Goal: Task Accomplishment & Management: Use online tool/utility

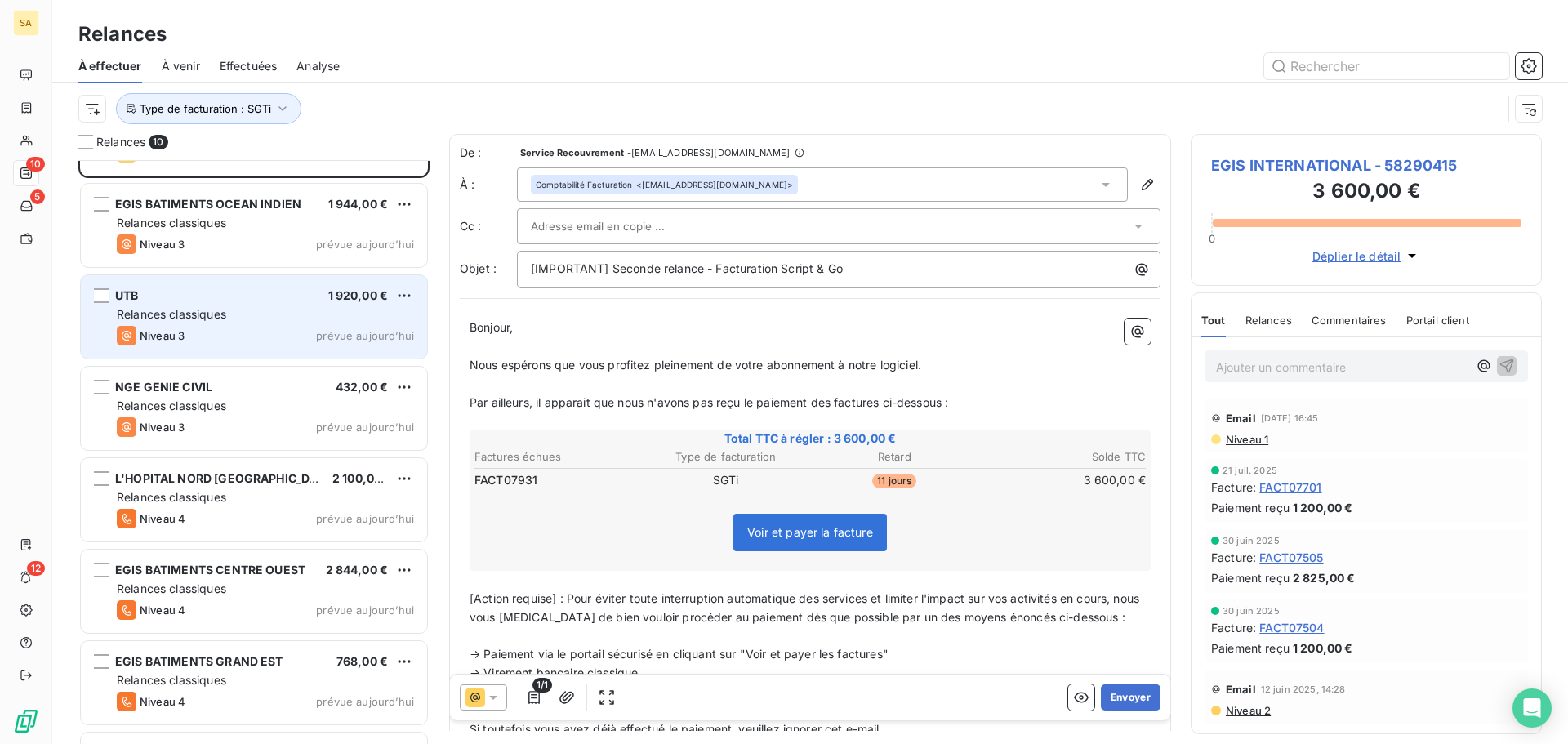
scroll to position [332, 0]
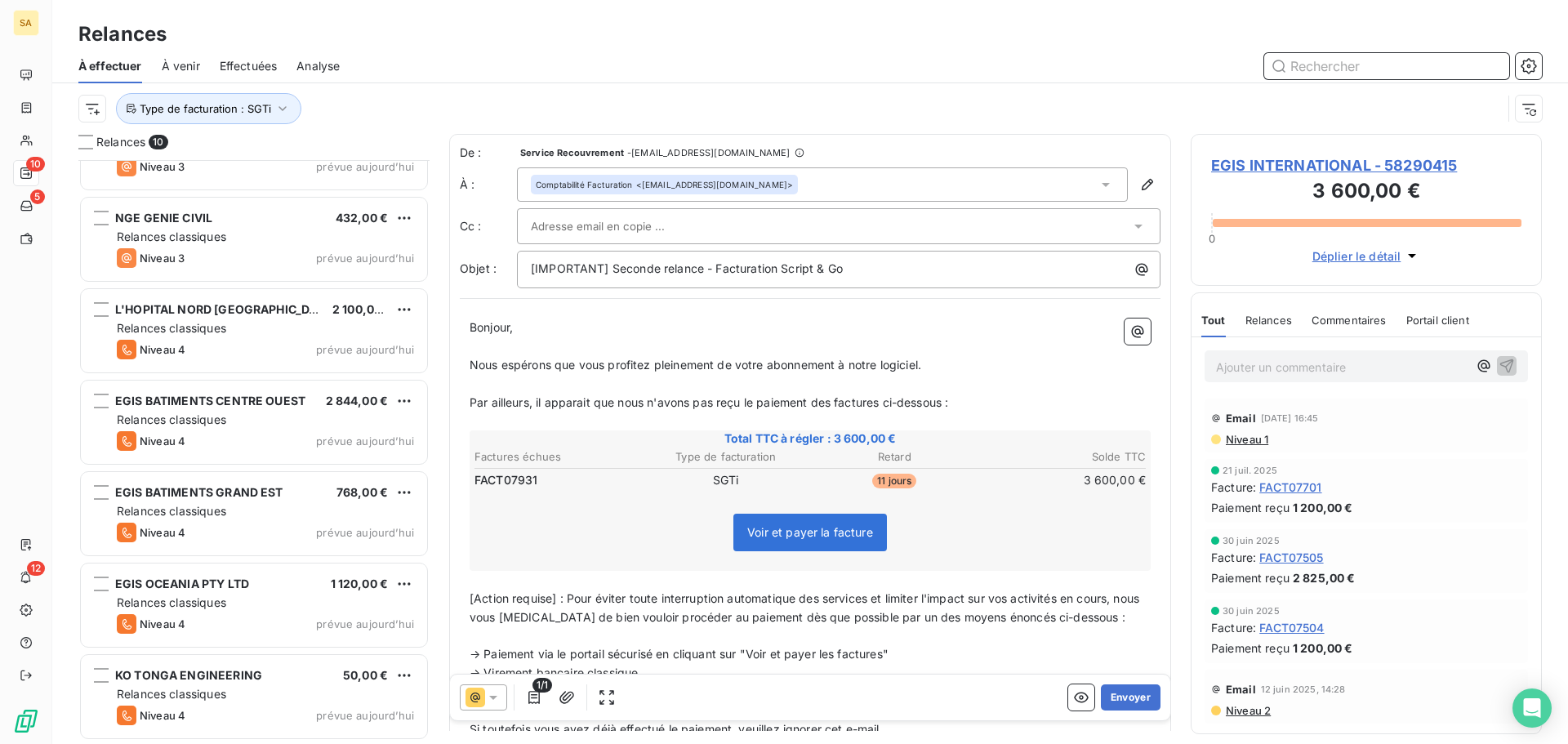
click at [1313, 57] on input "text" at bounding box center [1386, 66] width 245 height 26
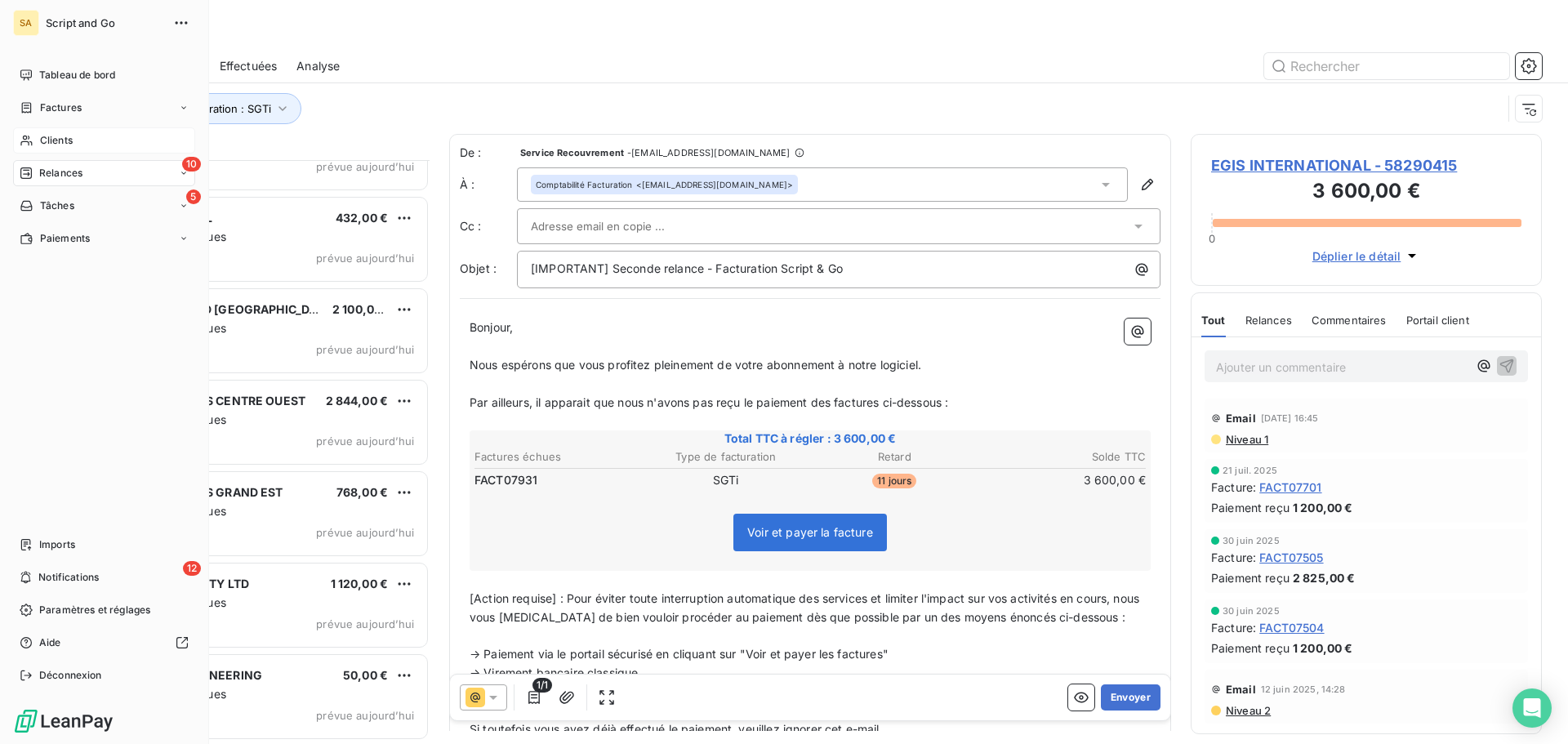
click at [63, 133] on span "Clients" at bounding box center [56, 140] width 32 height 14
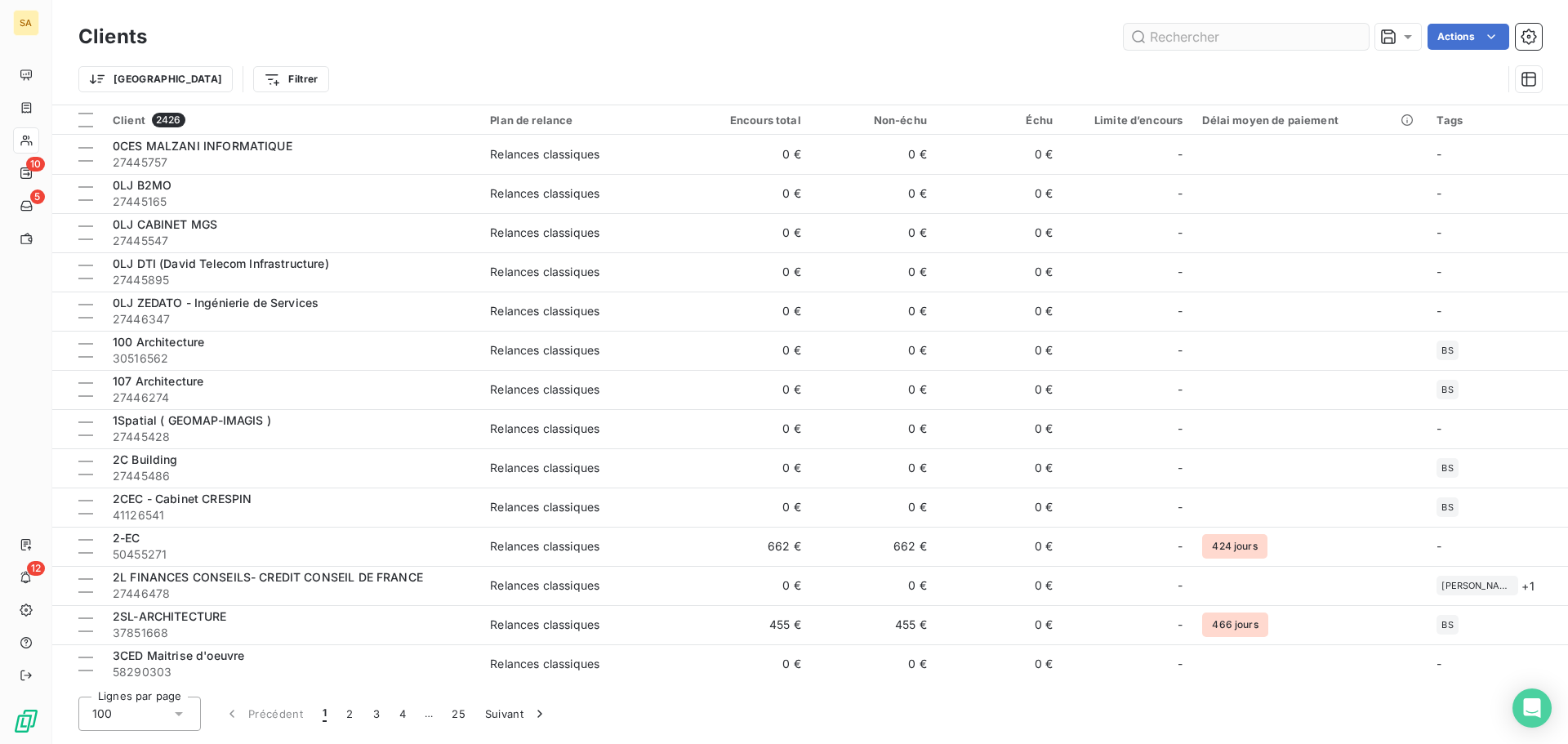
click at [1278, 34] on input "text" at bounding box center [1246, 36] width 245 height 26
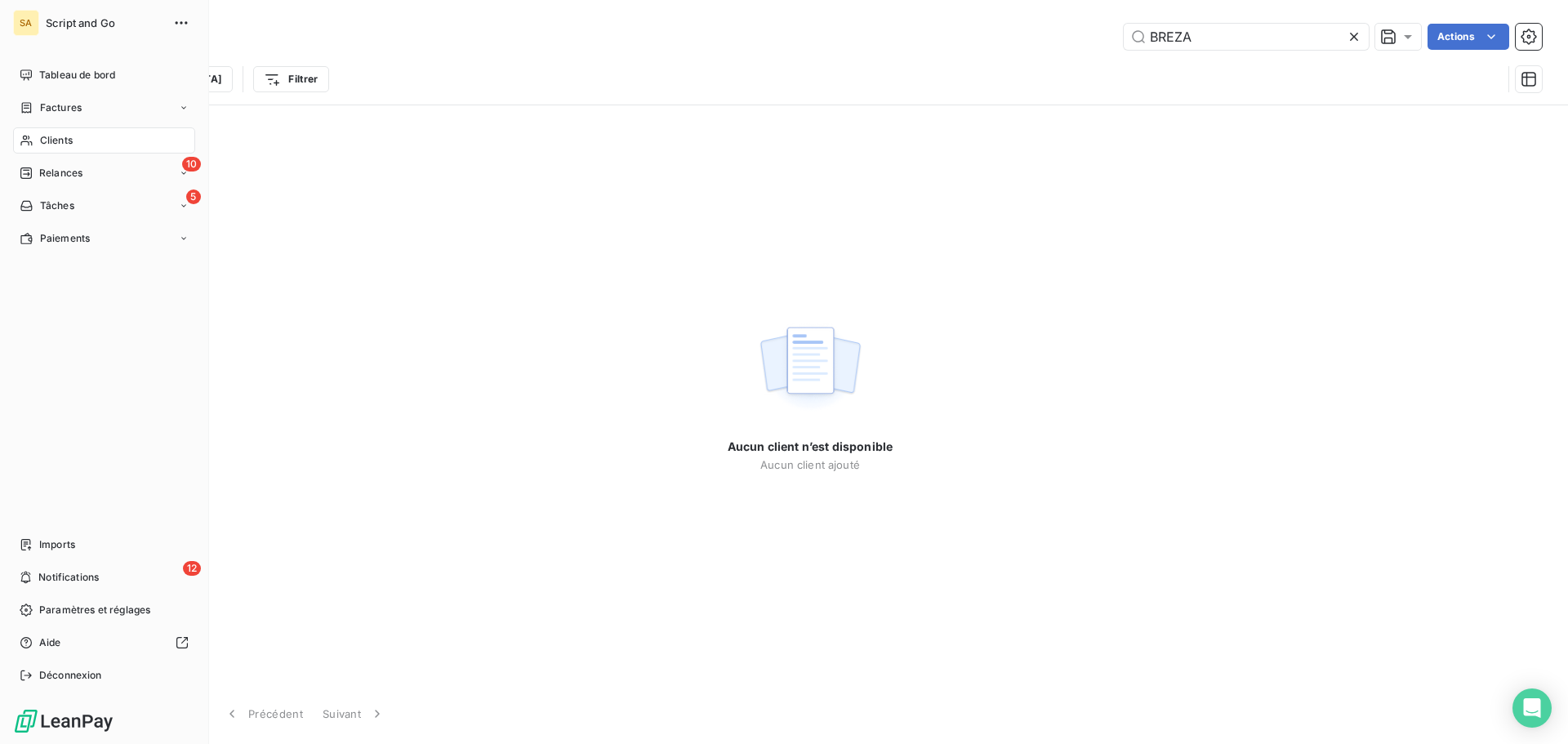
type input "BREZA"
click at [36, 134] on div "Clients" at bounding box center [104, 140] width 182 height 26
click at [60, 111] on span "Factures" at bounding box center [61, 107] width 42 height 14
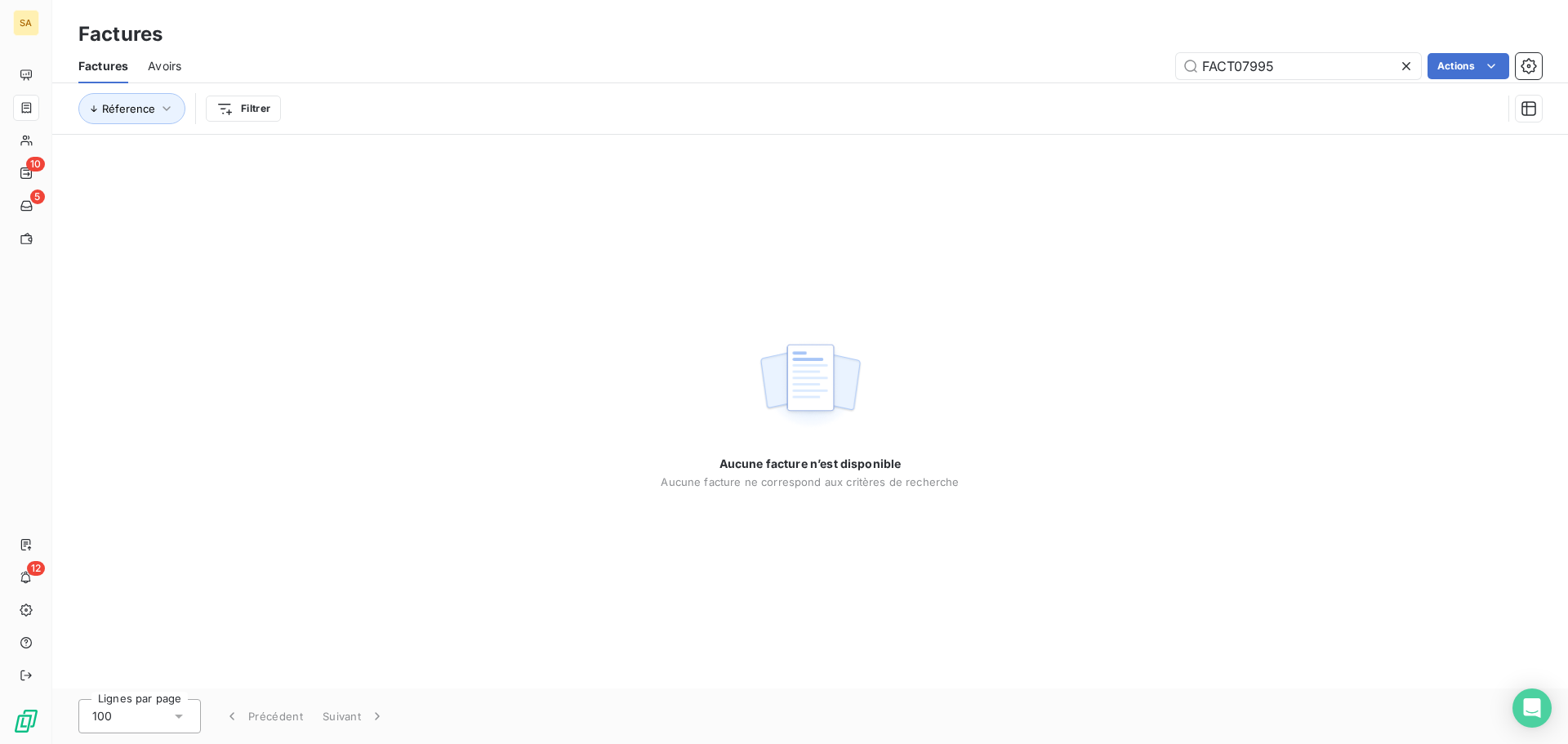
drag, startPoint x: 1299, startPoint y: 70, endPoint x: 1156, endPoint y: 70, distance: 143.0
click at [1156, 70] on div "FACT07995 Actions" at bounding box center [872, 66] width 1341 height 26
type input "="
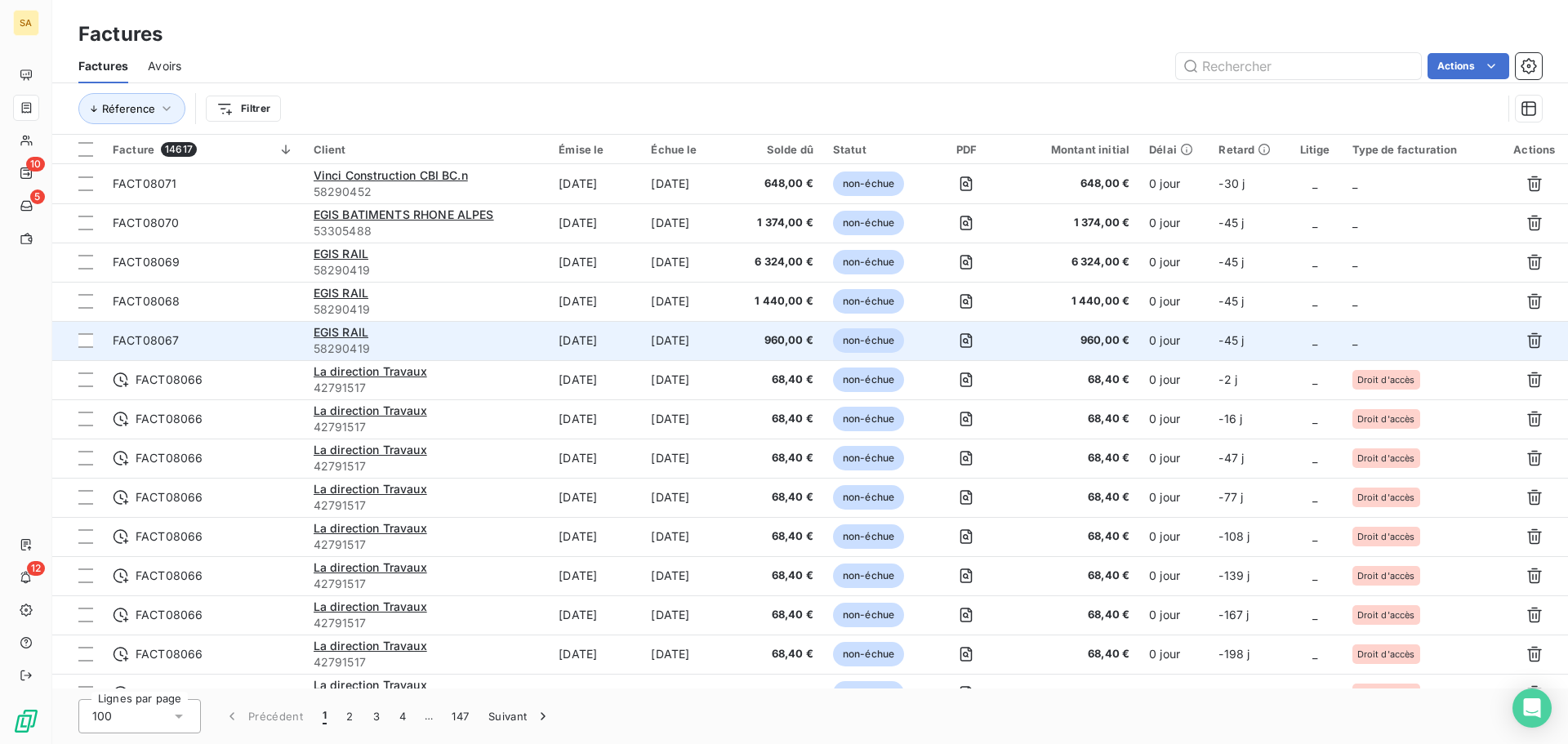
click at [1402, 340] on td "_" at bounding box center [1421, 340] width 158 height 39
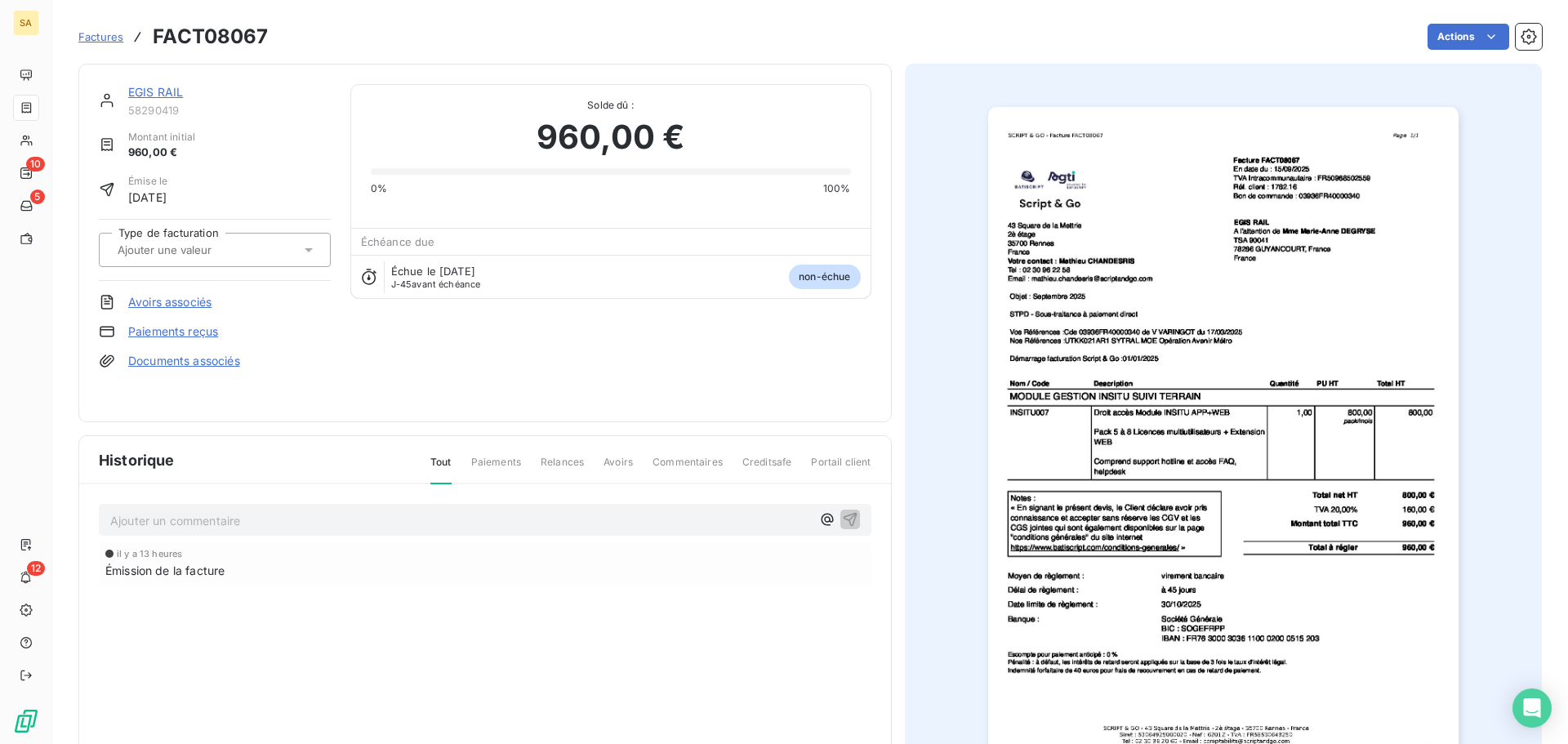
click at [267, 246] on div at bounding box center [206, 250] width 188 height 21
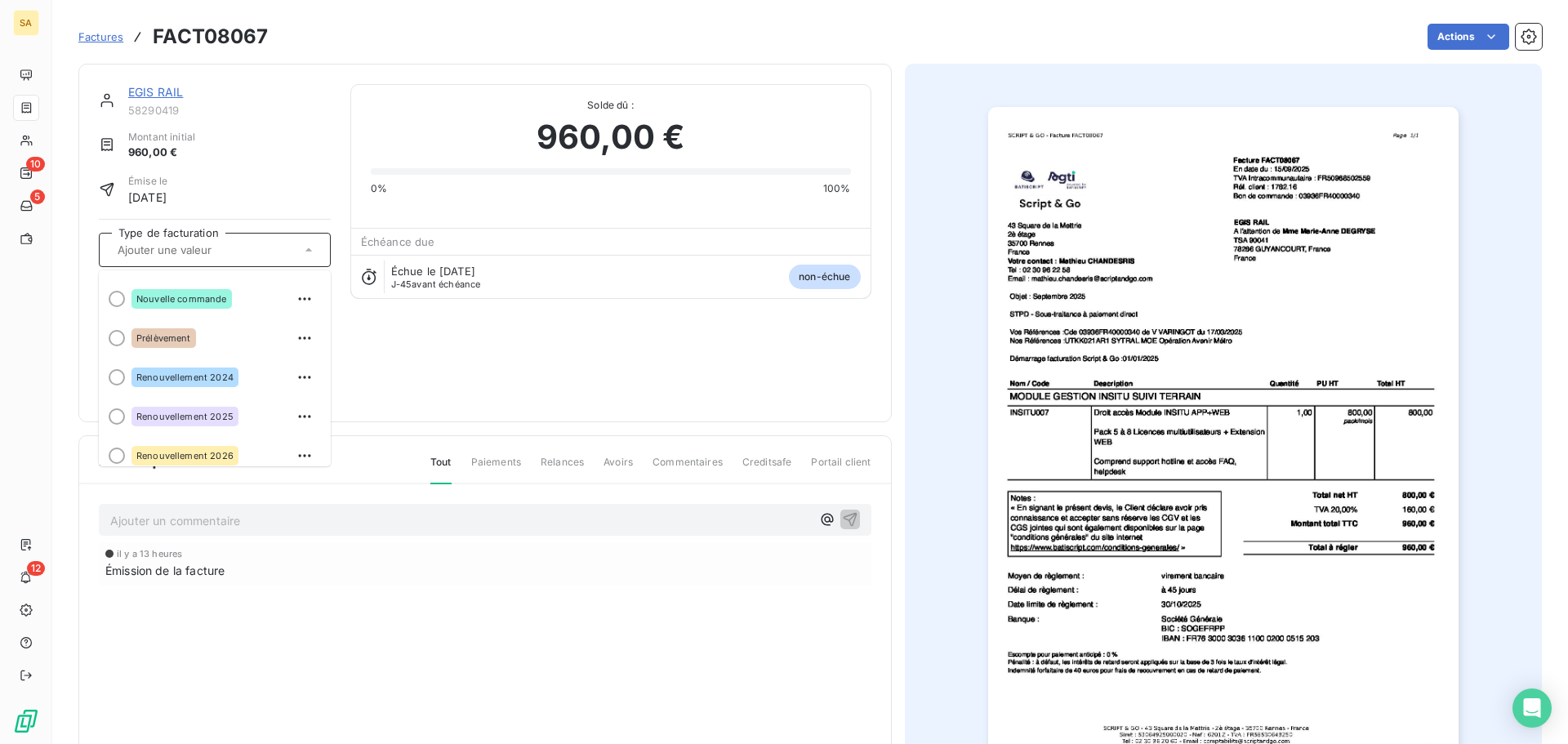
scroll to position [124, 0]
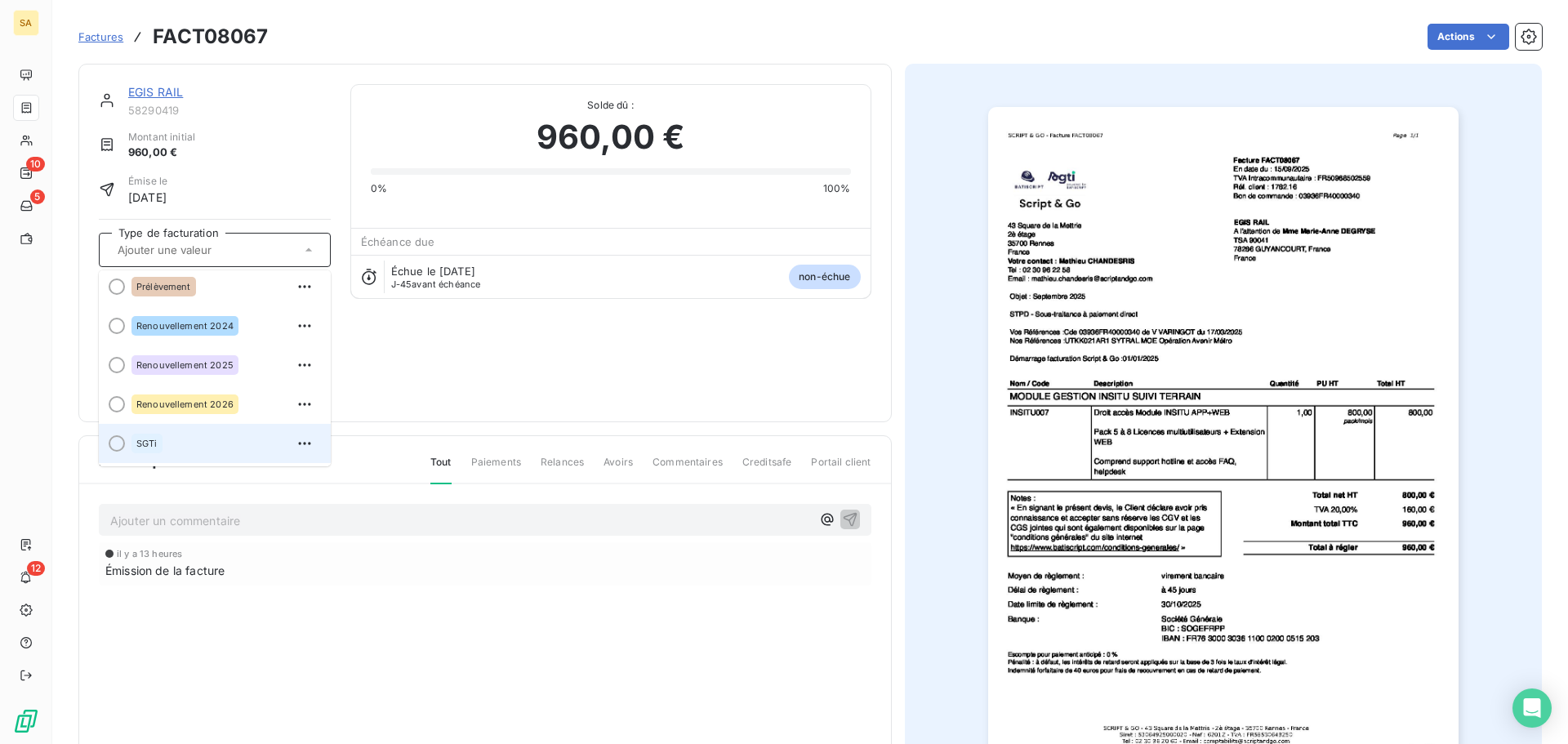
click at [211, 449] on div "SGTi" at bounding box center [224, 443] width 186 height 26
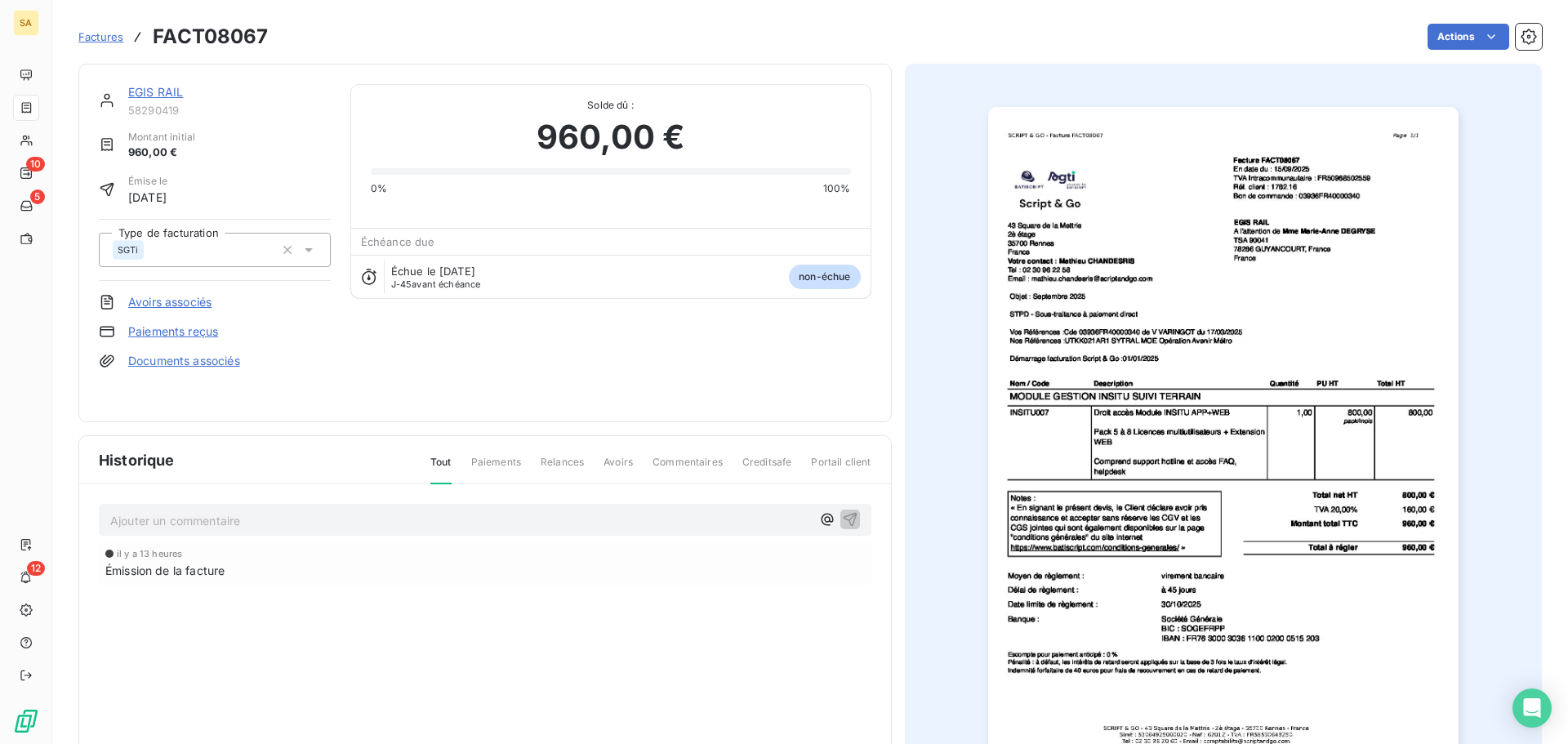
click at [100, 34] on span "Factures" at bounding box center [100, 37] width 45 height 13
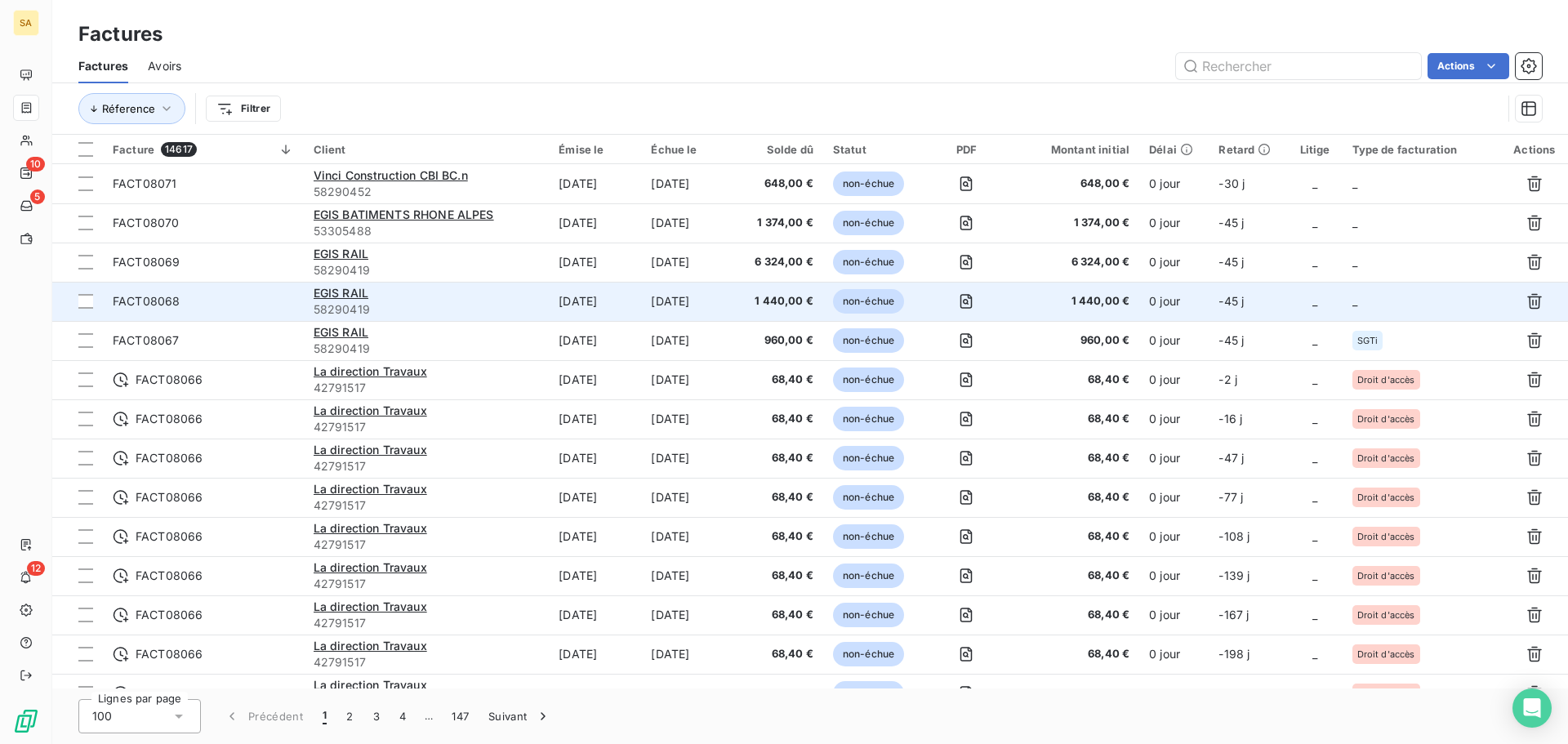
click at [1405, 300] on td "_" at bounding box center [1421, 301] width 158 height 39
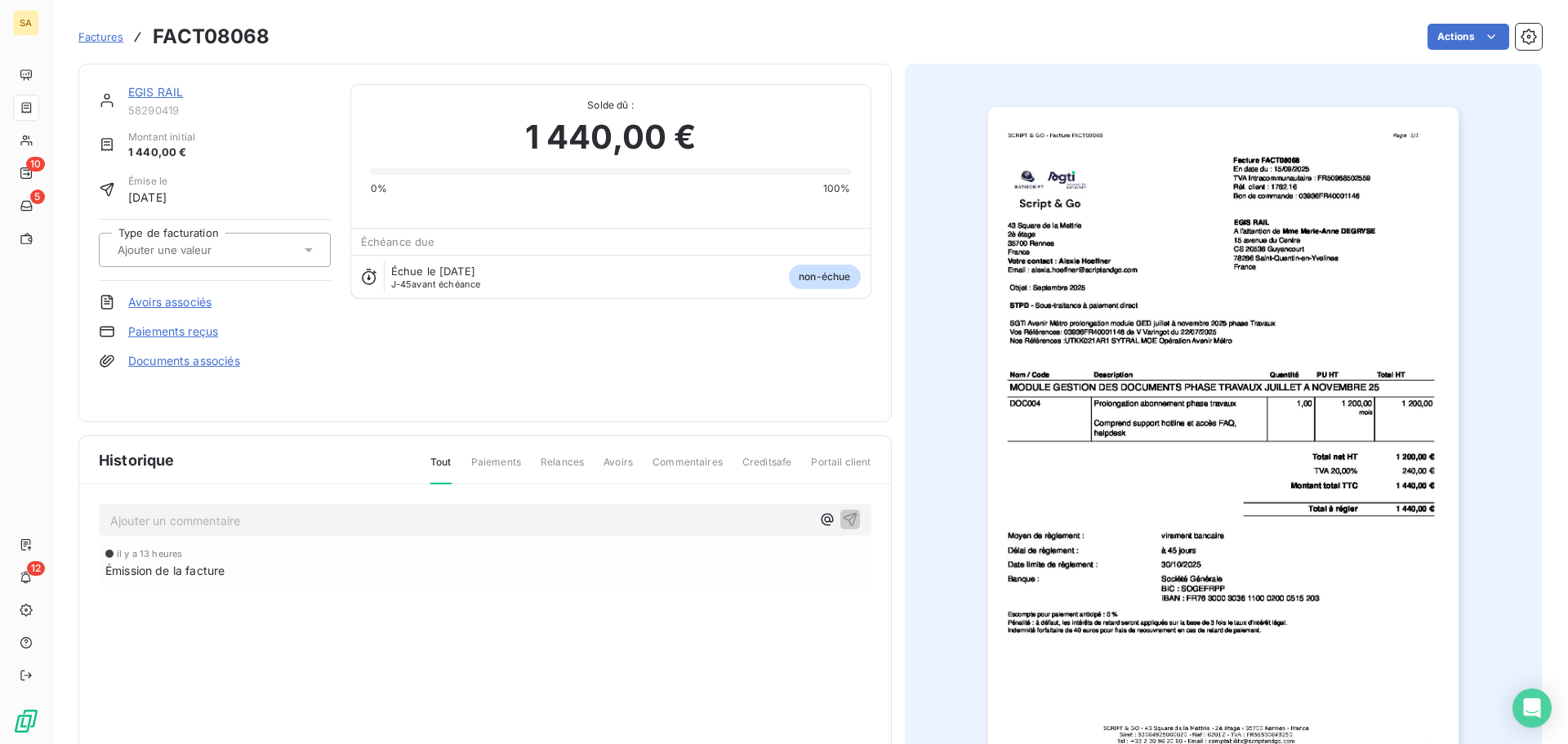
click at [271, 250] on div at bounding box center [206, 250] width 188 height 21
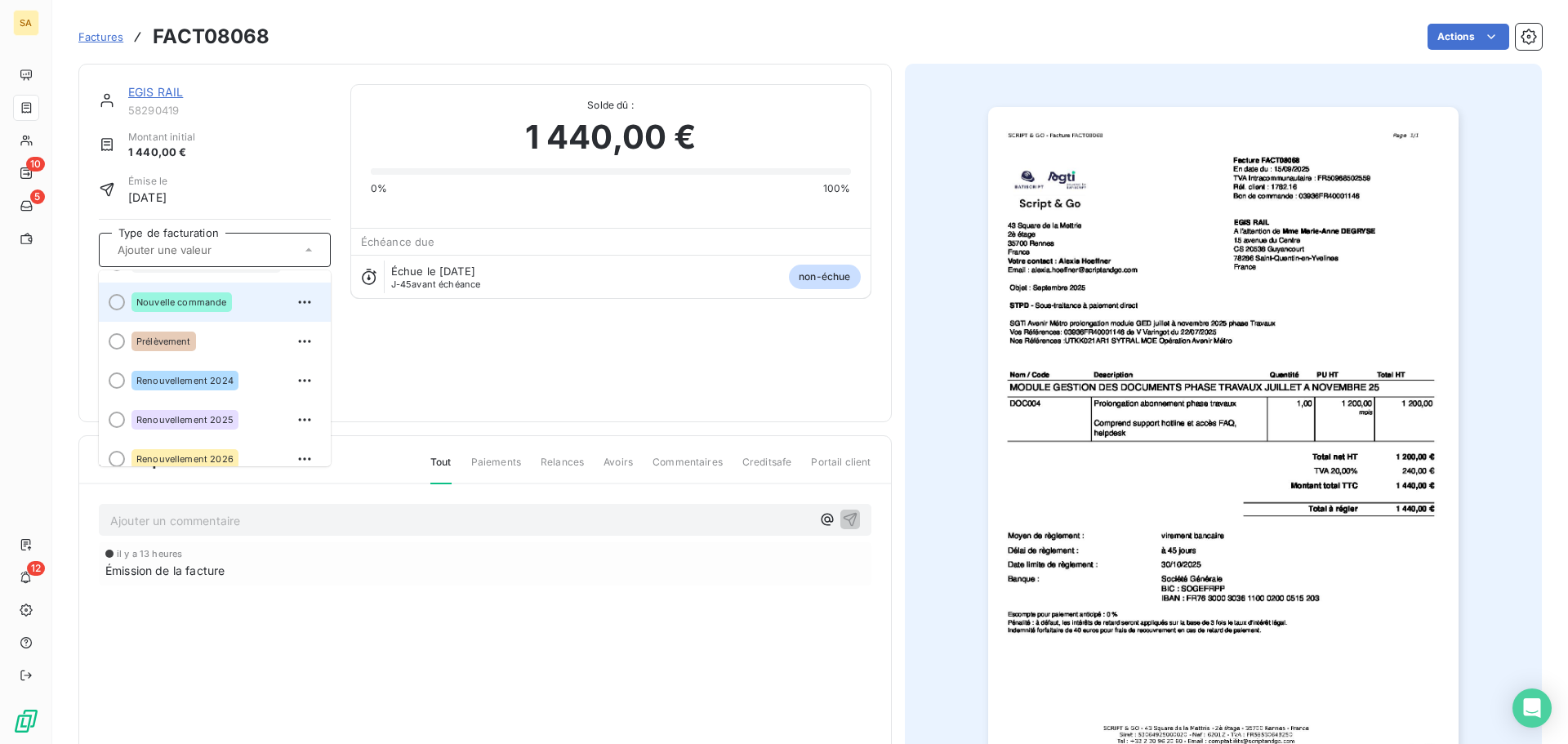
scroll to position [124, 0]
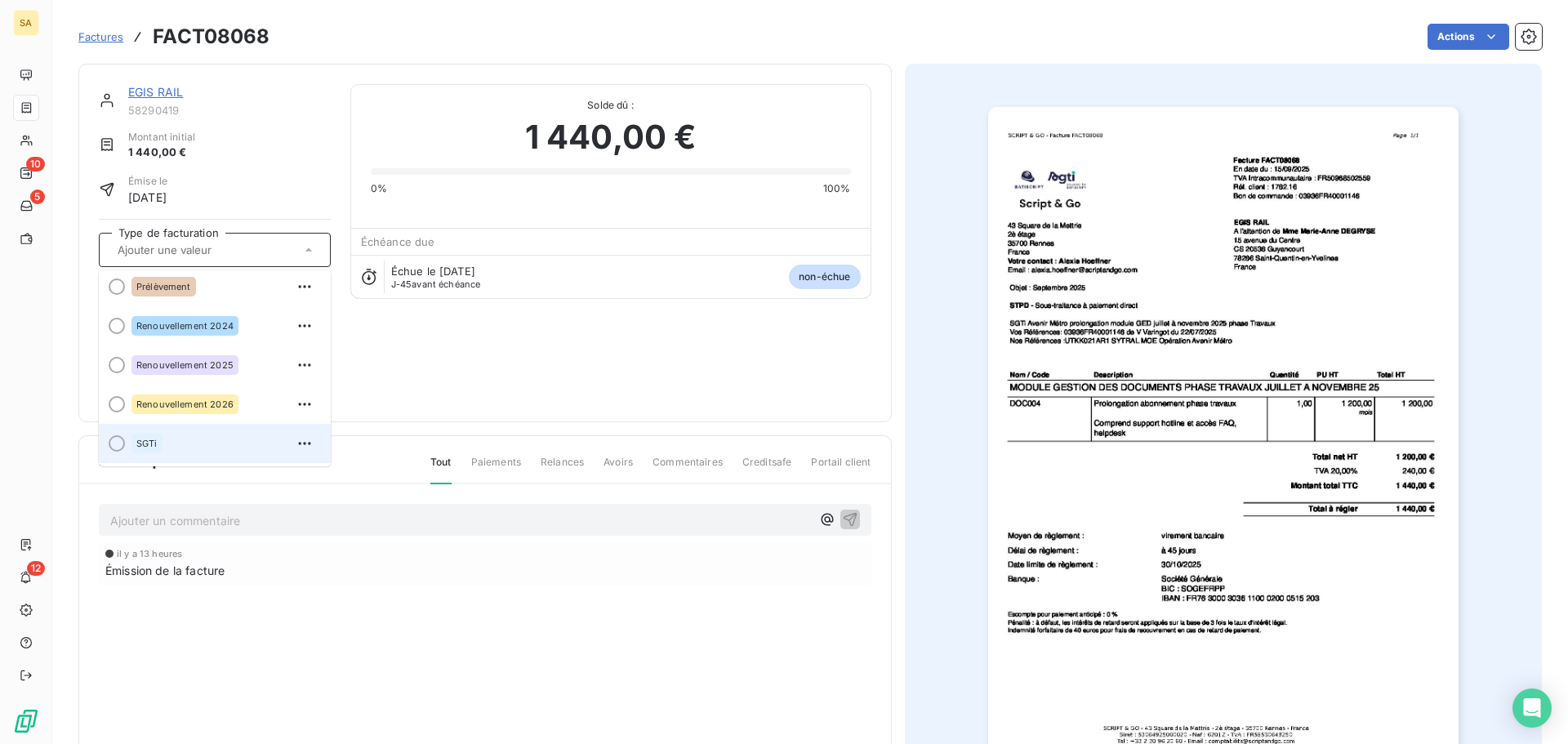
click at [209, 452] on div "SGTi" at bounding box center [224, 443] width 186 height 26
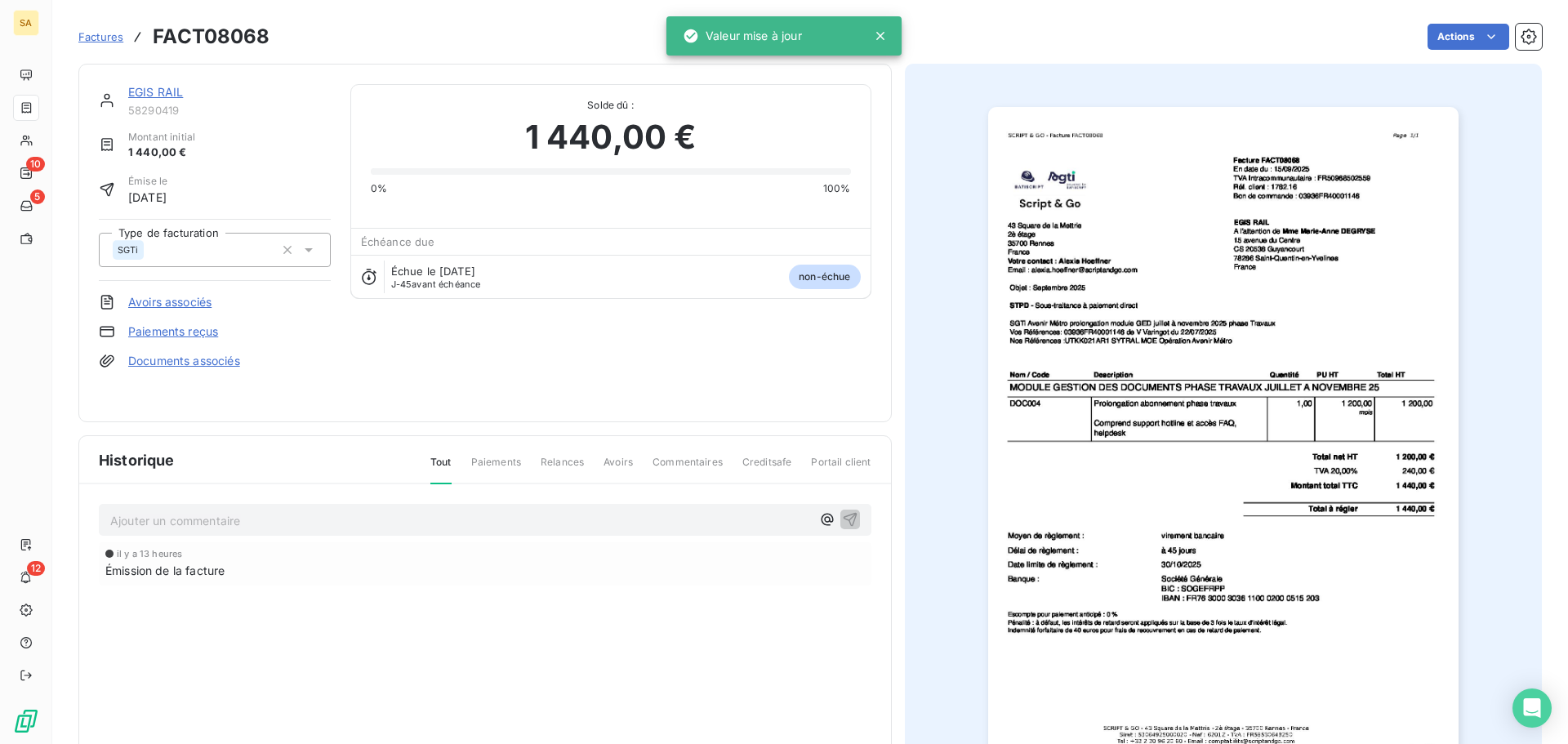
click at [111, 30] on span "Factures" at bounding box center [100, 37] width 45 height 13
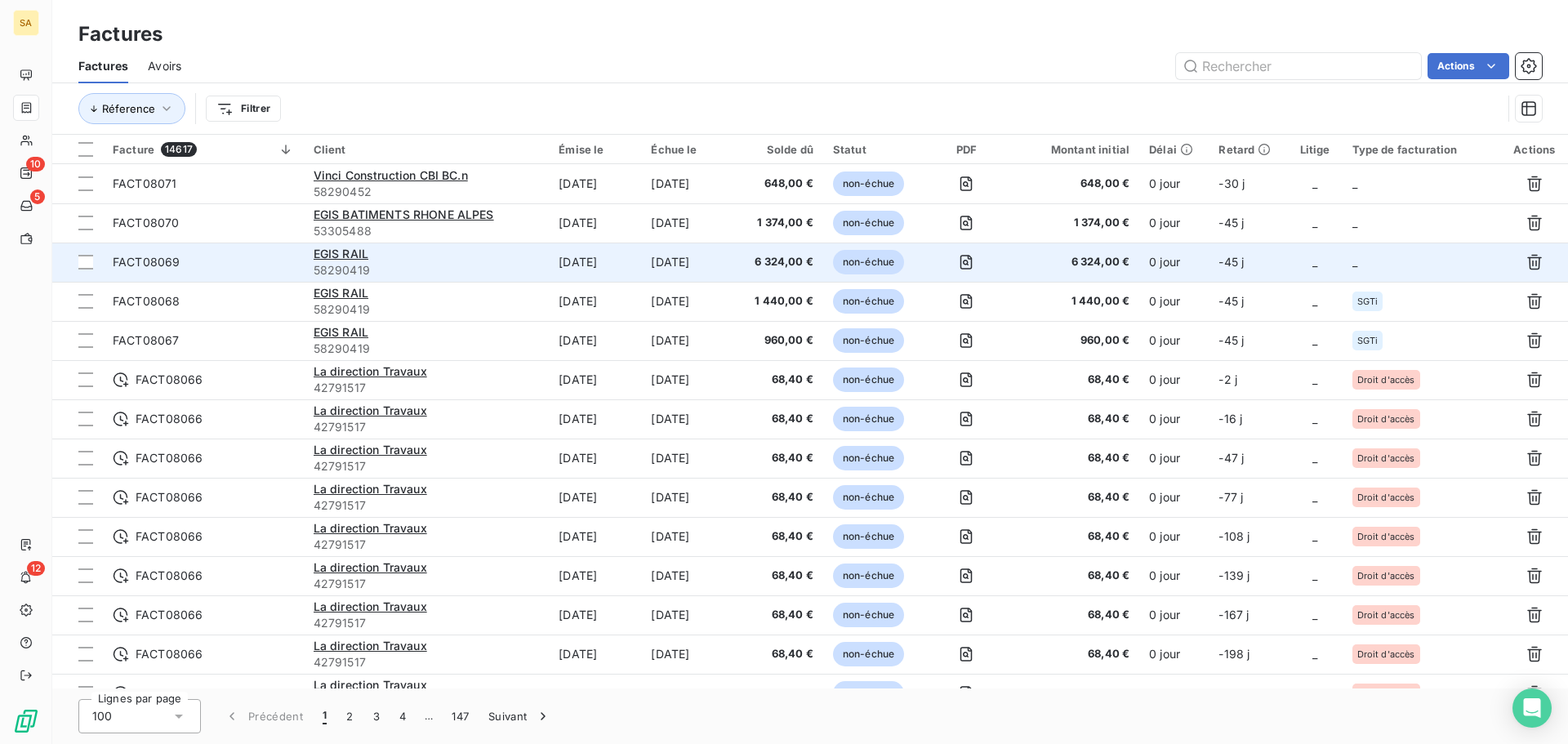
click at [1378, 268] on td "_" at bounding box center [1421, 262] width 158 height 39
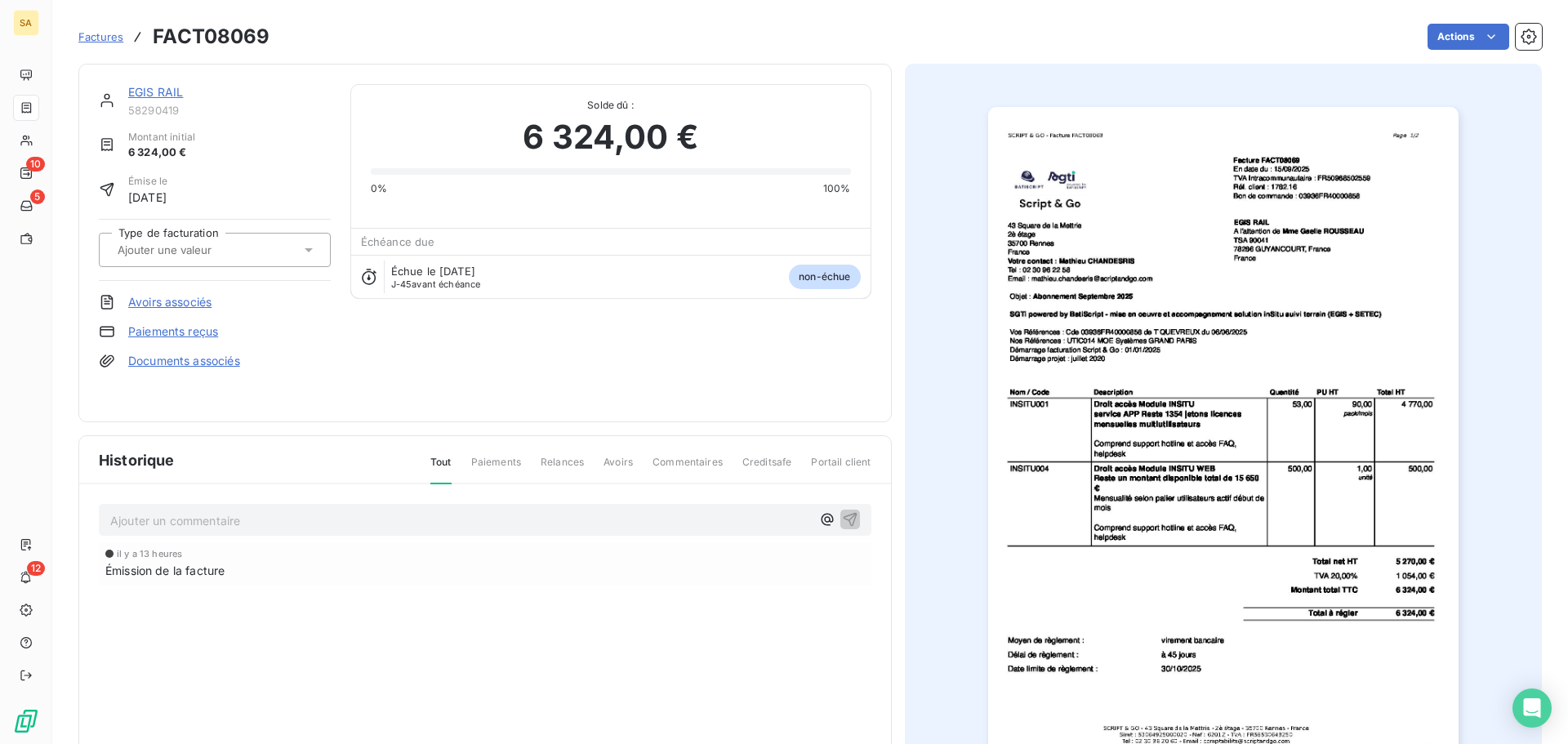
click at [228, 255] on input "text" at bounding box center [198, 250] width 164 height 14
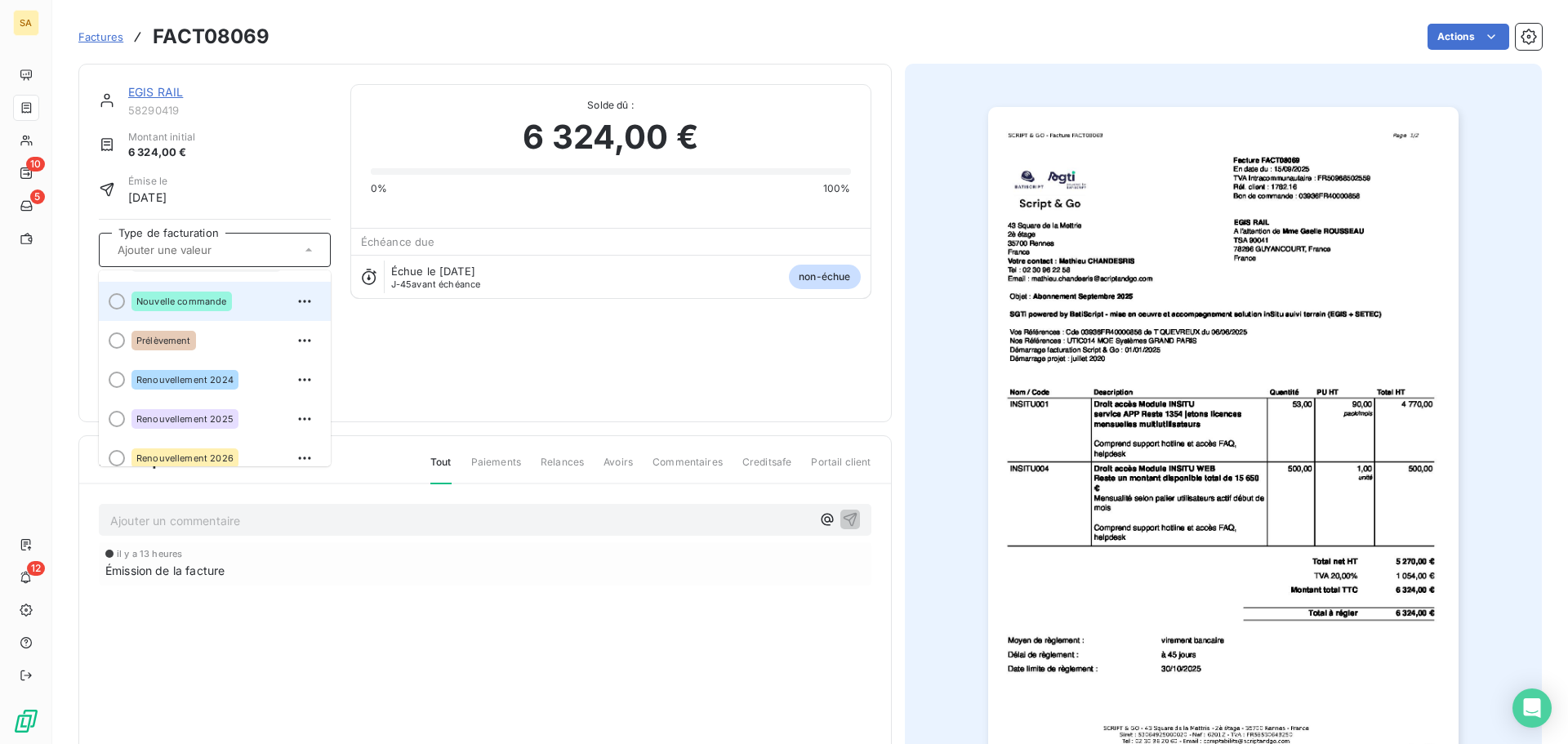
scroll to position [124, 0]
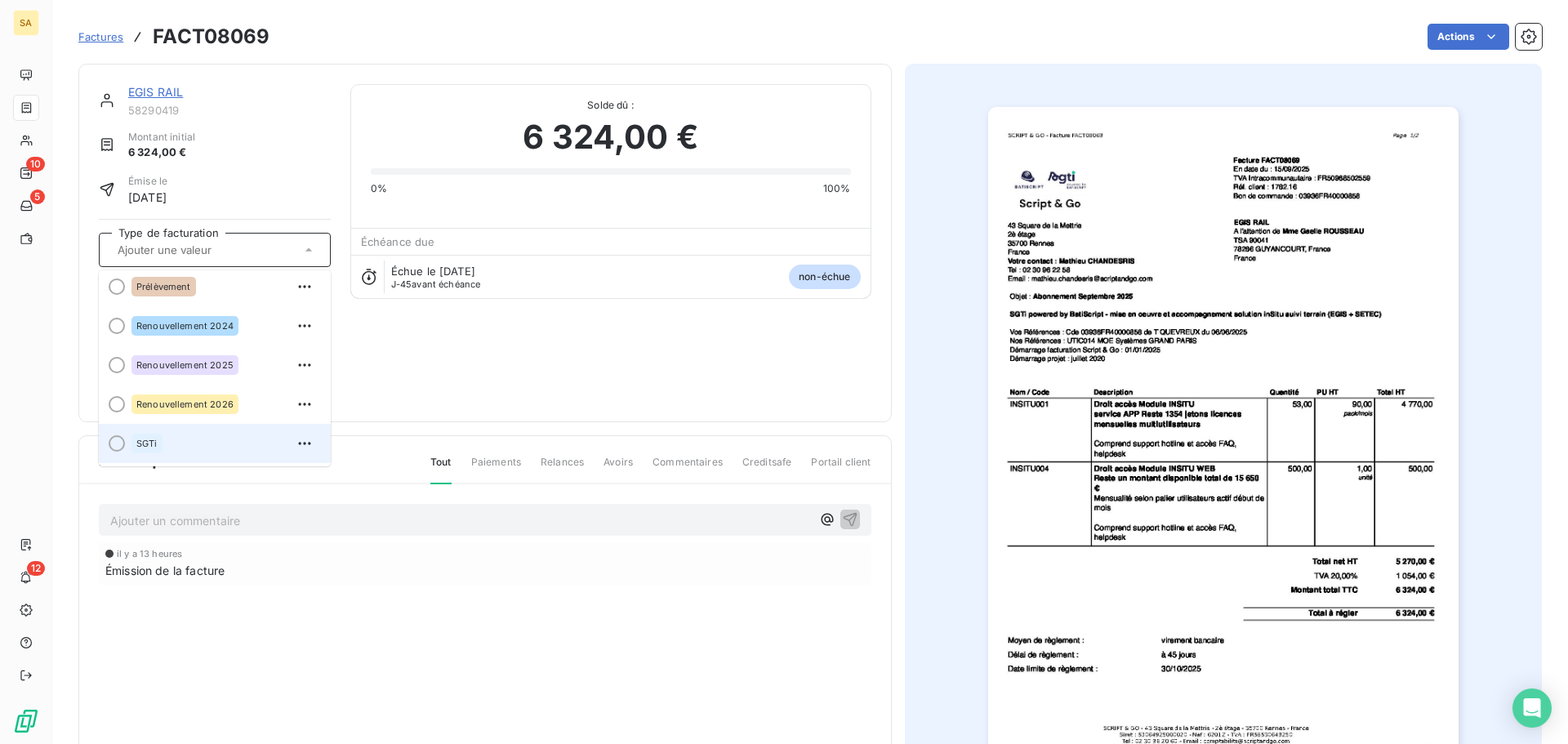
click at [134, 444] on div "SGTi" at bounding box center [147, 443] width 31 height 20
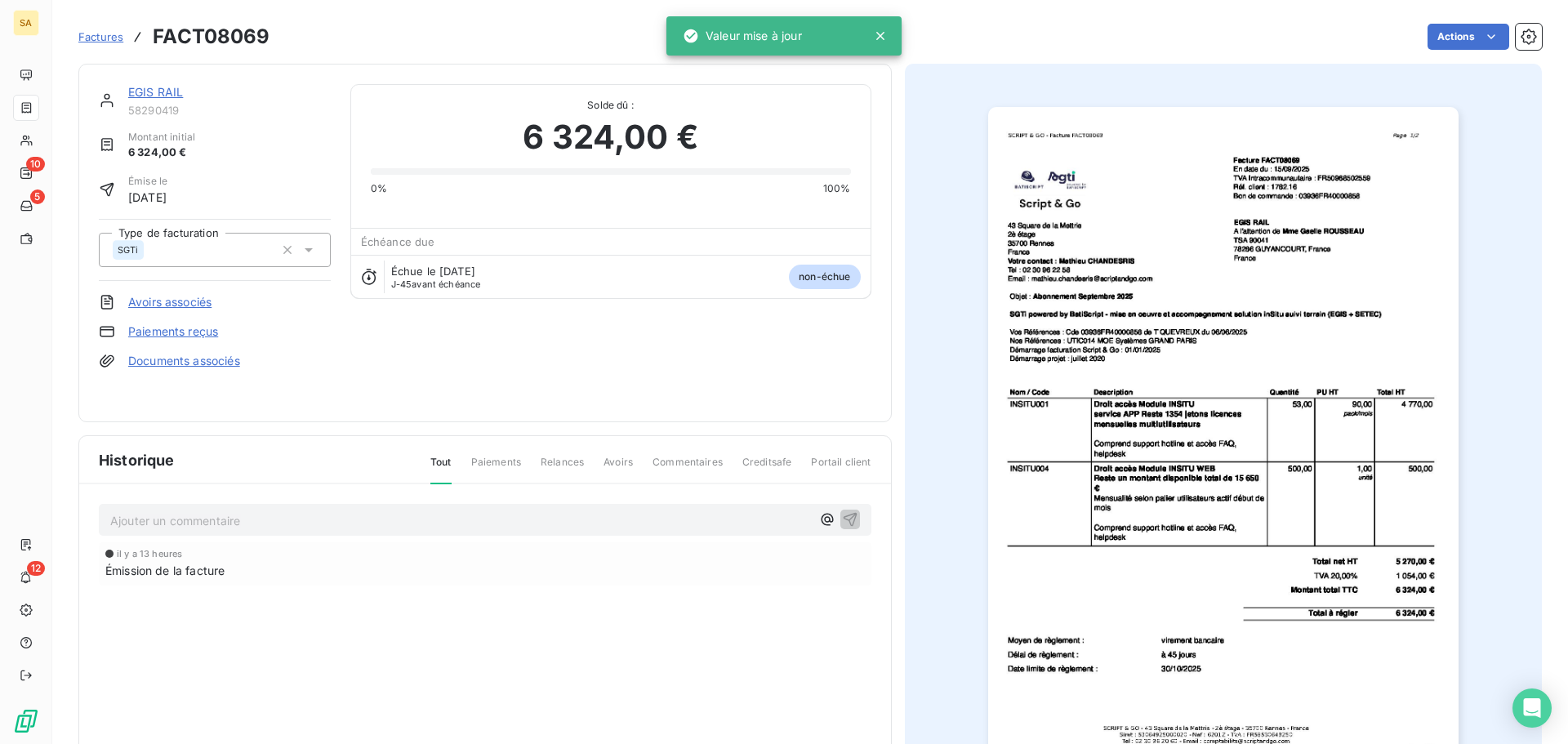
click at [98, 36] on span "Factures" at bounding box center [100, 37] width 45 height 13
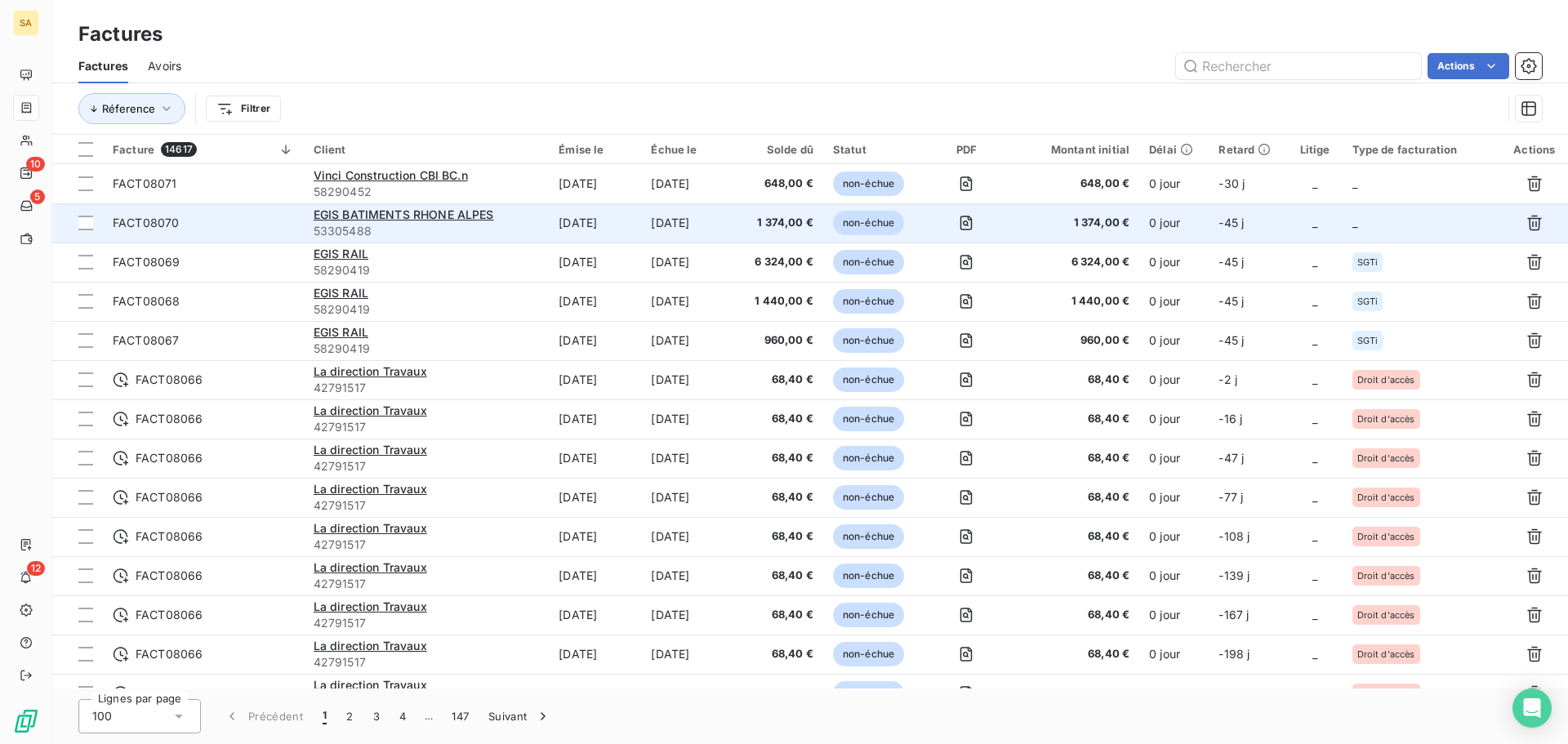
click at [1369, 220] on td "_" at bounding box center [1421, 222] width 158 height 39
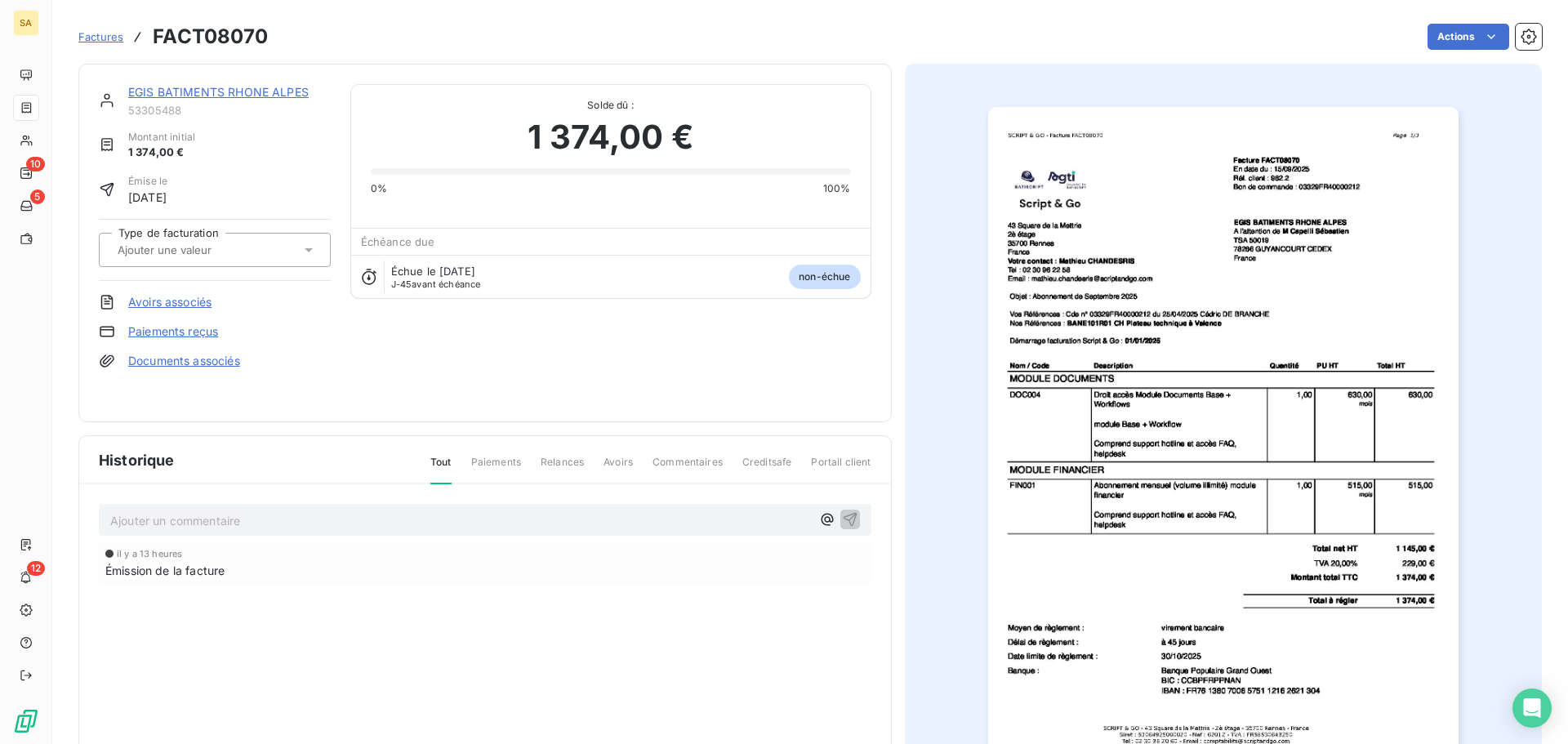
click at [251, 247] on div at bounding box center [206, 250] width 188 height 21
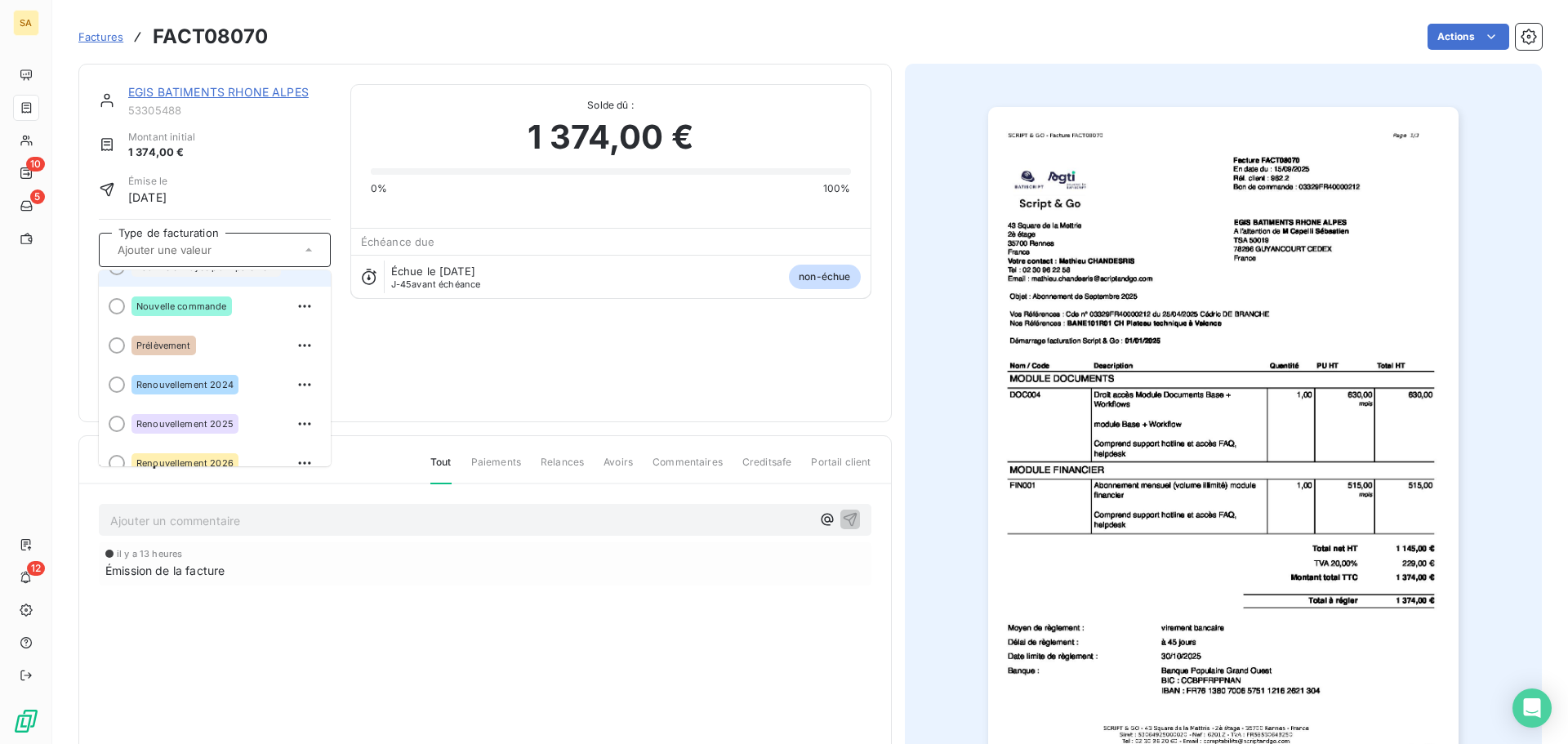
scroll to position [124, 0]
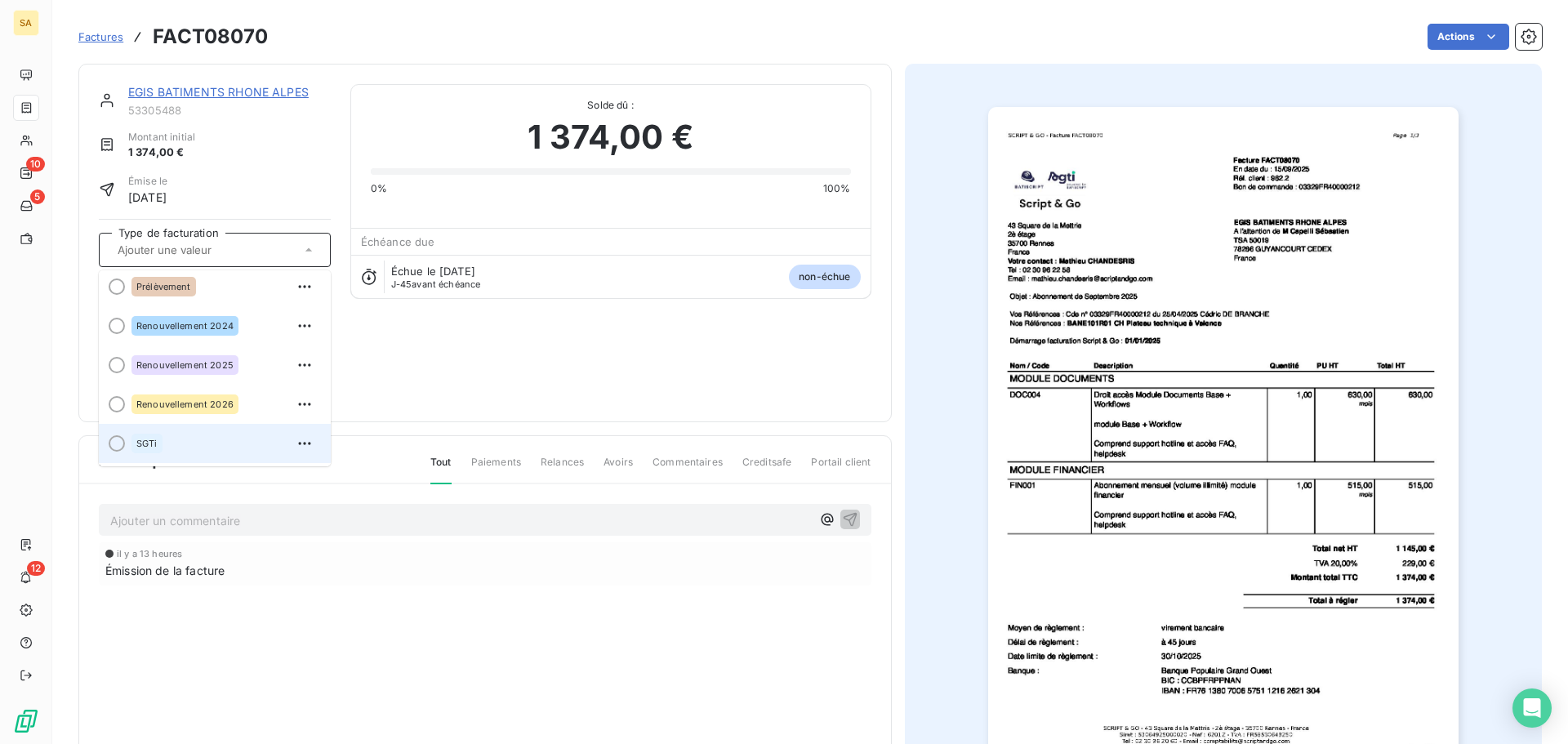
click at [226, 443] on div "SGTi" at bounding box center [224, 443] width 186 height 26
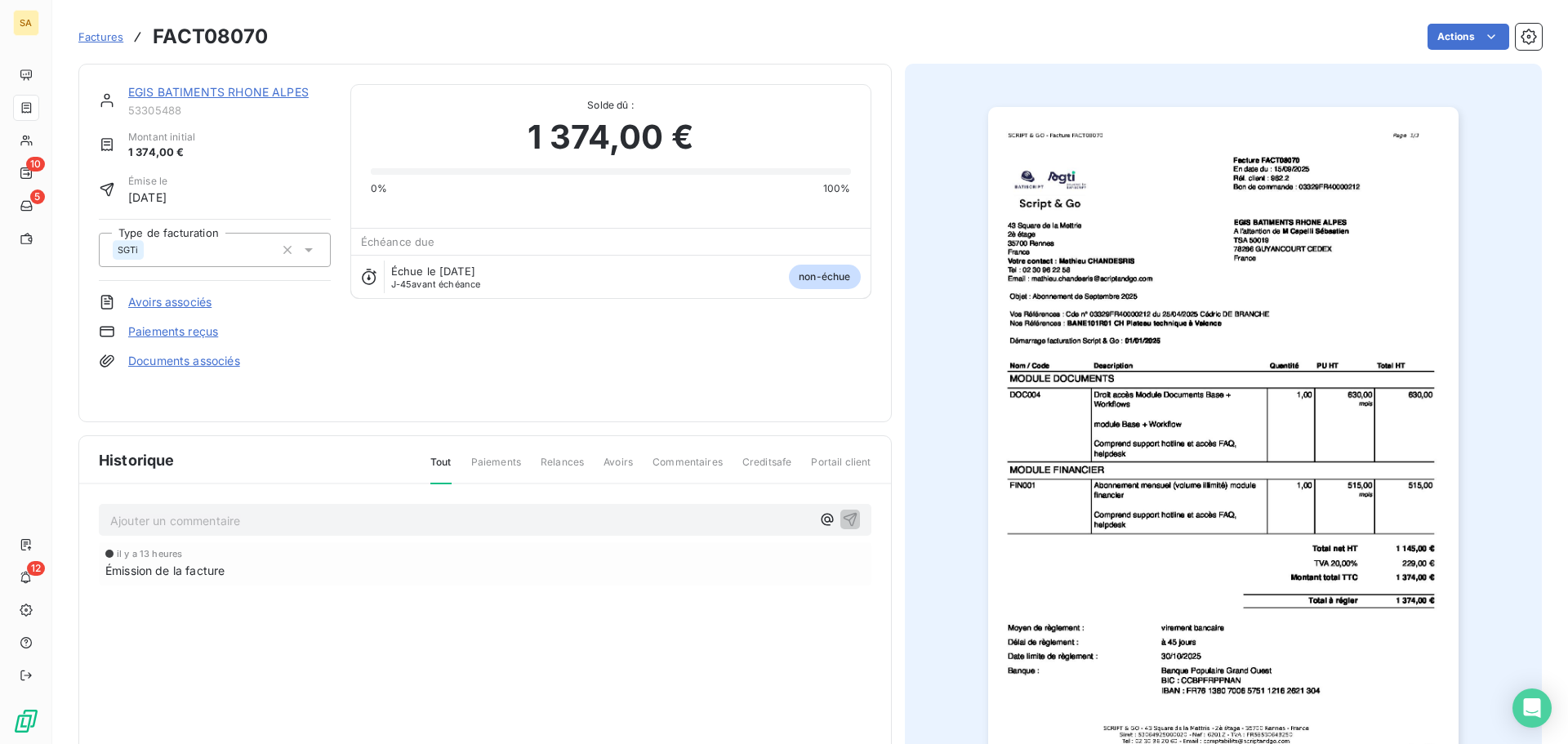
click at [107, 32] on span "Factures" at bounding box center [100, 37] width 45 height 13
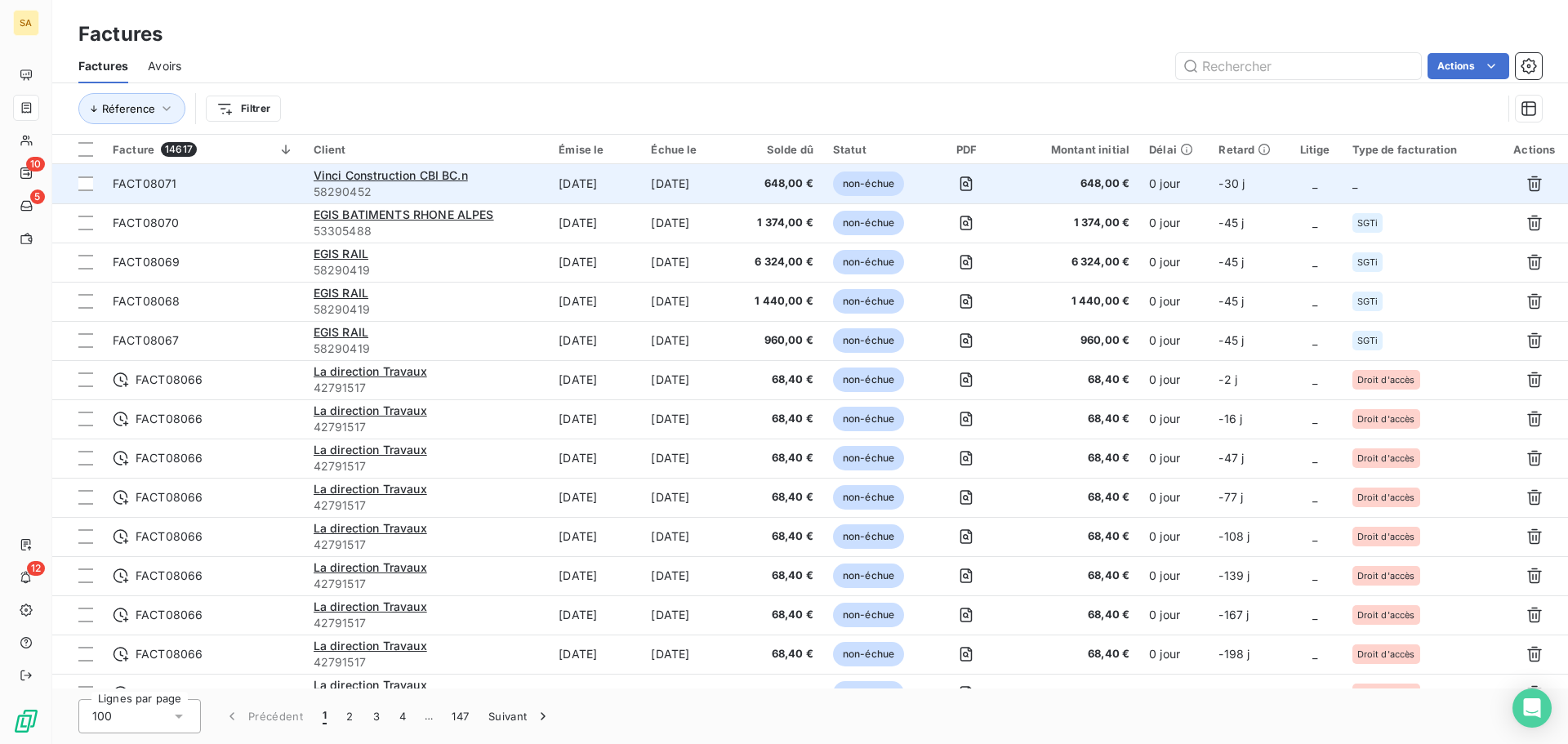
click at [1388, 179] on td "_" at bounding box center [1421, 183] width 158 height 39
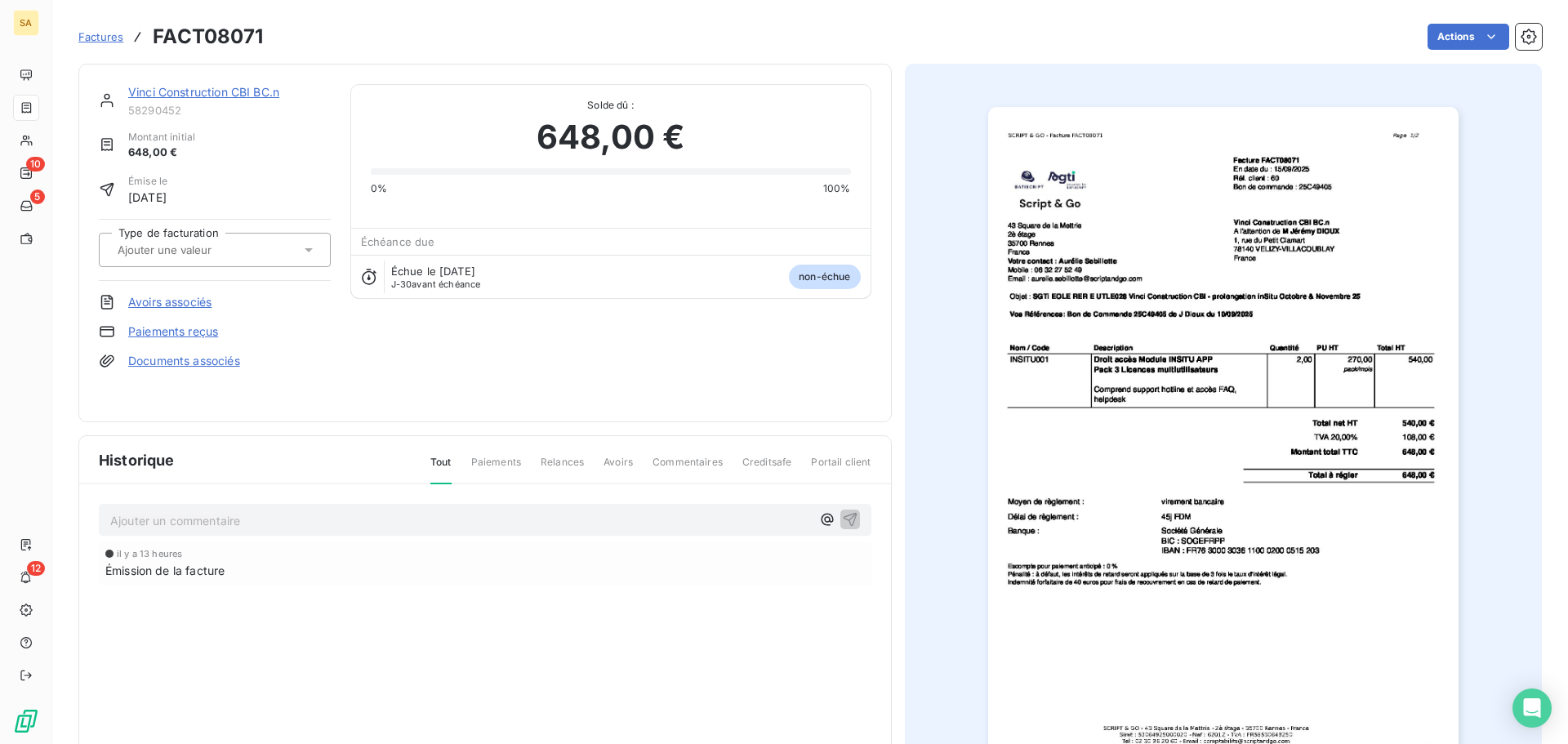
click at [260, 250] on div at bounding box center [206, 250] width 188 height 21
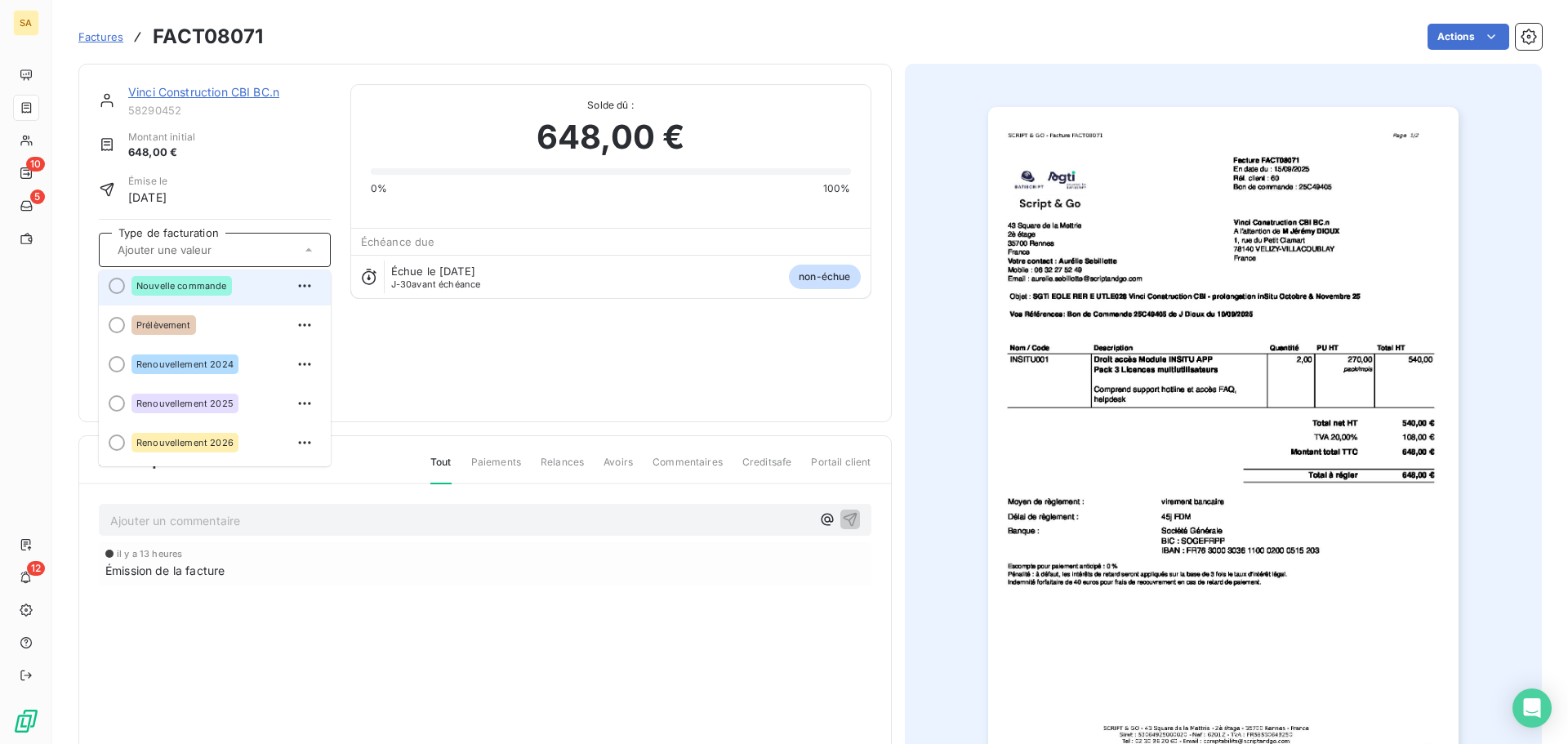
scroll to position [124, 0]
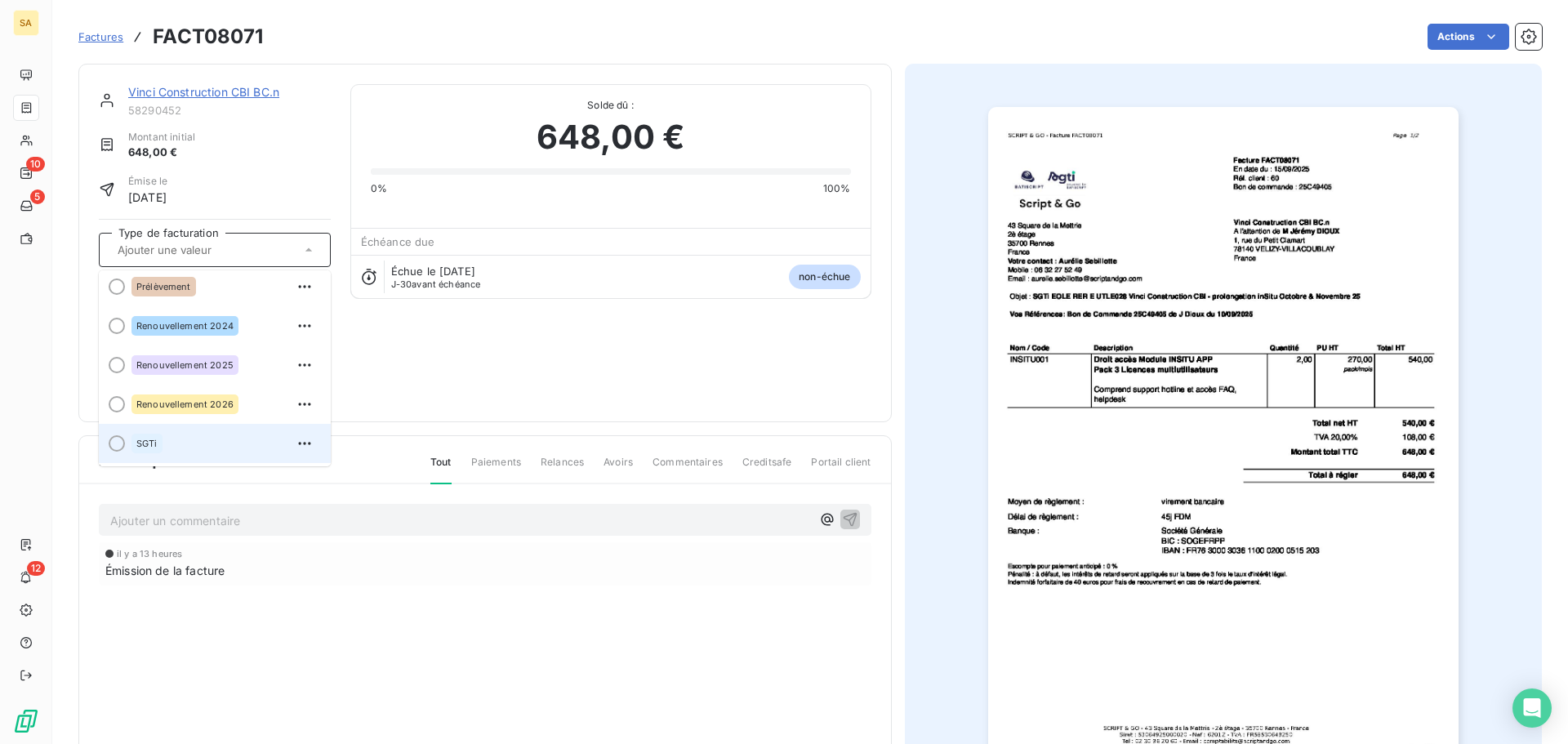
click at [215, 435] on div "SGTi" at bounding box center [224, 443] width 186 height 26
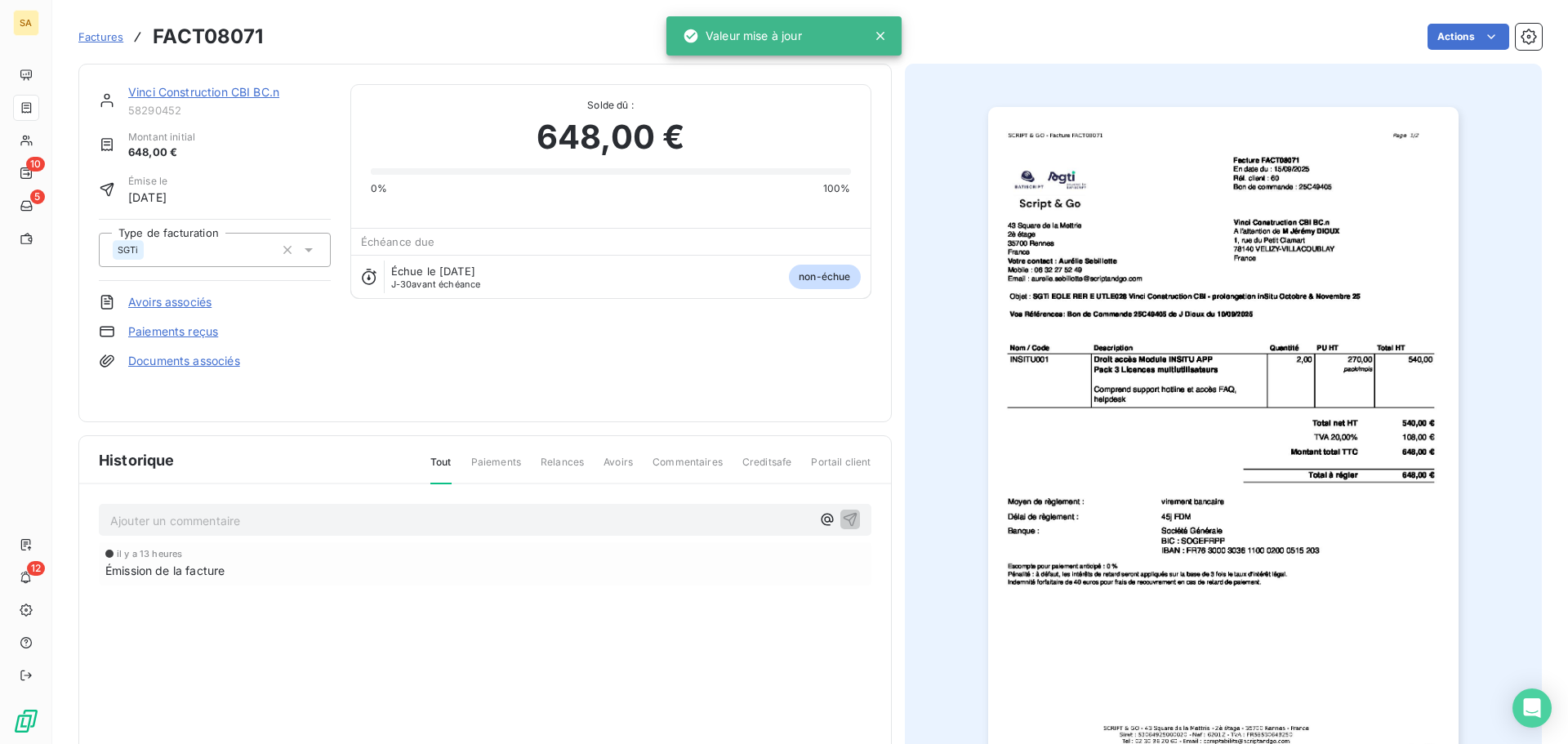
click at [243, 89] on link "Vinci Construction CBI BC.n" at bounding box center [204, 91] width 151 height 14
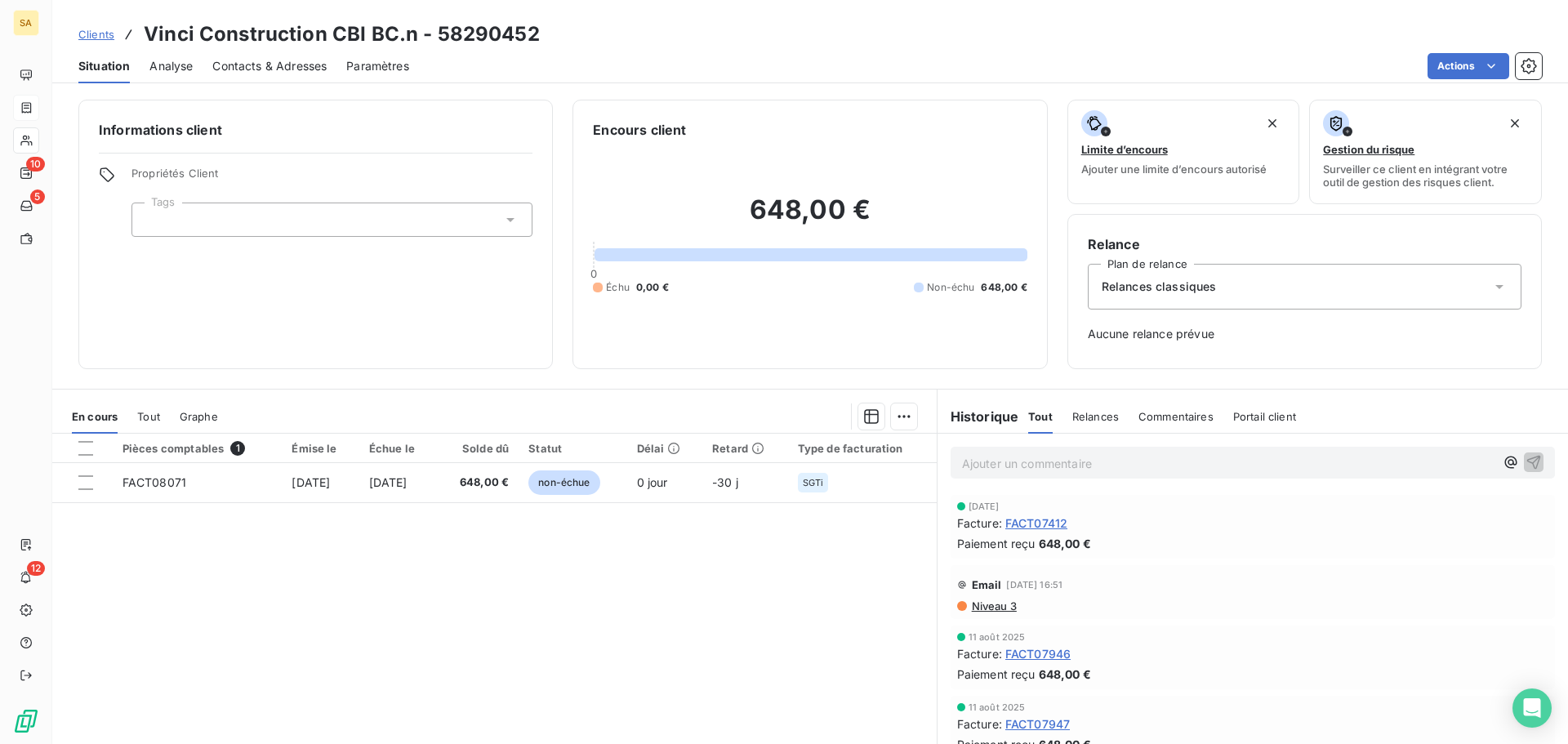
click at [1051, 521] on span "FACT07412" at bounding box center [1035, 523] width 62 height 17
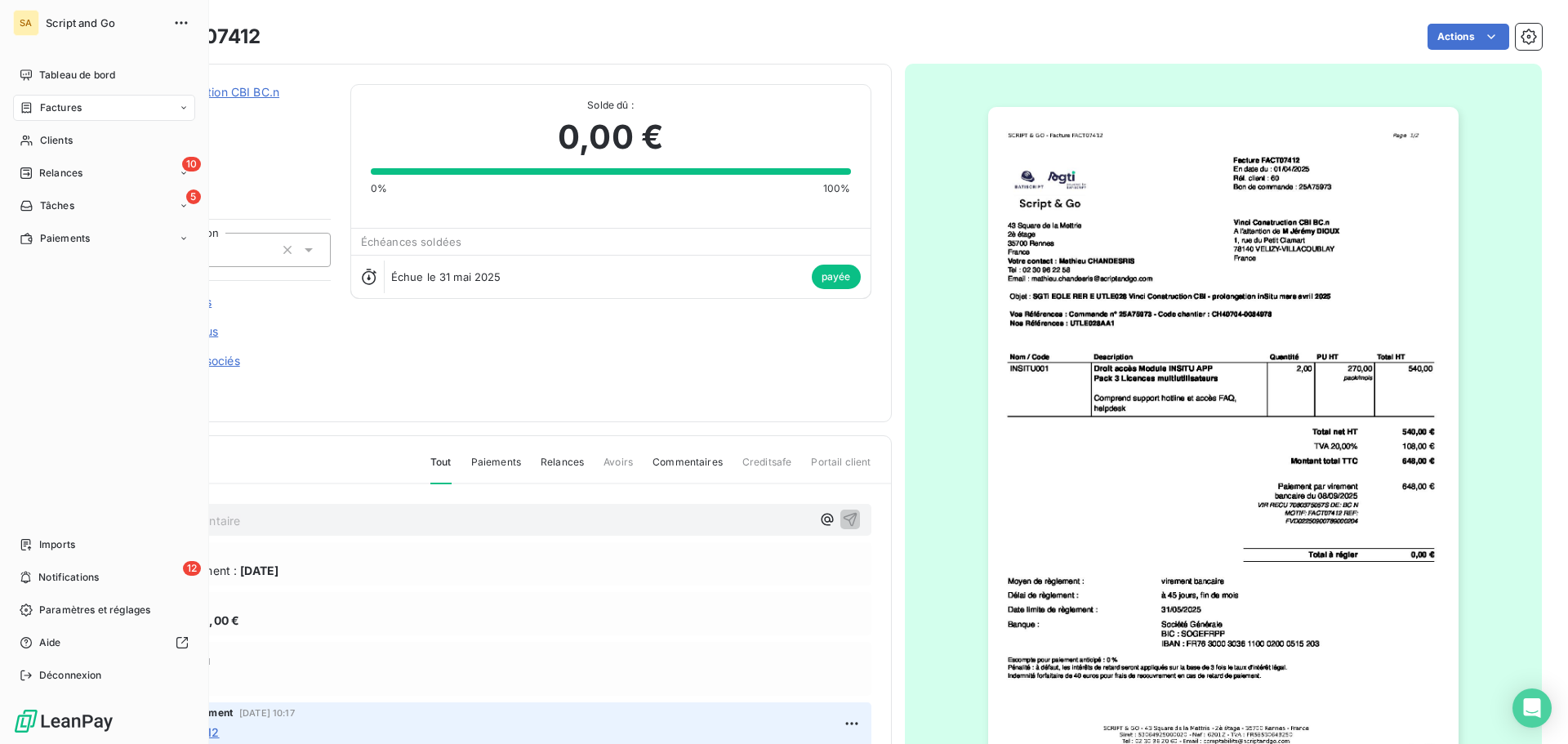
click at [51, 104] on span "Factures" at bounding box center [61, 107] width 42 height 14
click at [51, 134] on span "Clients" at bounding box center [56, 140] width 32 height 14
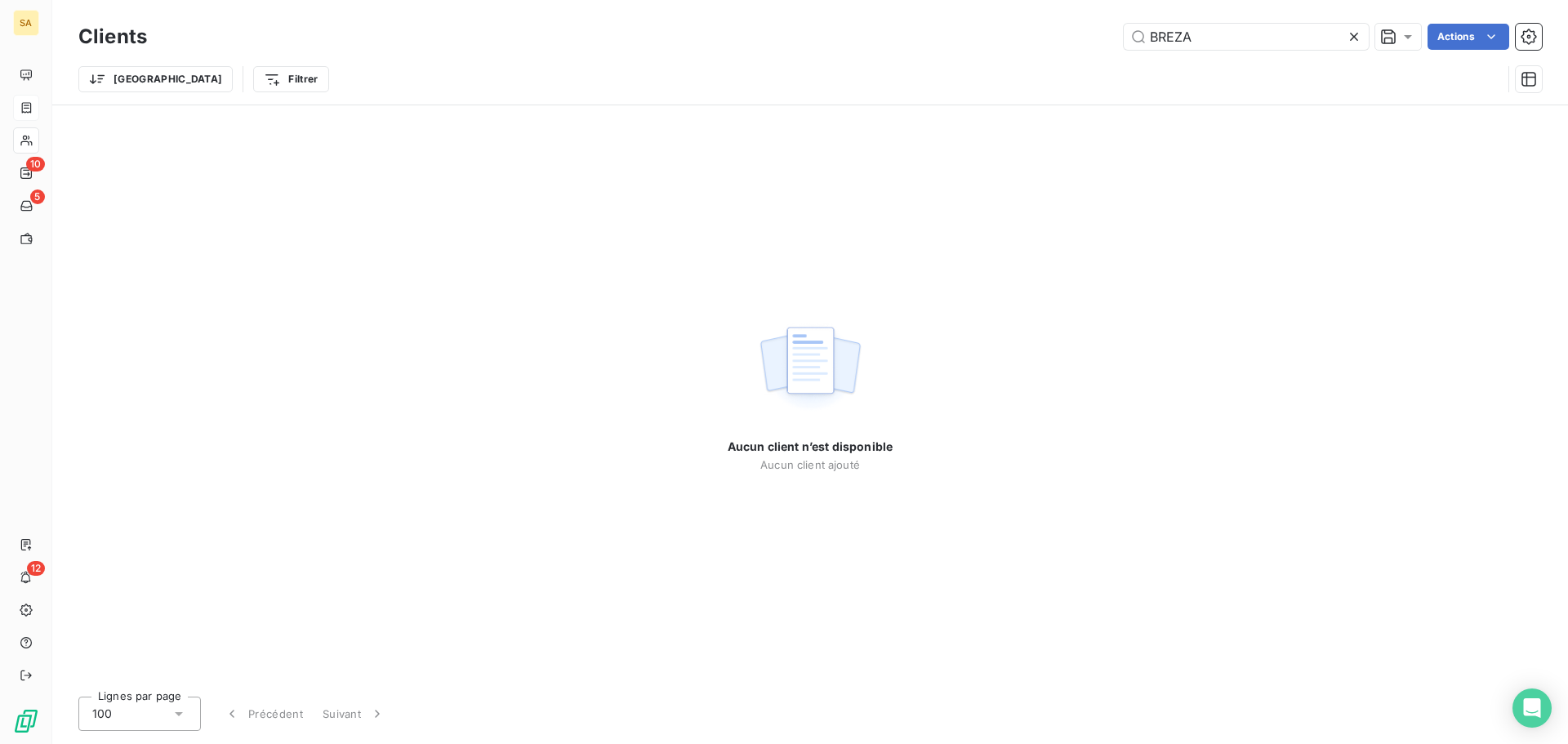
drag, startPoint x: 1216, startPoint y: 31, endPoint x: 1064, endPoint y: 48, distance: 152.9
click at [1064, 48] on div "BREZA Actions" at bounding box center [854, 36] width 1376 height 26
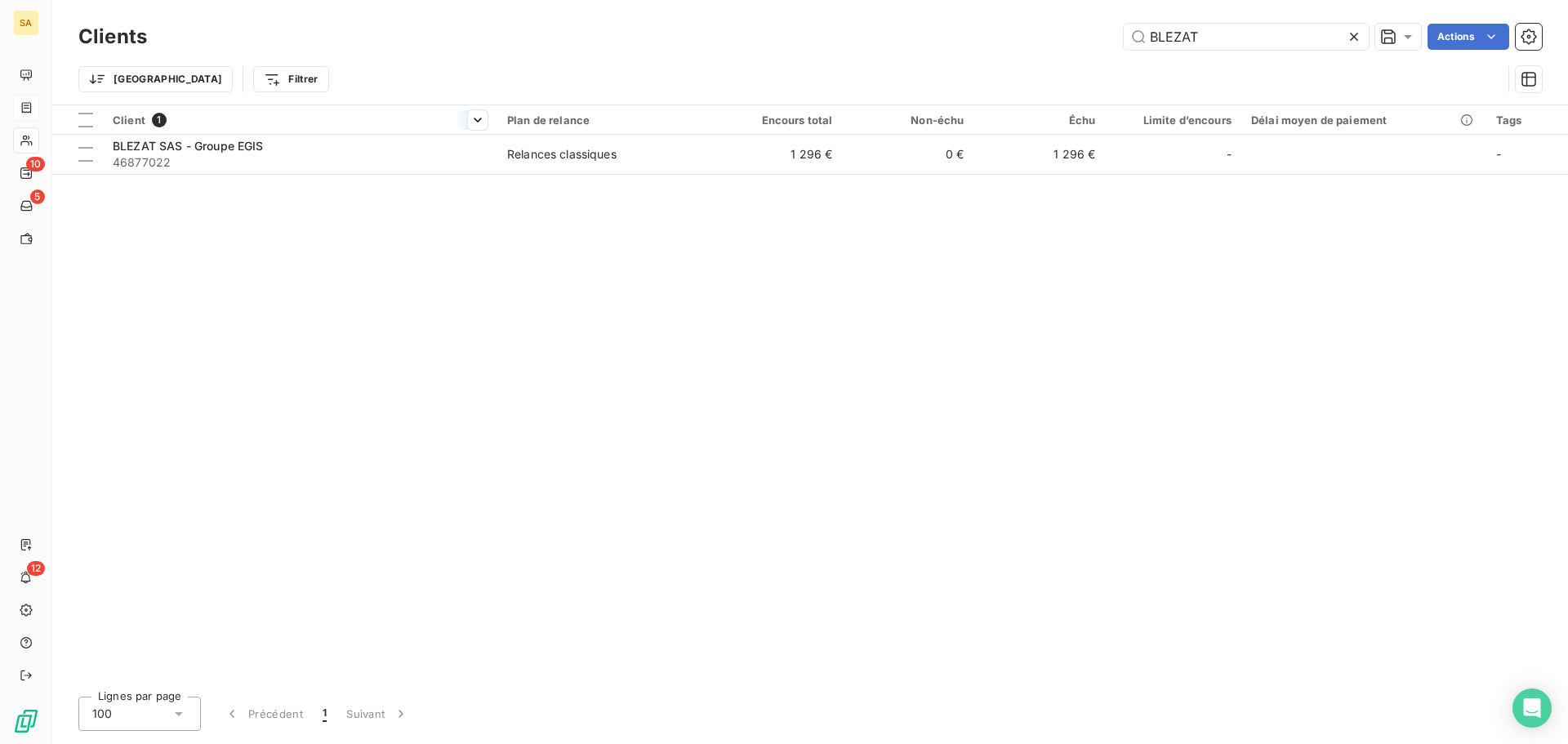
type input "BLEZAT"
click at [380, 118] on div "Client 1" at bounding box center [299, 119] width 374 height 14
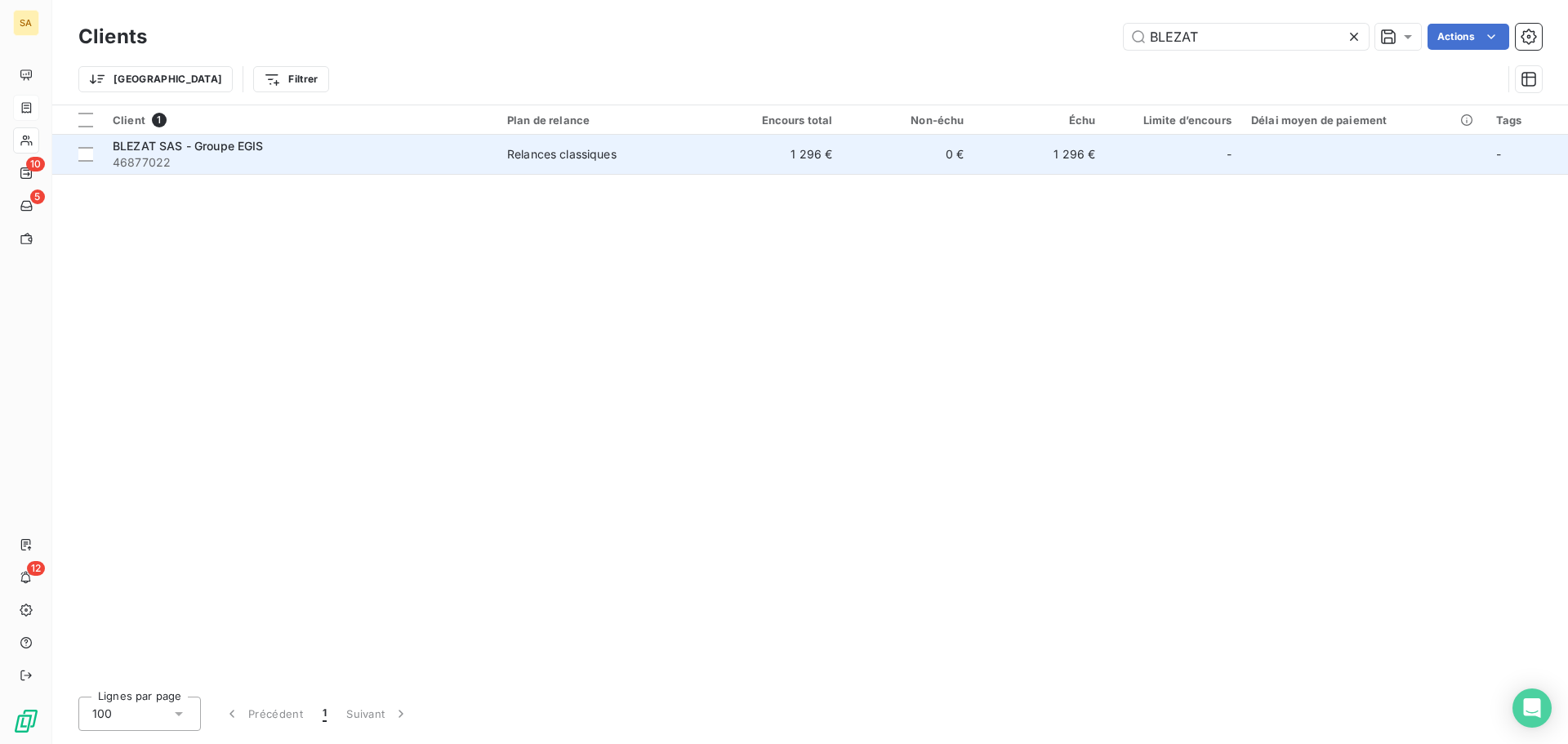
click at [392, 141] on div "BLEZAT SAS - Groupe EGIS" at bounding box center [299, 146] width 374 height 16
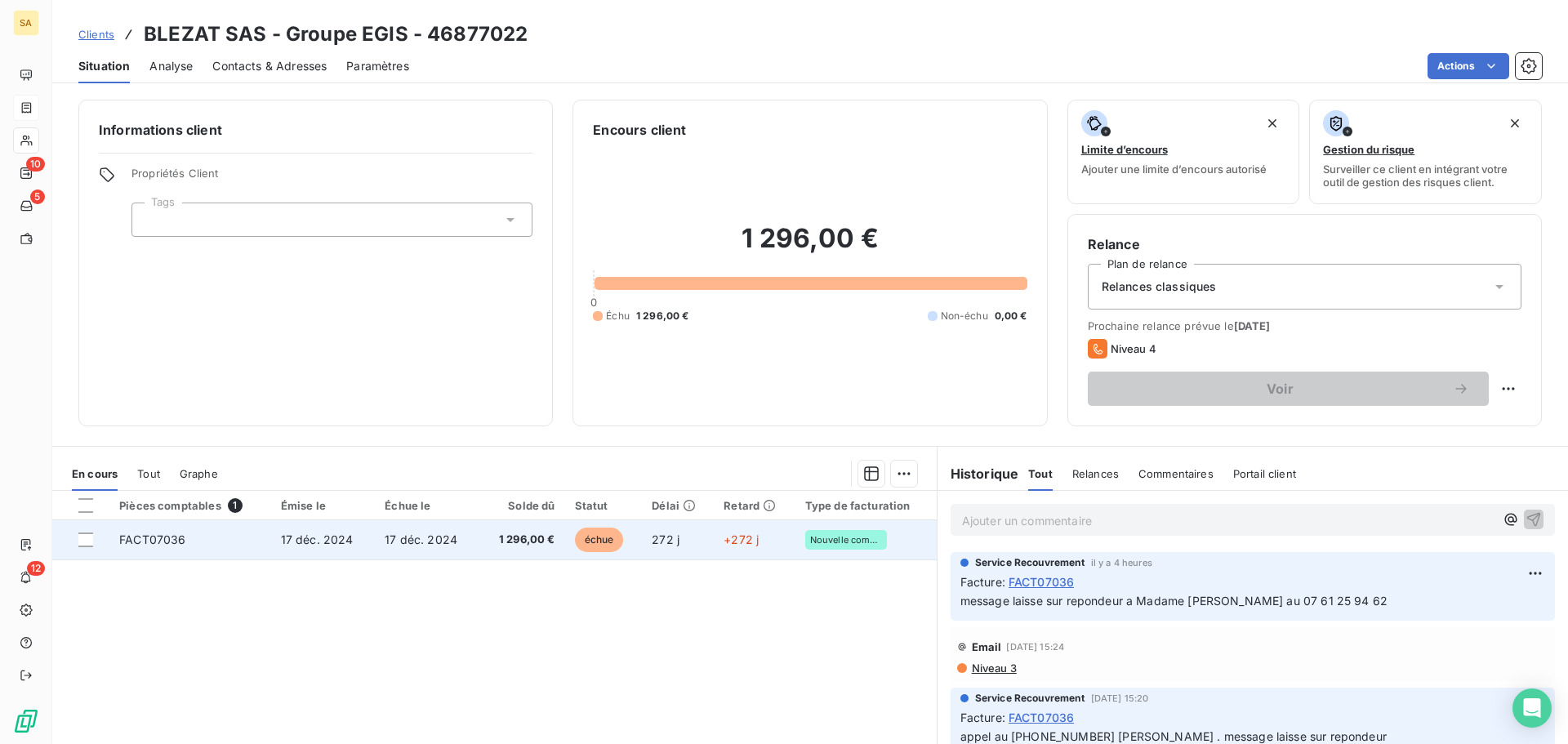
click at [175, 537] on span "FACT07036" at bounding box center [151, 539] width 66 height 14
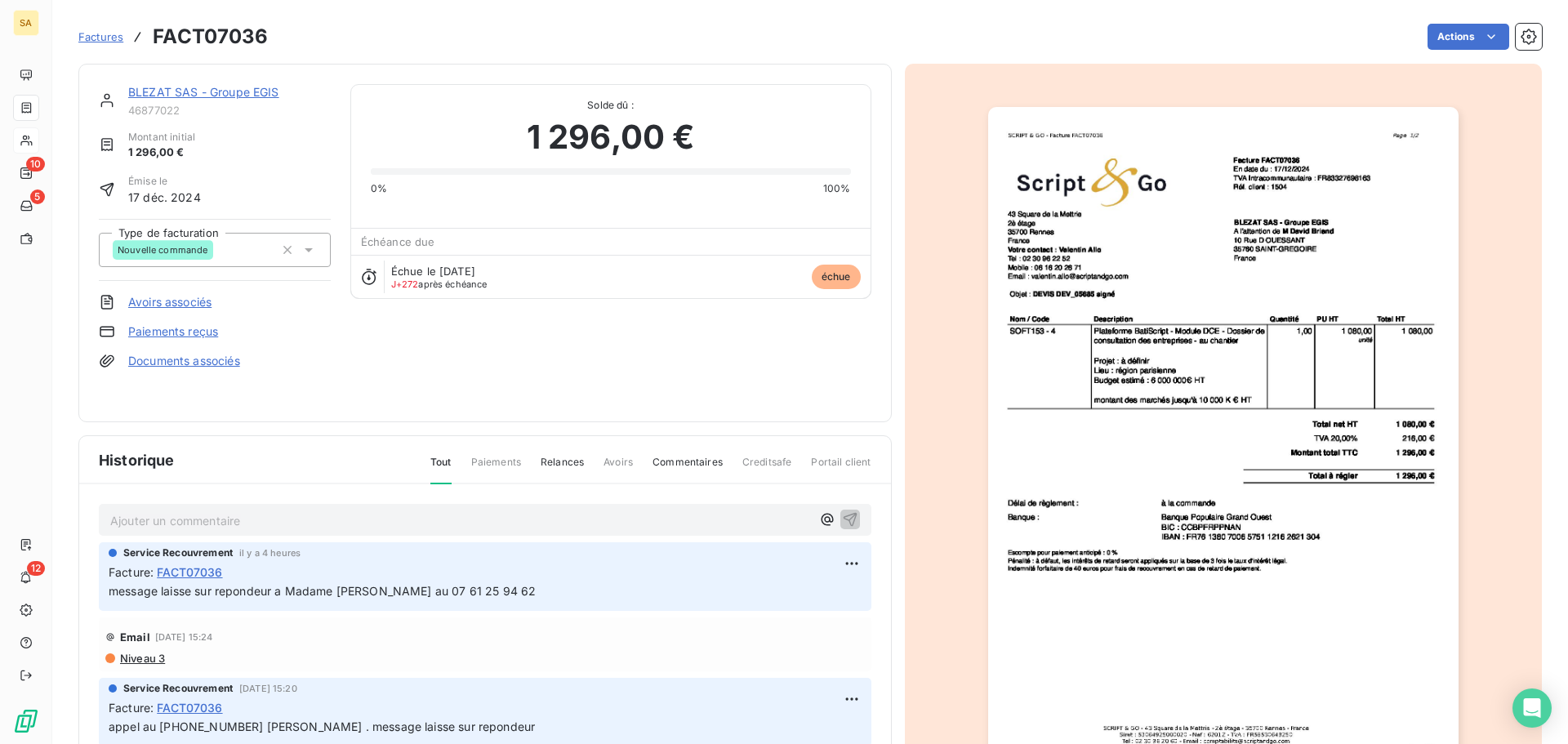
click at [1177, 255] on img "button" at bounding box center [1223, 439] width 471 height 665
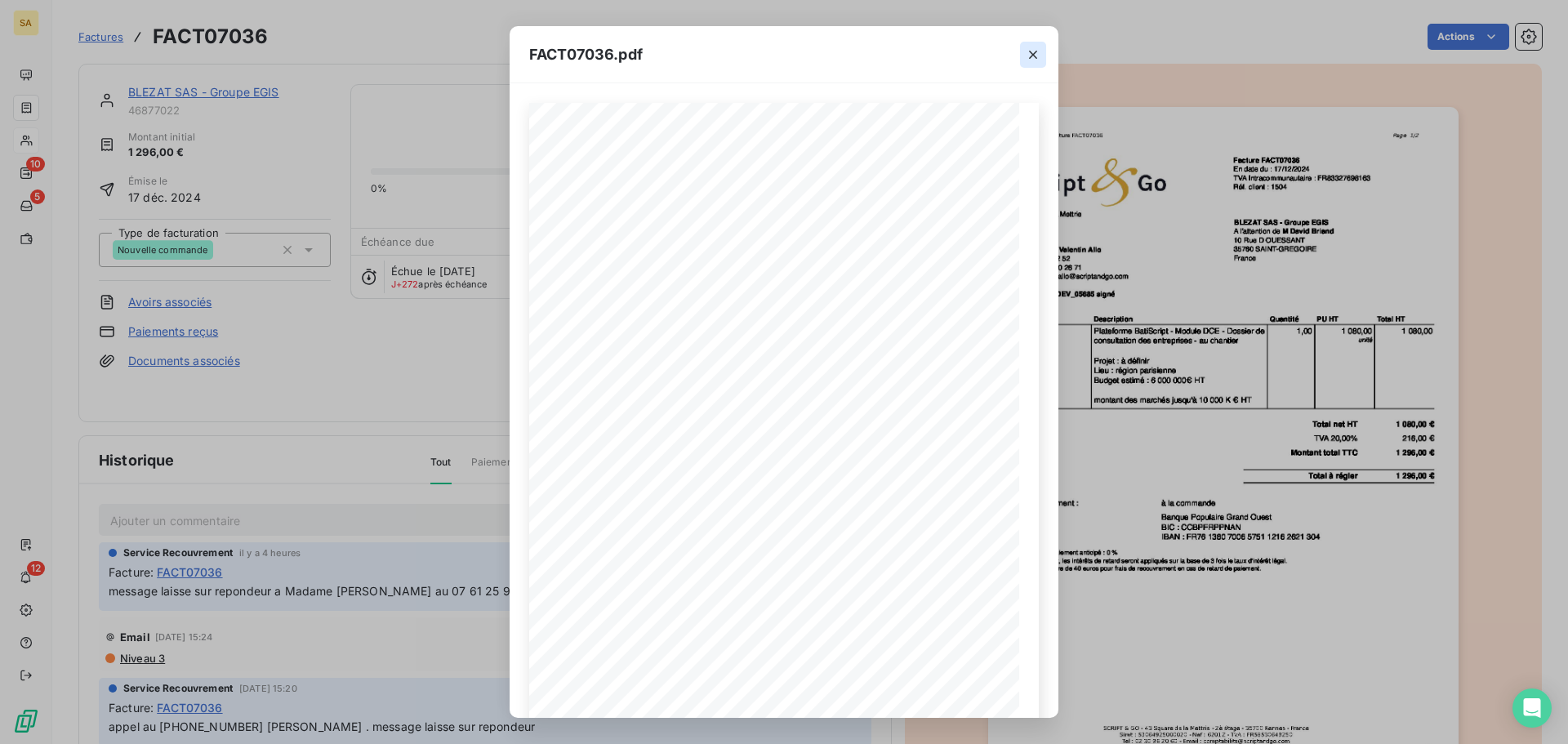
click at [1033, 56] on icon "button" at bounding box center [1033, 54] width 16 height 16
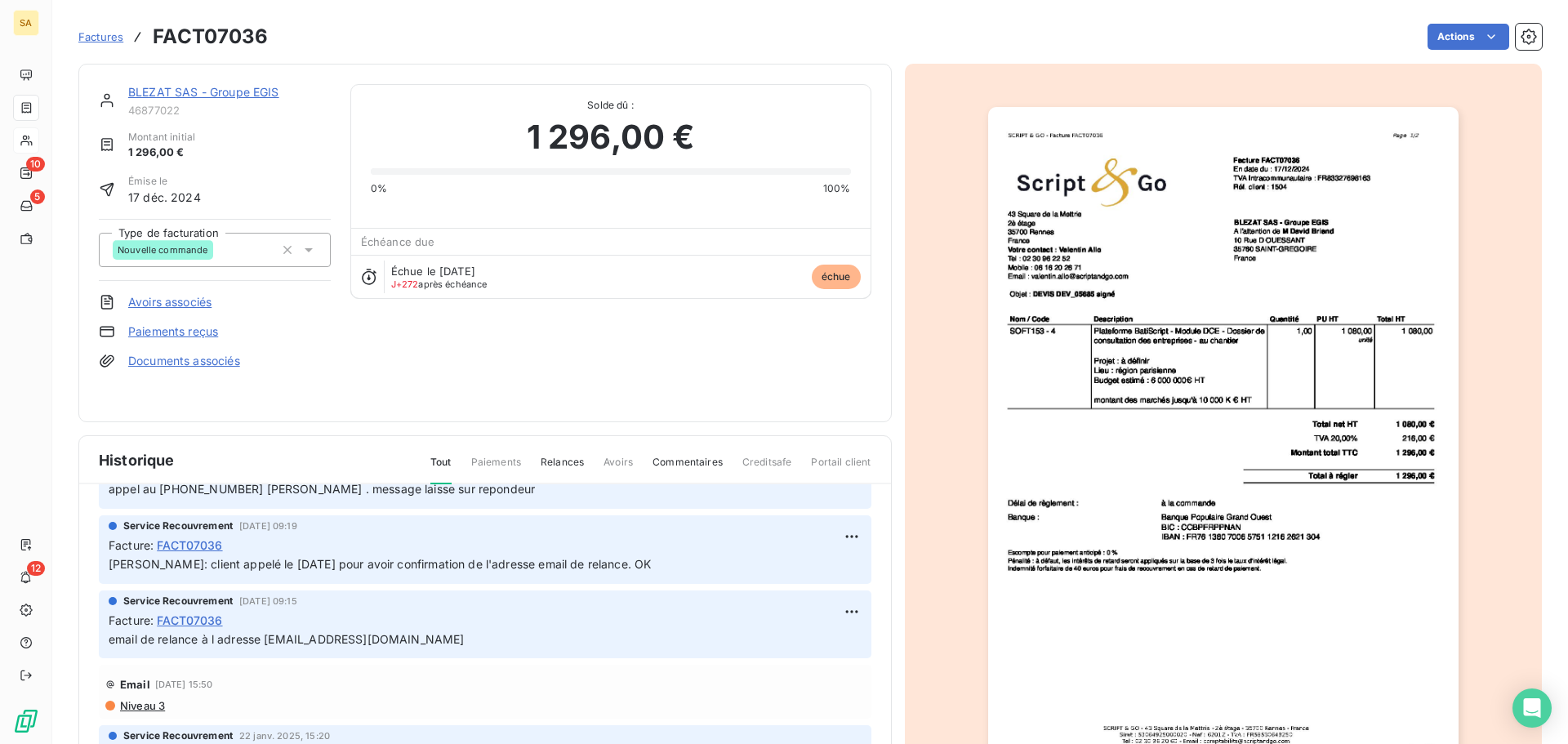
scroll to position [245, 0]
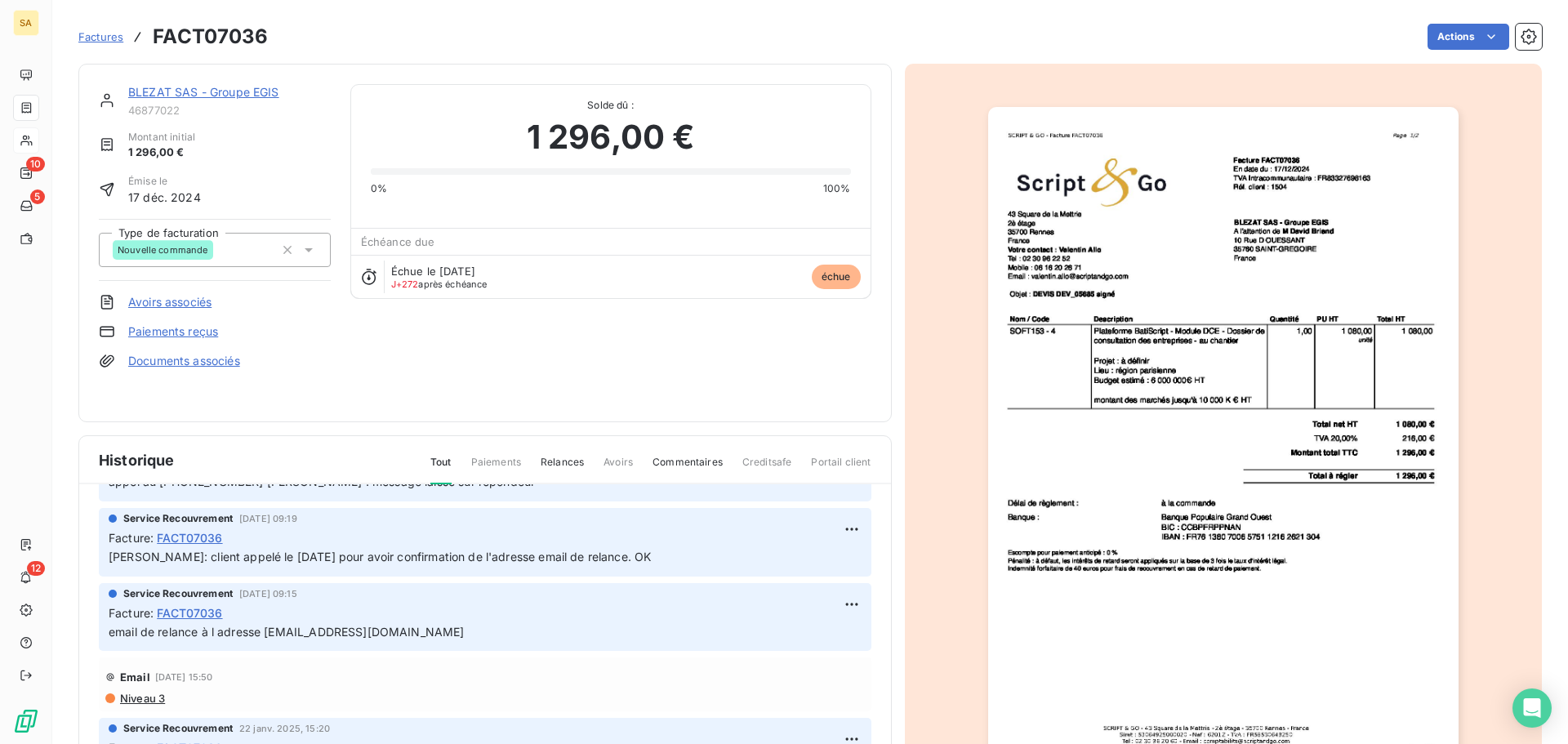
drag, startPoint x: 266, startPoint y: 632, endPoint x: 505, endPoint y: 629, distance: 239.0
click at [465, 629] on span "email de relance à l adresse [EMAIL_ADDRESS][DOMAIN_NAME]" at bounding box center [287, 632] width 356 height 14
click at [1444, 45] on html "SA 10 5 12 Factures FACT07036 Actions BLEZAT SAS - Groupe EGIS 46877022 Montant…" at bounding box center [784, 372] width 1568 height 744
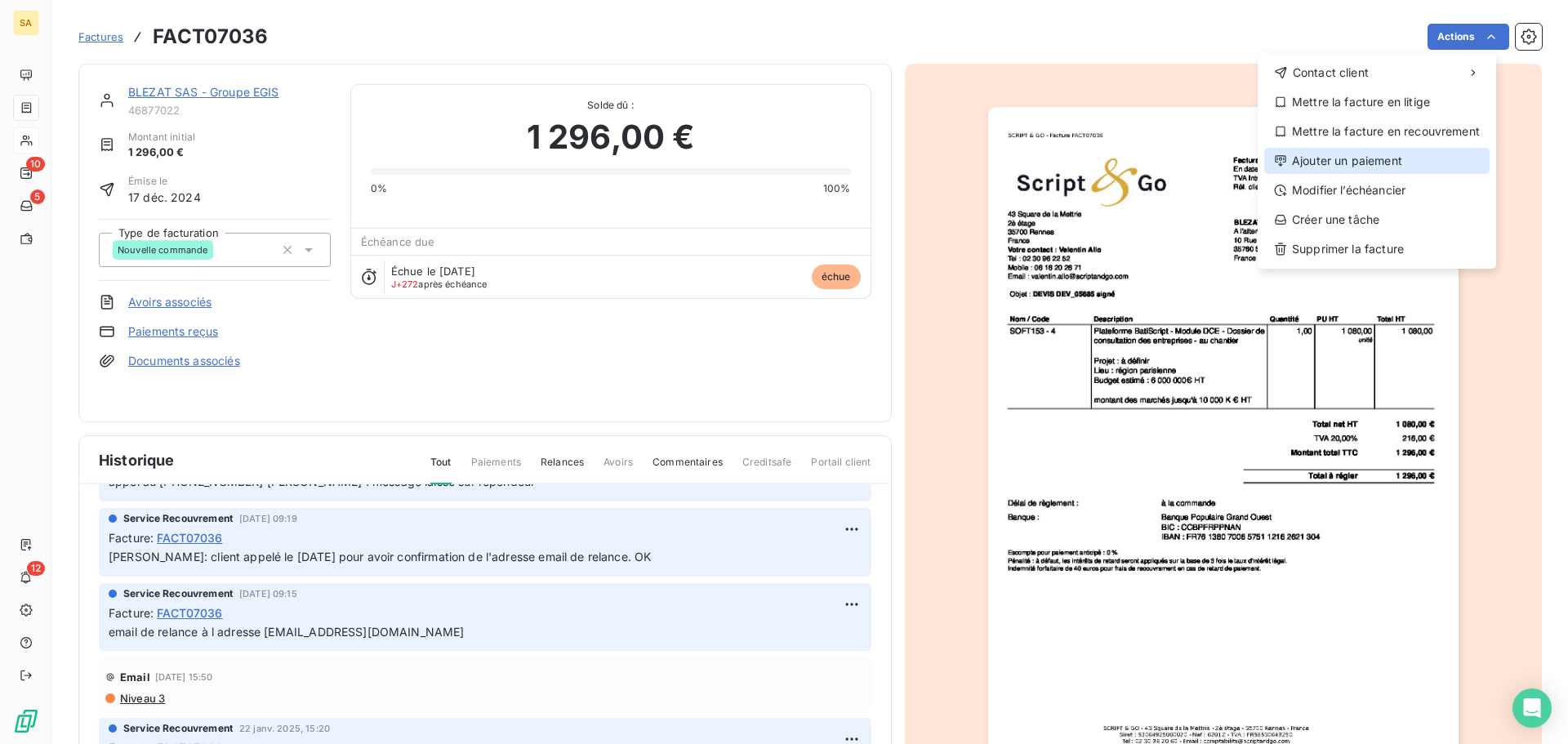
click at [1362, 154] on div "Ajouter un paiement" at bounding box center [1377, 160] width 226 height 26
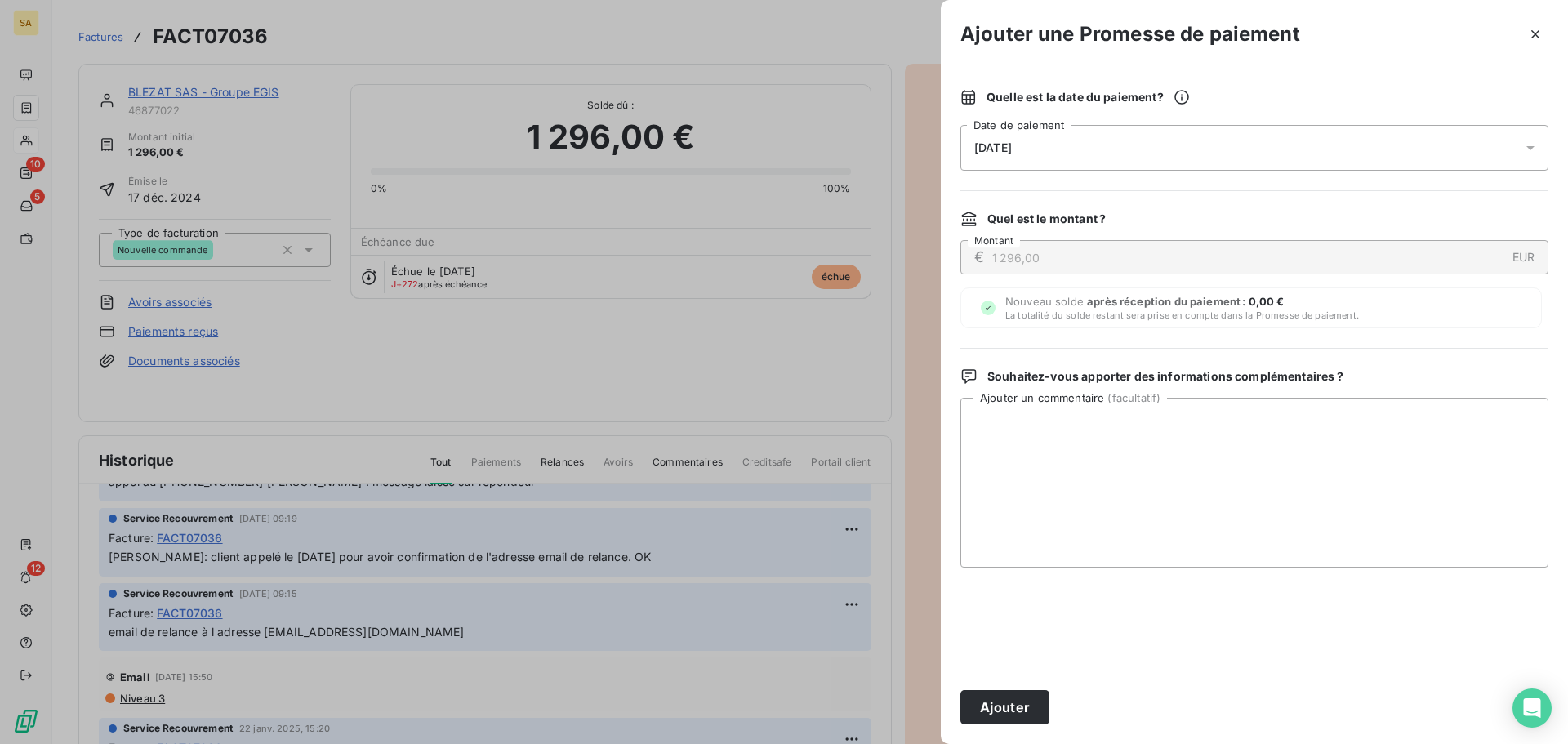
click at [1060, 145] on div "[DATE]" at bounding box center [1254, 148] width 588 height 46
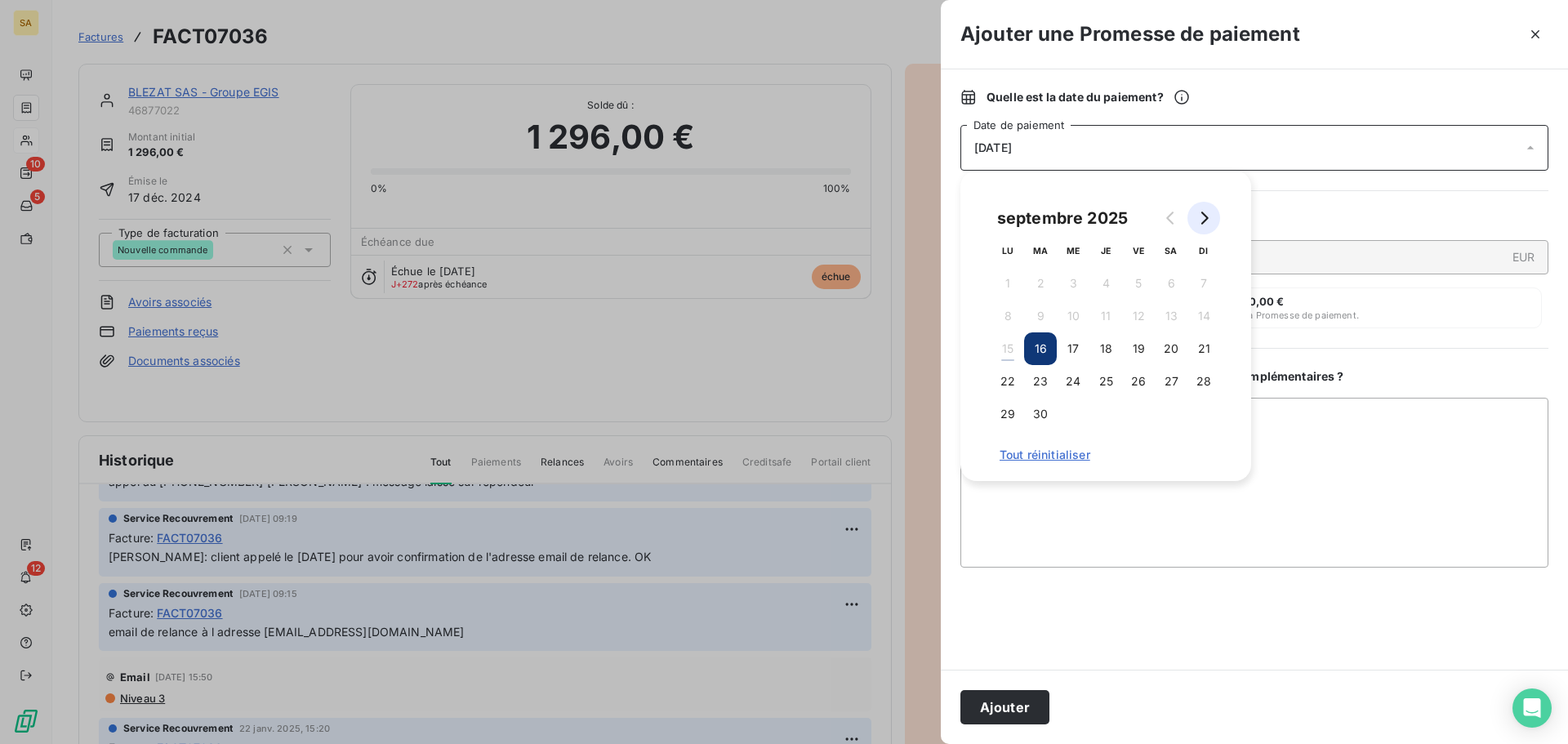
drag, startPoint x: 1205, startPoint y: 208, endPoint x: 1190, endPoint y: 224, distance: 21.9
click at [1205, 209] on button "Go to next month" at bounding box center [1203, 218] width 32 height 32
click at [1096, 284] on button "2" at bounding box center [1106, 283] width 32 height 32
click at [1360, 449] on textarea "Ajouter un commentaire ( facultatif )" at bounding box center [1254, 482] width 588 height 170
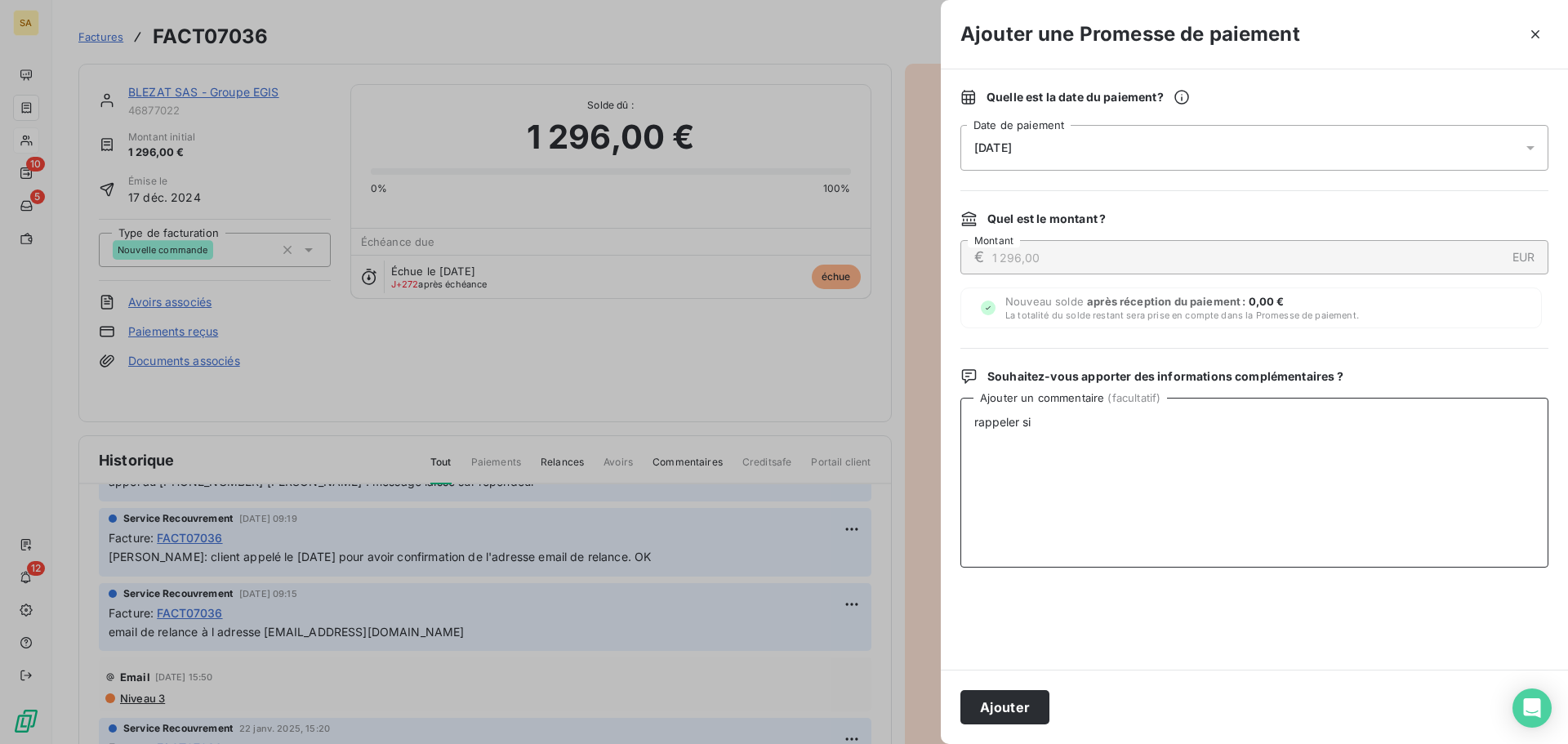
drag, startPoint x: 1040, startPoint y: 422, endPoint x: 1023, endPoint y: 425, distance: 17.3
click at [1023, 425] on textarea "rappeler si" at bounding box center [1254, 482] width 588 height 170
click at [1164, 425] on textarea "rappeler [PERSON_NAME] au 07" at bounding box center [1254, 482] width 588 height 170
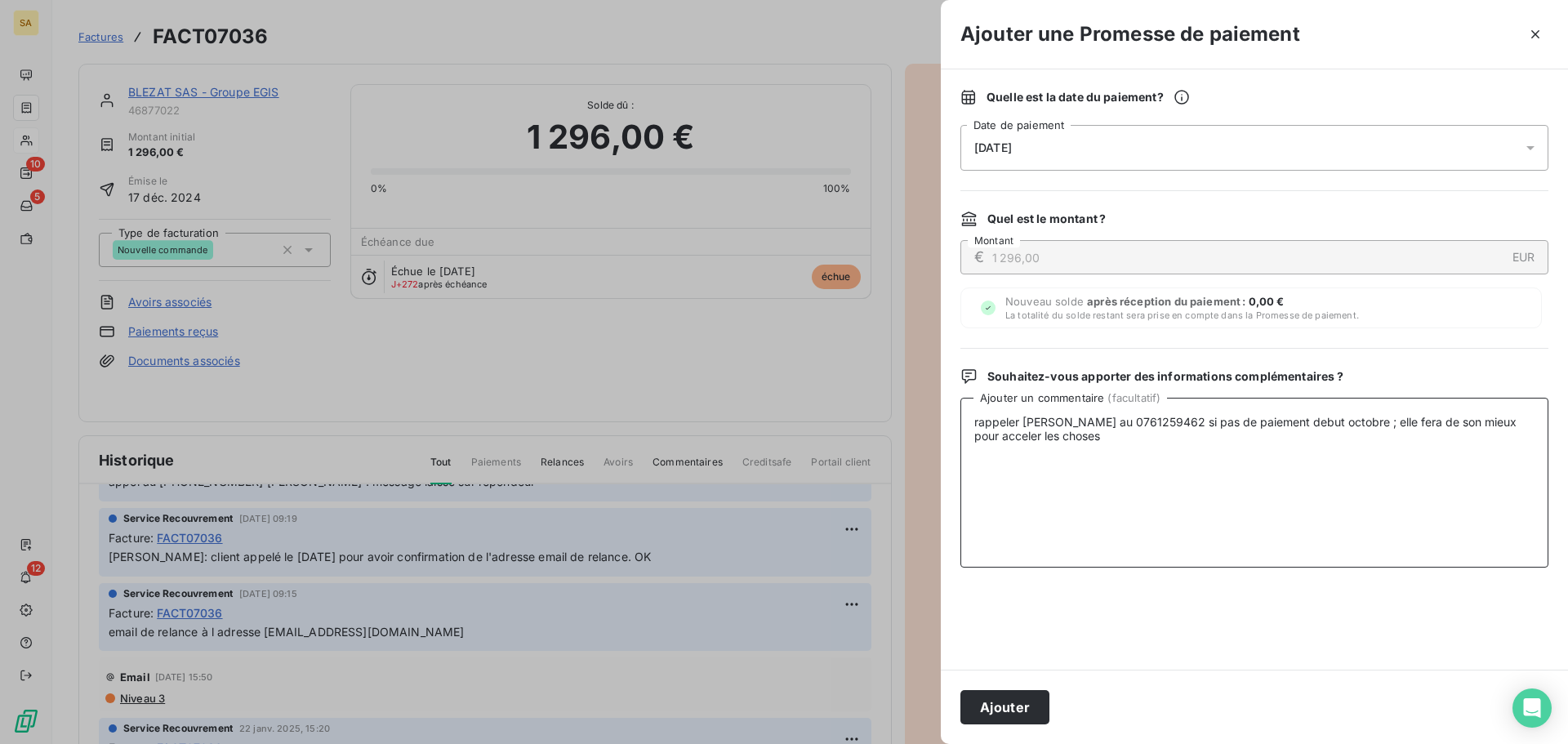
click at [1359, 423] on textarea "rappeler [PERSON_NAME] au 0761259462 si pas de paiement debut octobre ; elle fe…" at bounding box center [1254, 482] width 588 height 170
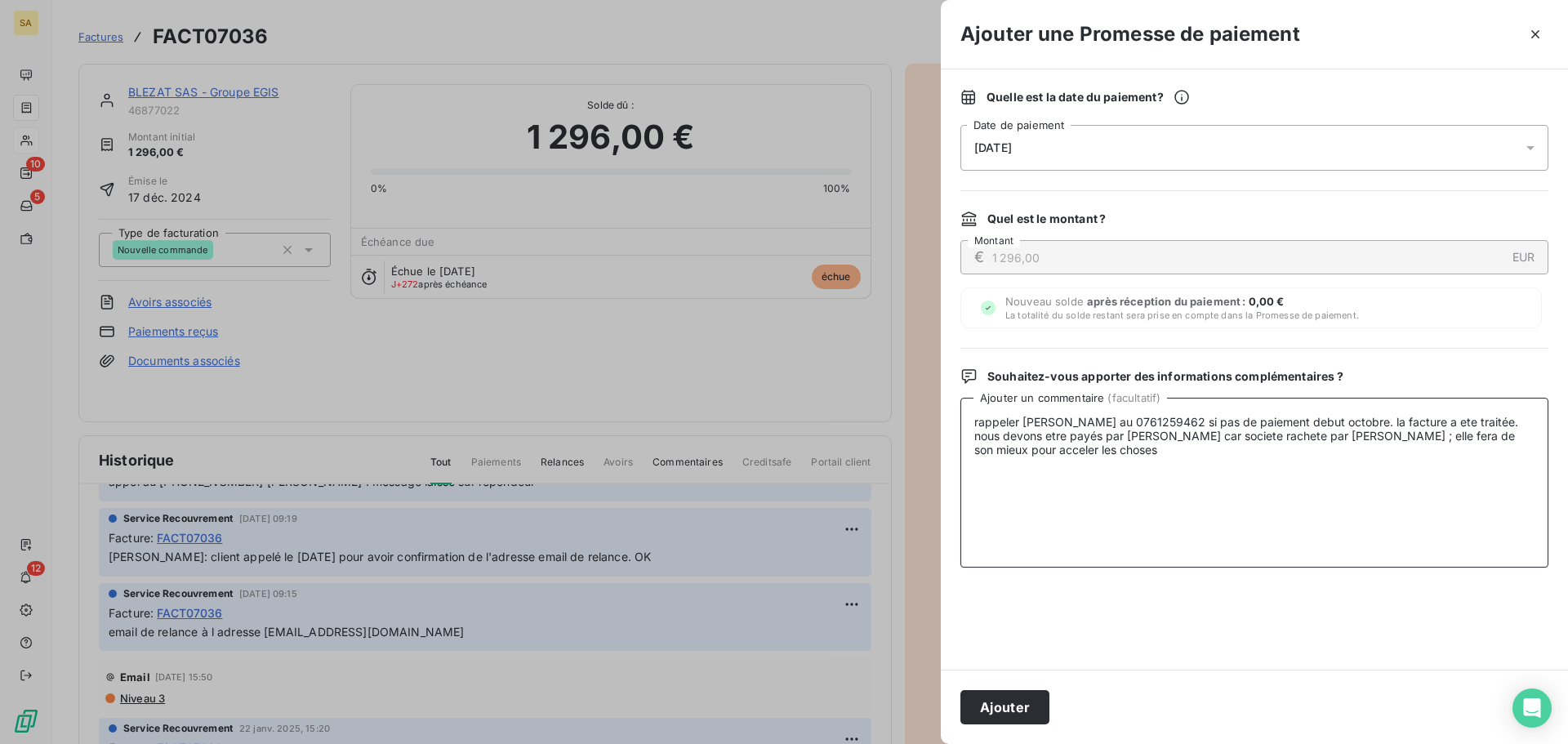
drag, startPoint x: 1033, startPoint y: 458, endPoint x: 974, endPoint y: 420, distance: 70.2
click at [974, 420] on textarea "rappeler [PERSON_NAME] au 0761259462 si pas de paiement debut octobre. la factu…" at bounding box center [1254, 482] width 588 height 170
type textarea "rappeler [PERSON_NAME] au 0761259462 si pas de paiement debut octobre. la factu…"
click at [1012, 704] on button "Ajouter" at bounding box center [1004, 707] width 89 height 34
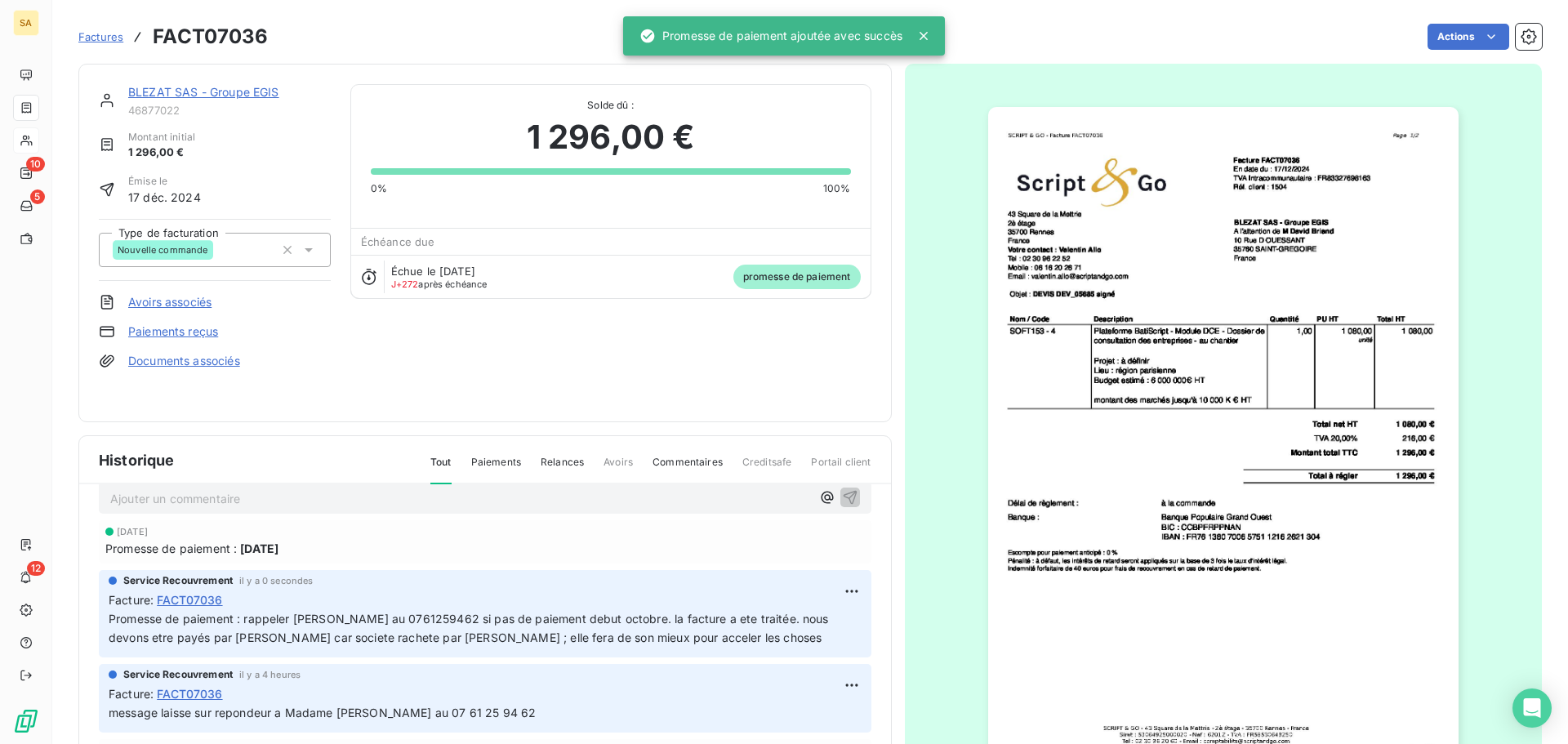
scroll to position [0, 0]
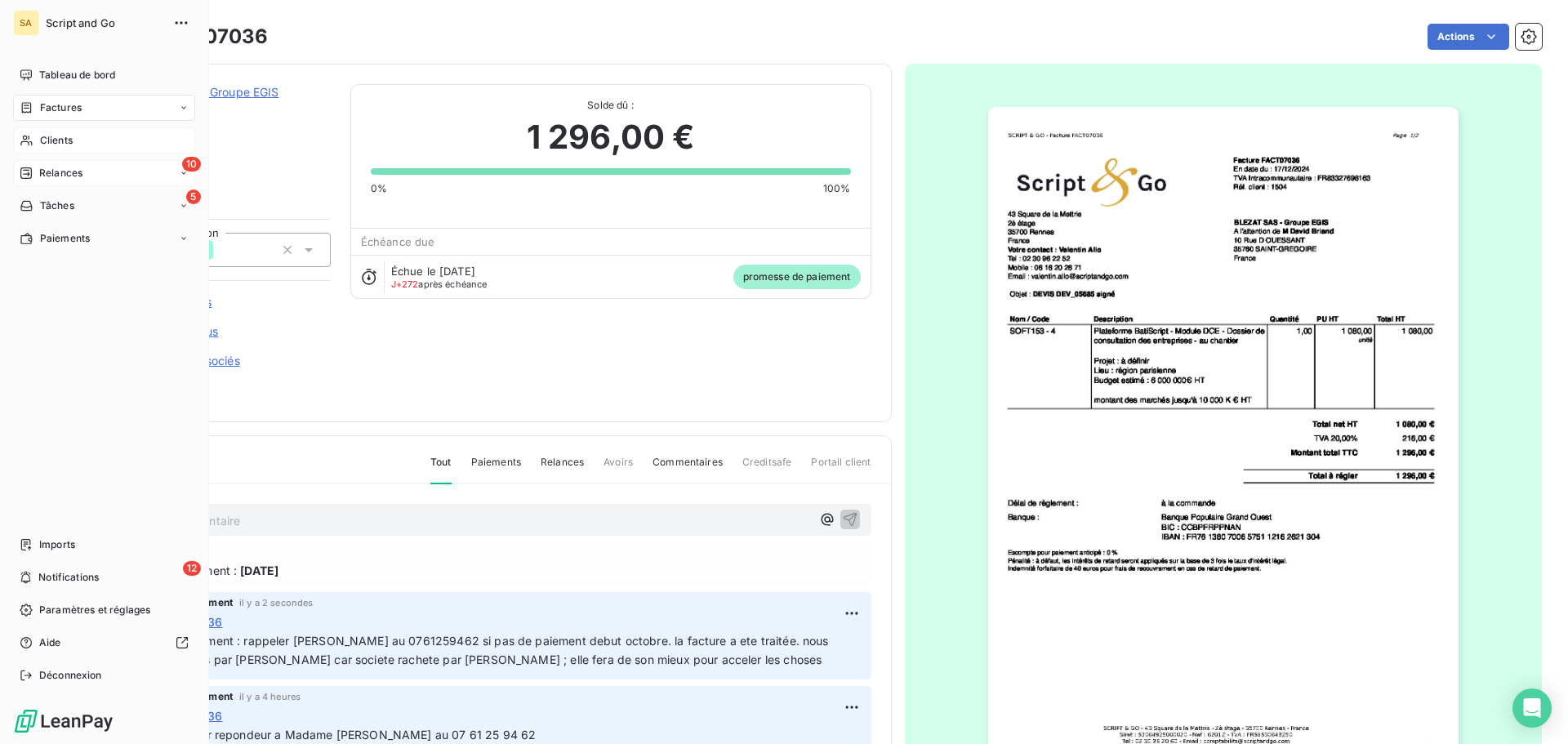
click at [54, 168] on span "Relances" at bounding box center [60, 172] width 43 height 14
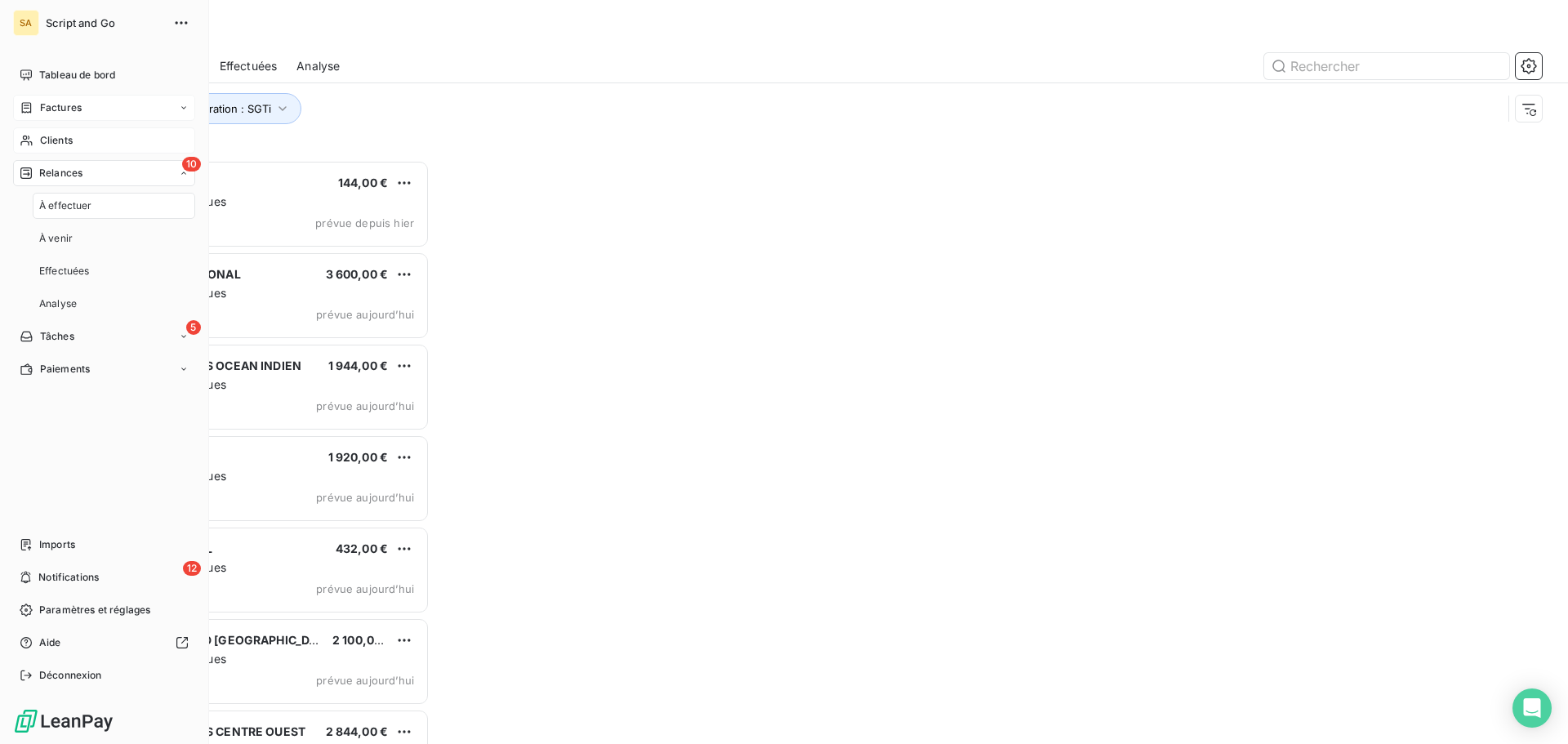
scroll to position [572, 339]
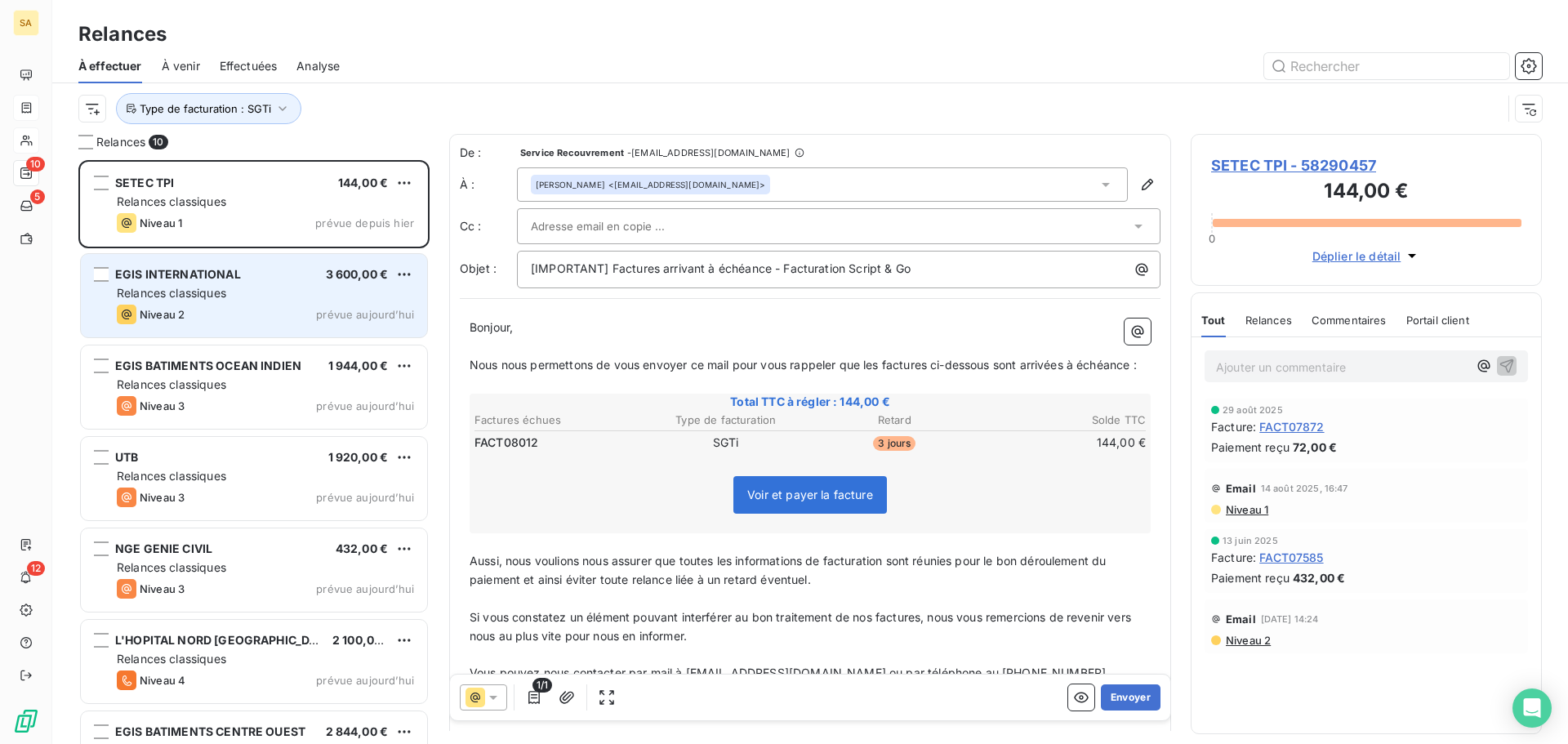
click at [218, 289] on span "Relances classiques" at bounding box center [171, 292] width 110 height 14
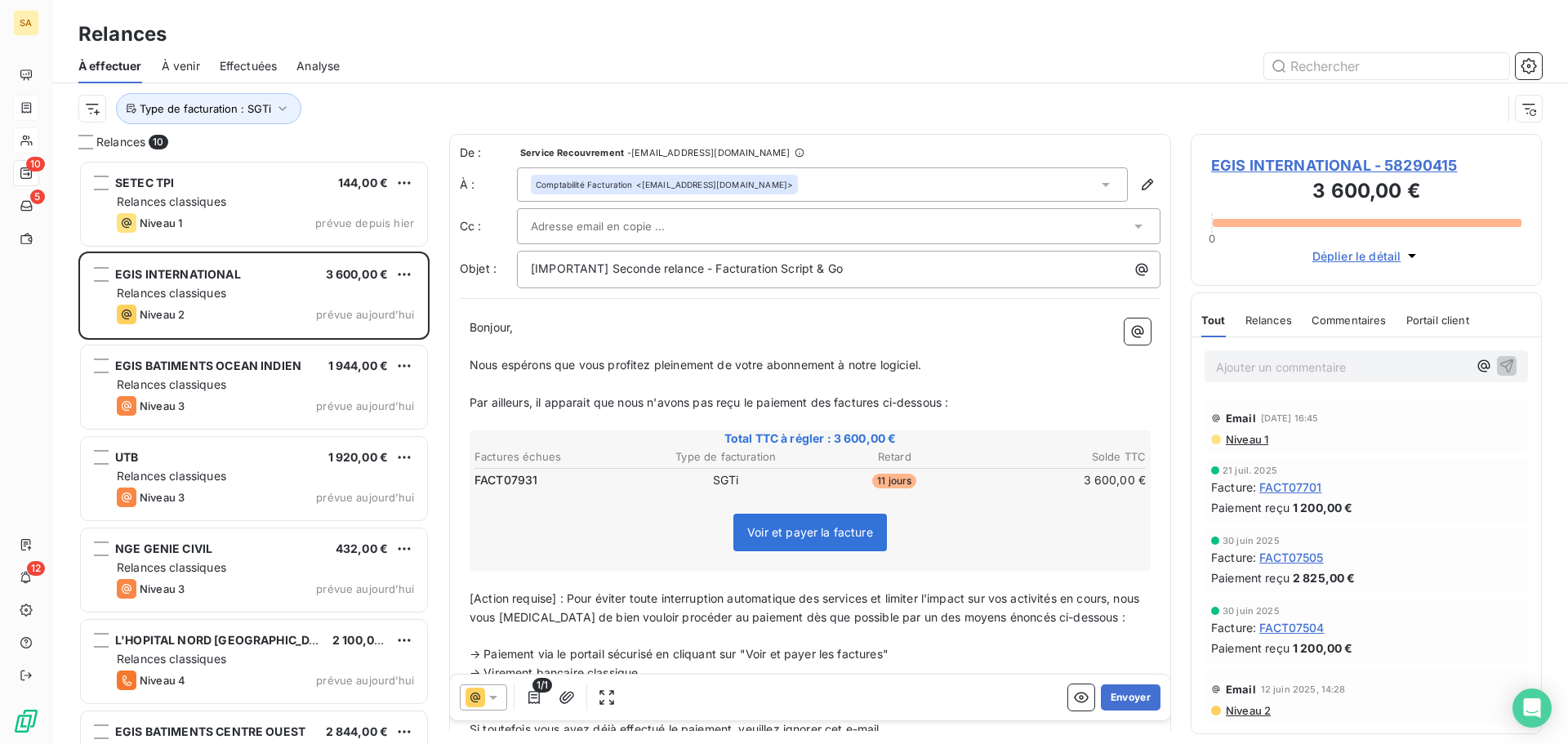
click at [870, 217] on div at bounding box center [830, 227] width 599 height 25
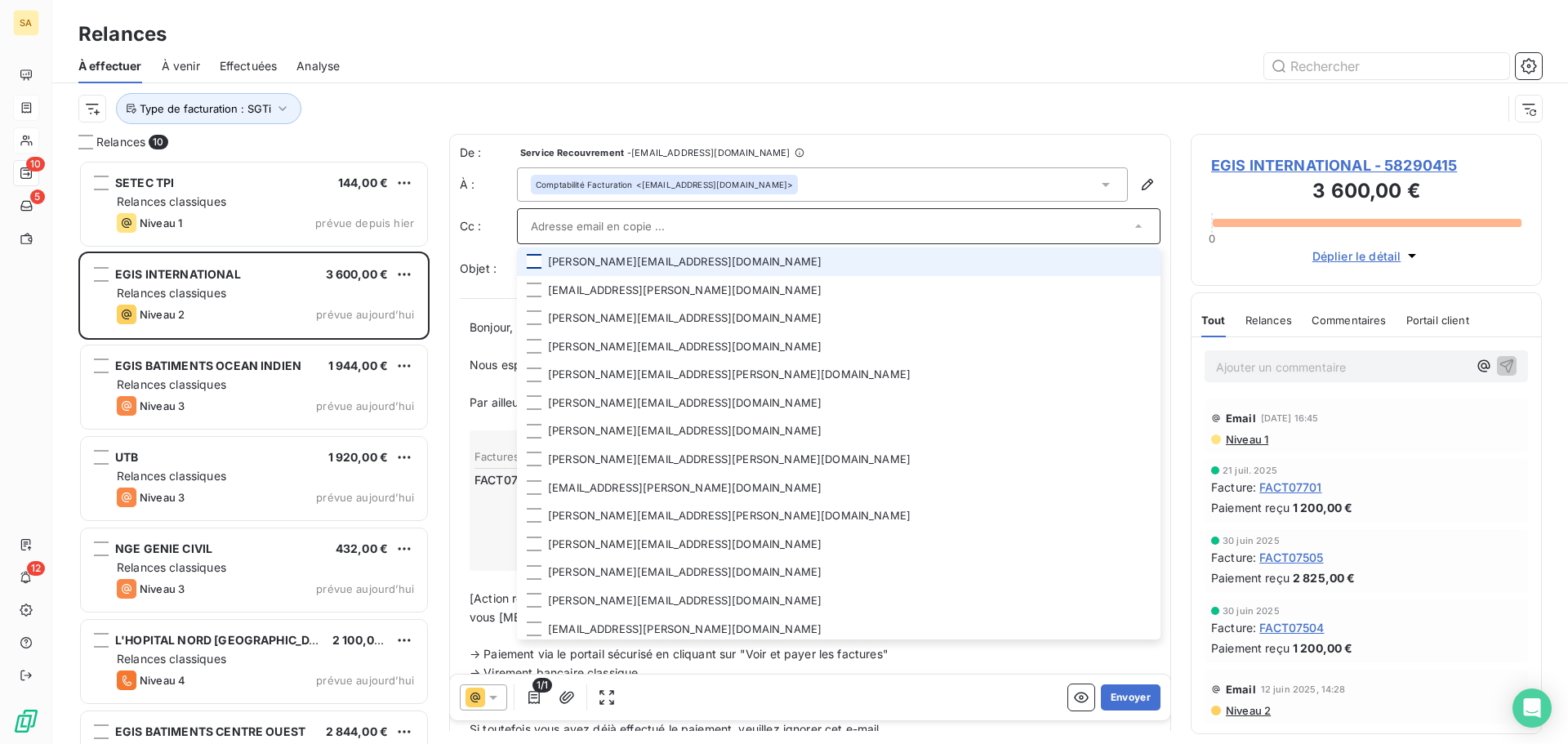
click at [528, 260] on div at bounding box center [533, 261] width 14 height 14
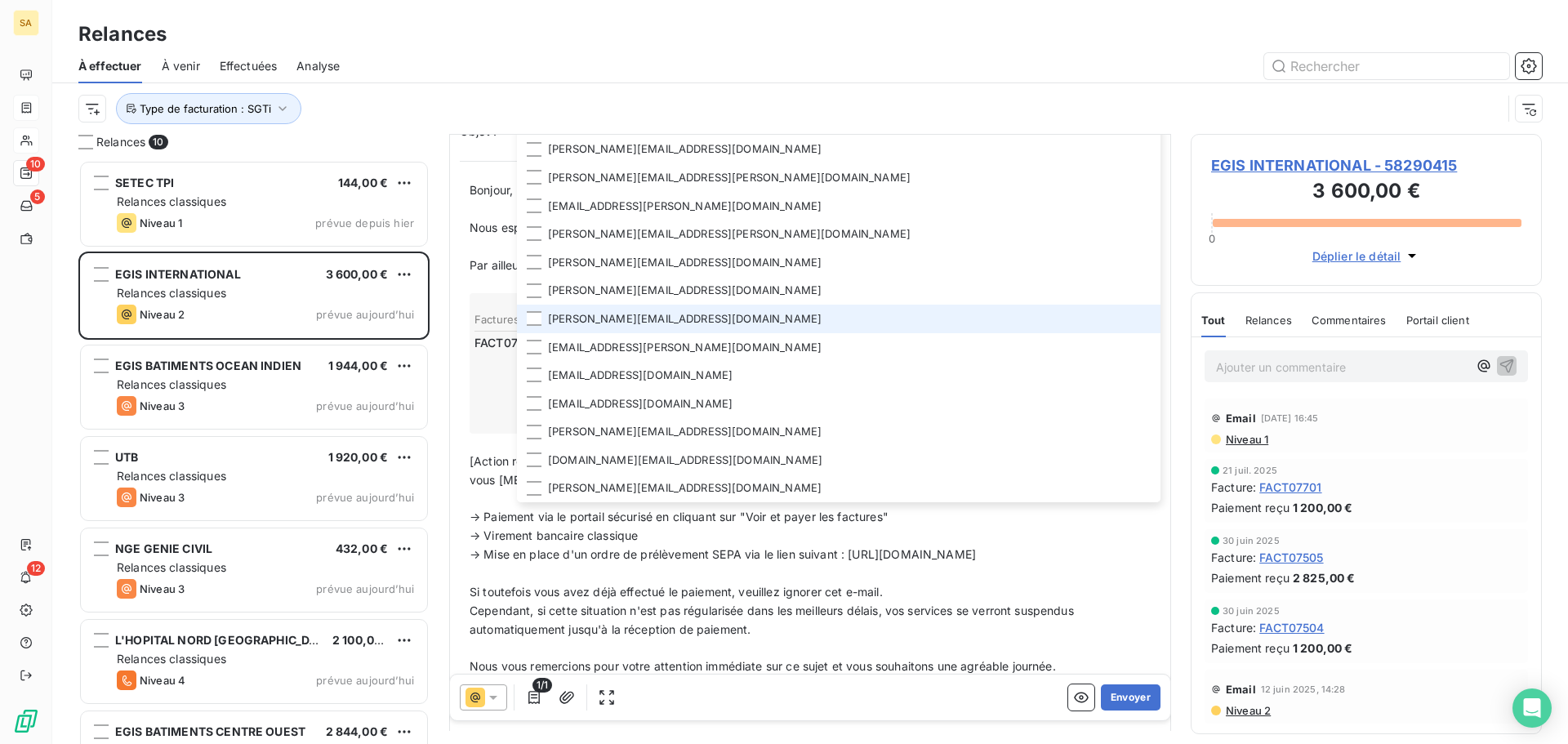
scroll to position [165, 0]
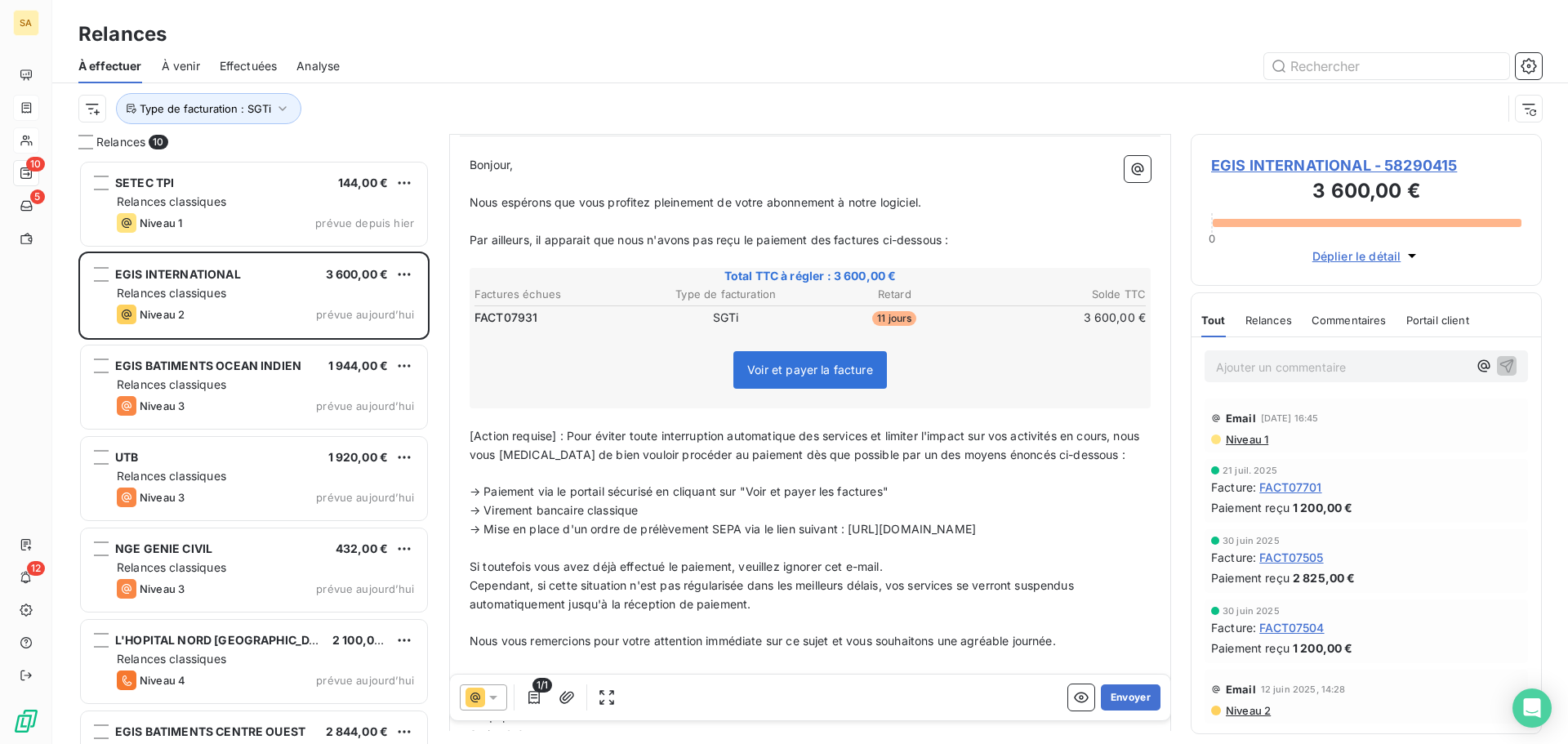
click at [1143, 101] on div "Type de facturation : SGTi" at bounding box center [790, 109] width 1423 height 31
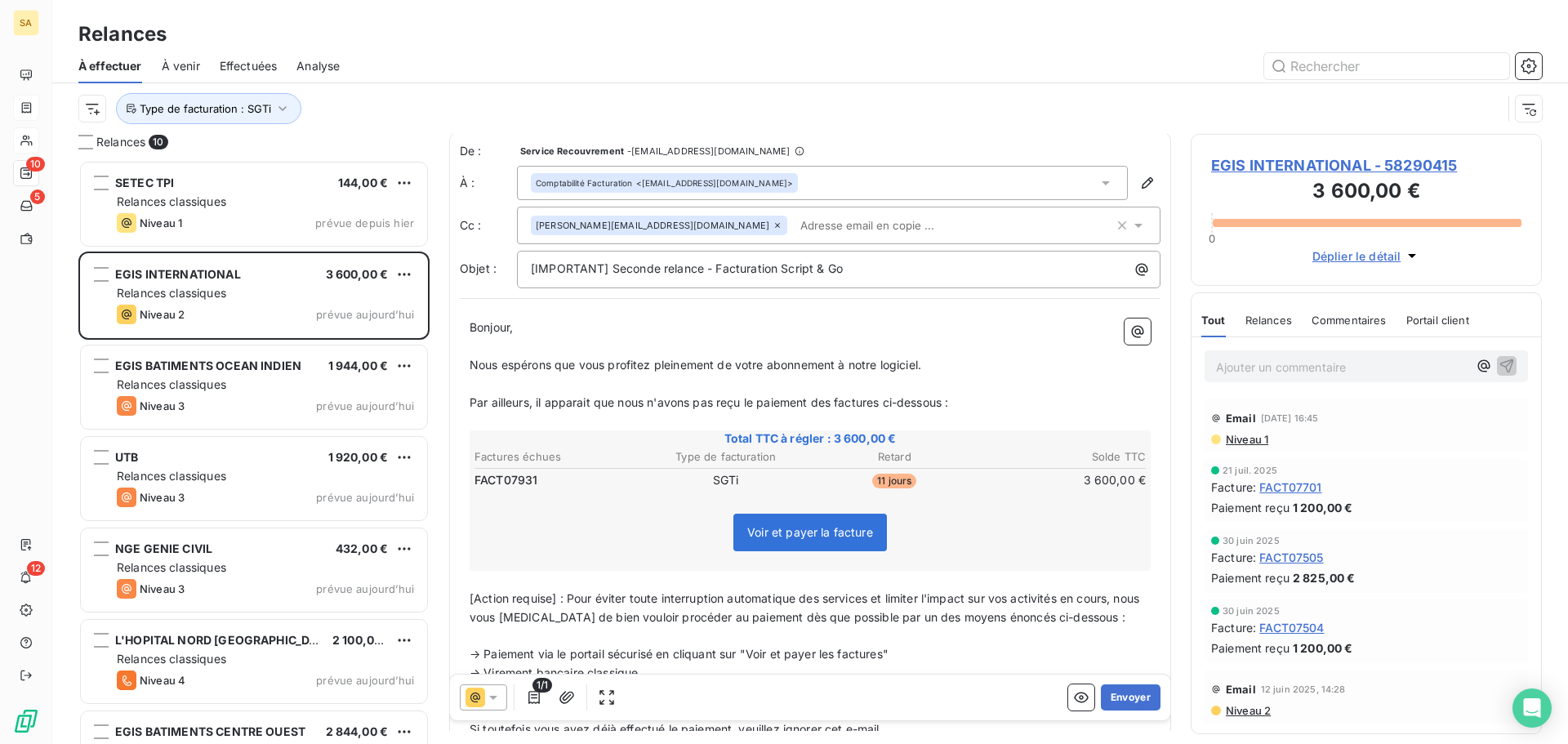
scroll to position [0, 0]
click at [794, 226] on input "text" at bounding box center [888, 227] width 189 height 25
paste input "[PERSON_NAME][EMAIL_ADDRESS][DOMAIN_NAME]"
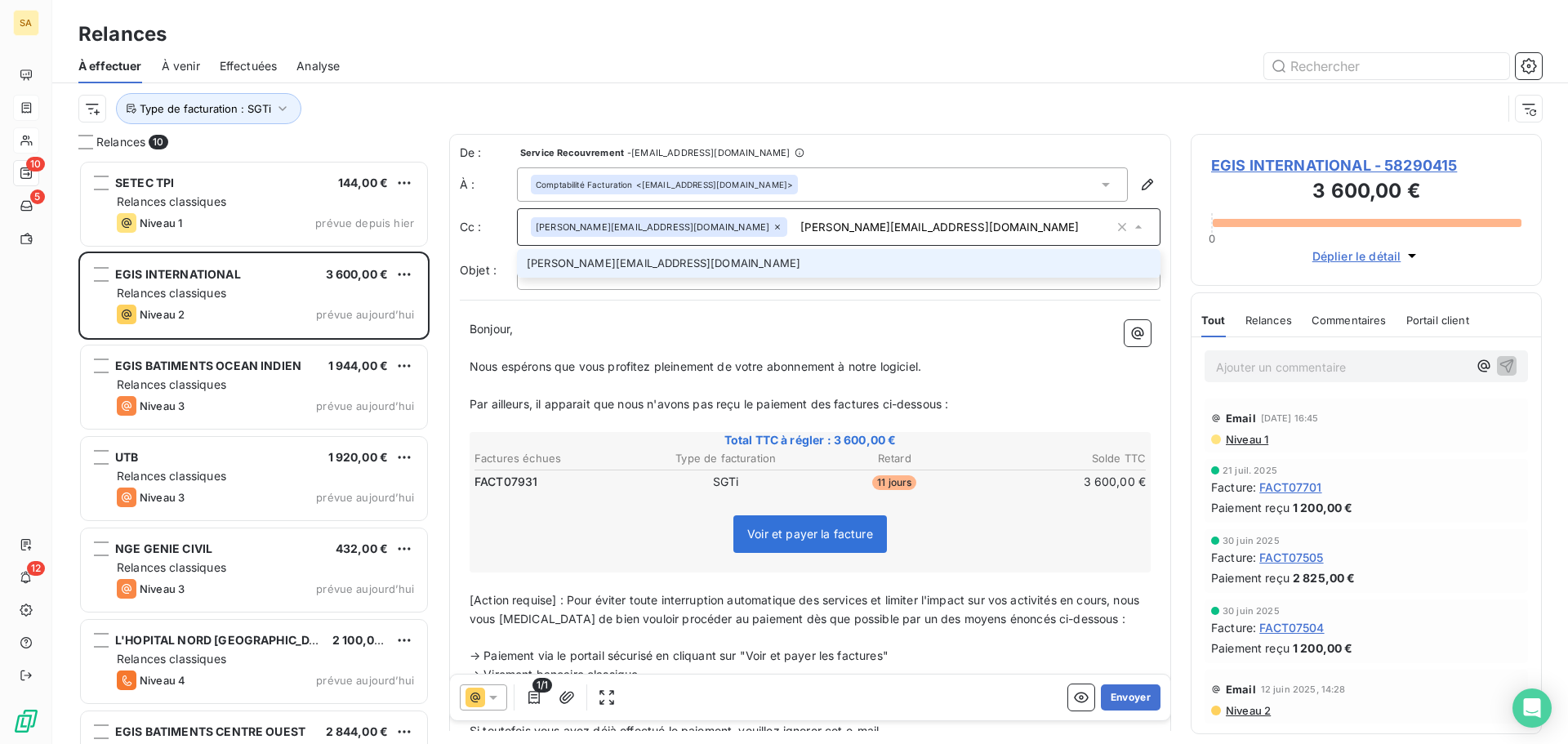
type input "[PERSON_NAME][EMAIL_ADDRESS][DOMAIN_NAME]"
click at [690, 253] on li "[PERSON_NAME][EMAIL_ADDRESS][DOMAIN_NAME]" at bounding box center [838, 263] width 643 height 29
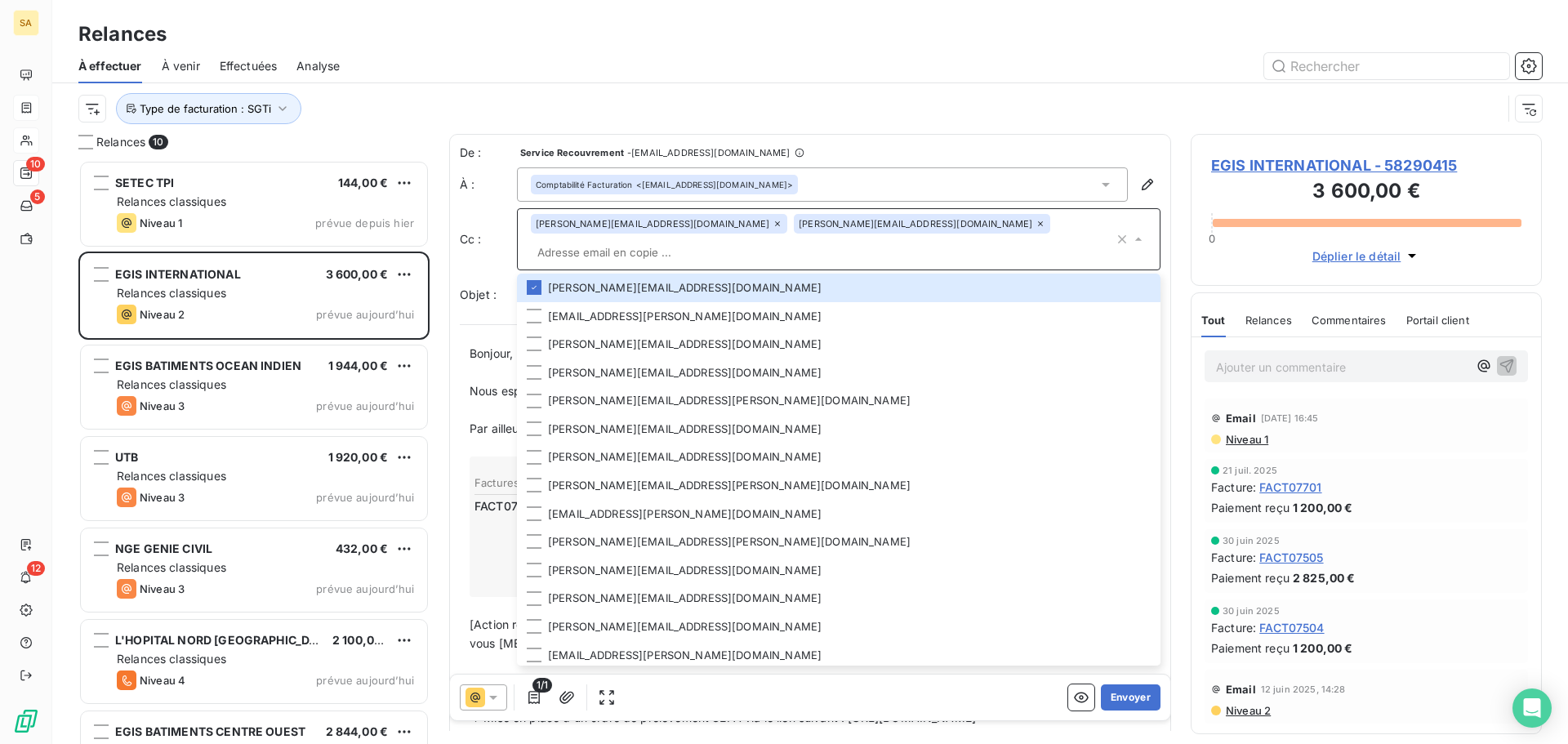
click at [1100, 90] on div "Type de facturation : SGTi" at bounding box center [810, 108] width 1463 height 50
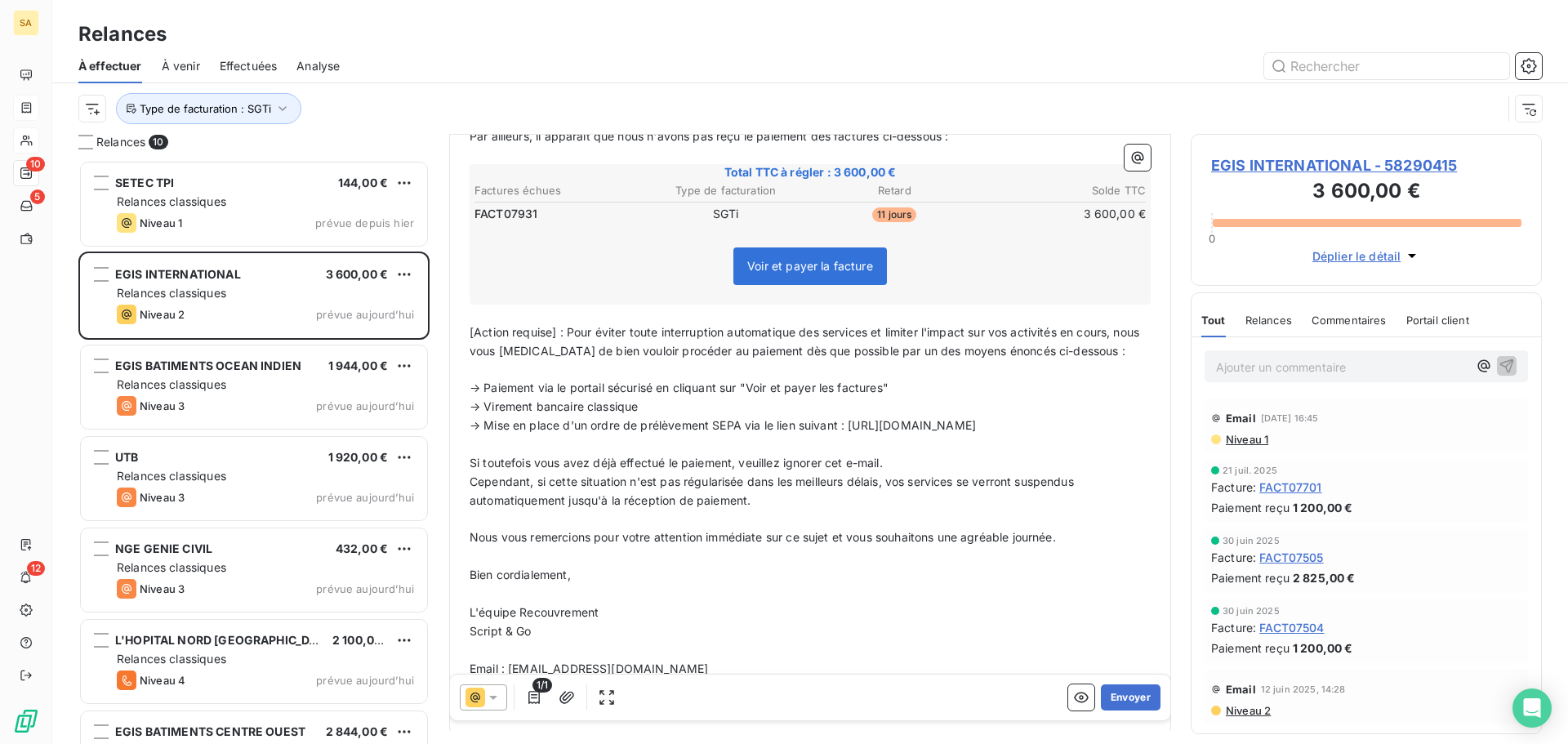
scroll to position [340, 0]
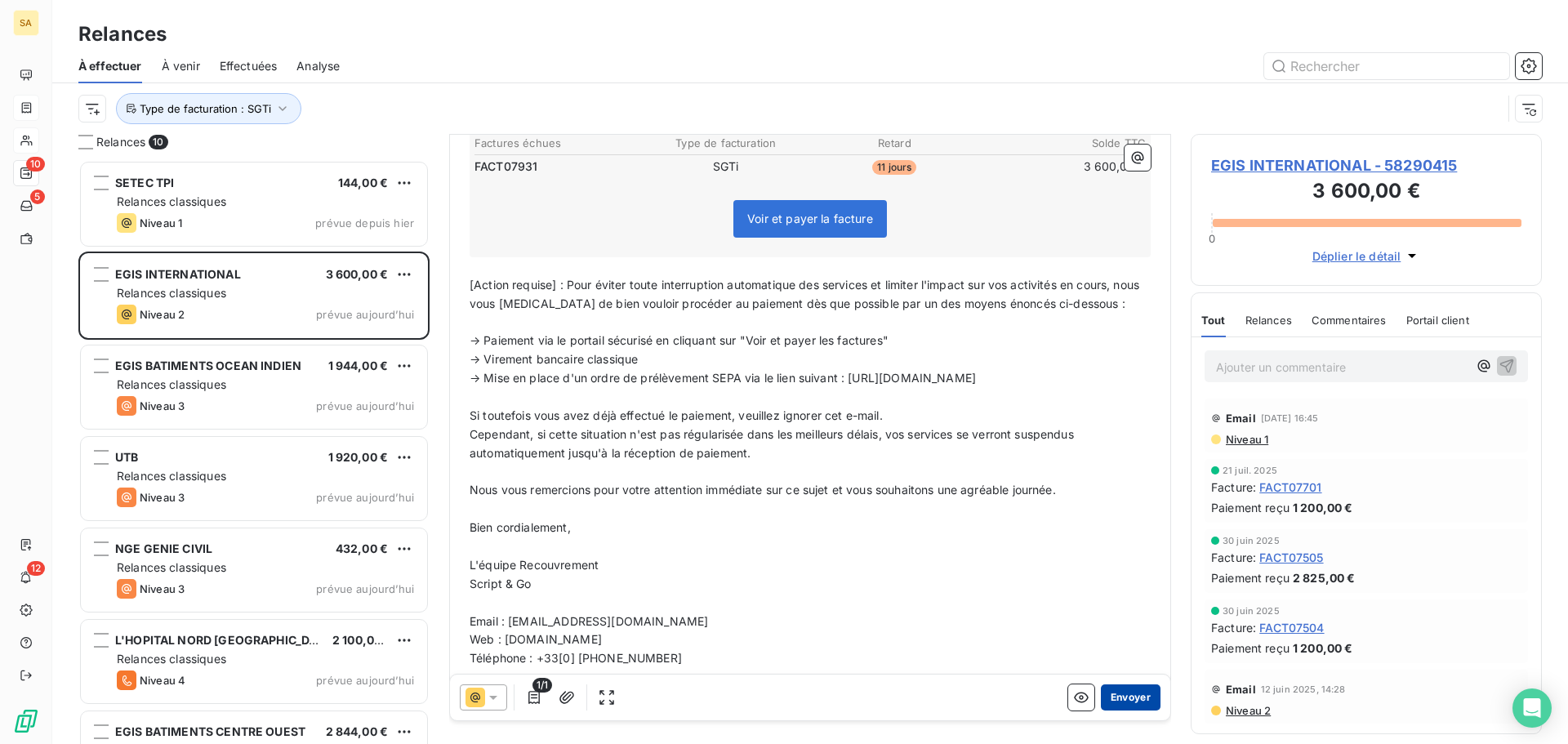
click at [1121, 700] on button "Envoyer" at bounding box center [1131, 696] width 60 height 26
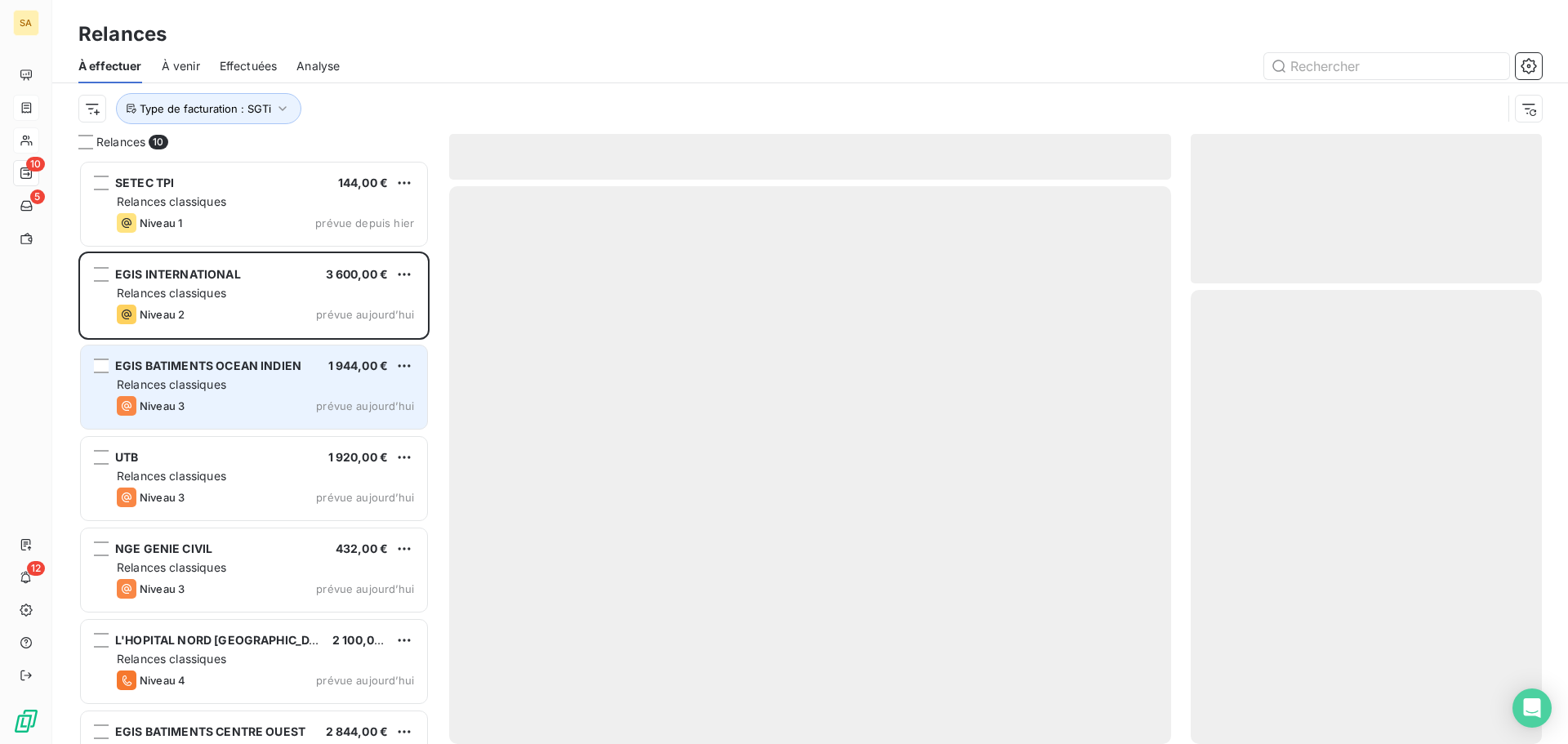
click at [260, 361] on span "EGIS BATIMENTS OCEAN INDIEN" at bounding box center [208, 365] width 186 height 14
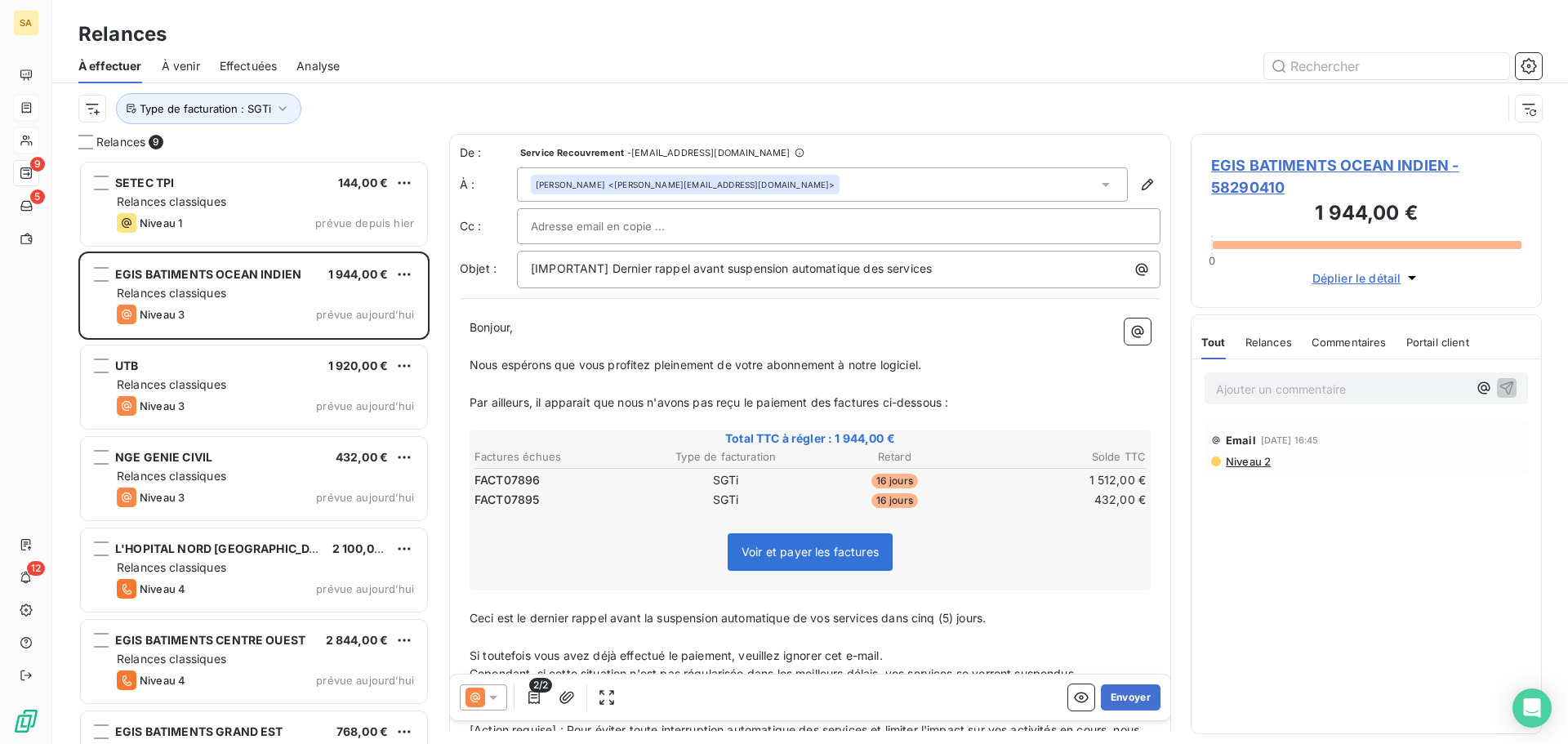
click at [1238, 460] on span "Niveau 2" at bounding box center [1247, 461] width 47 height 13
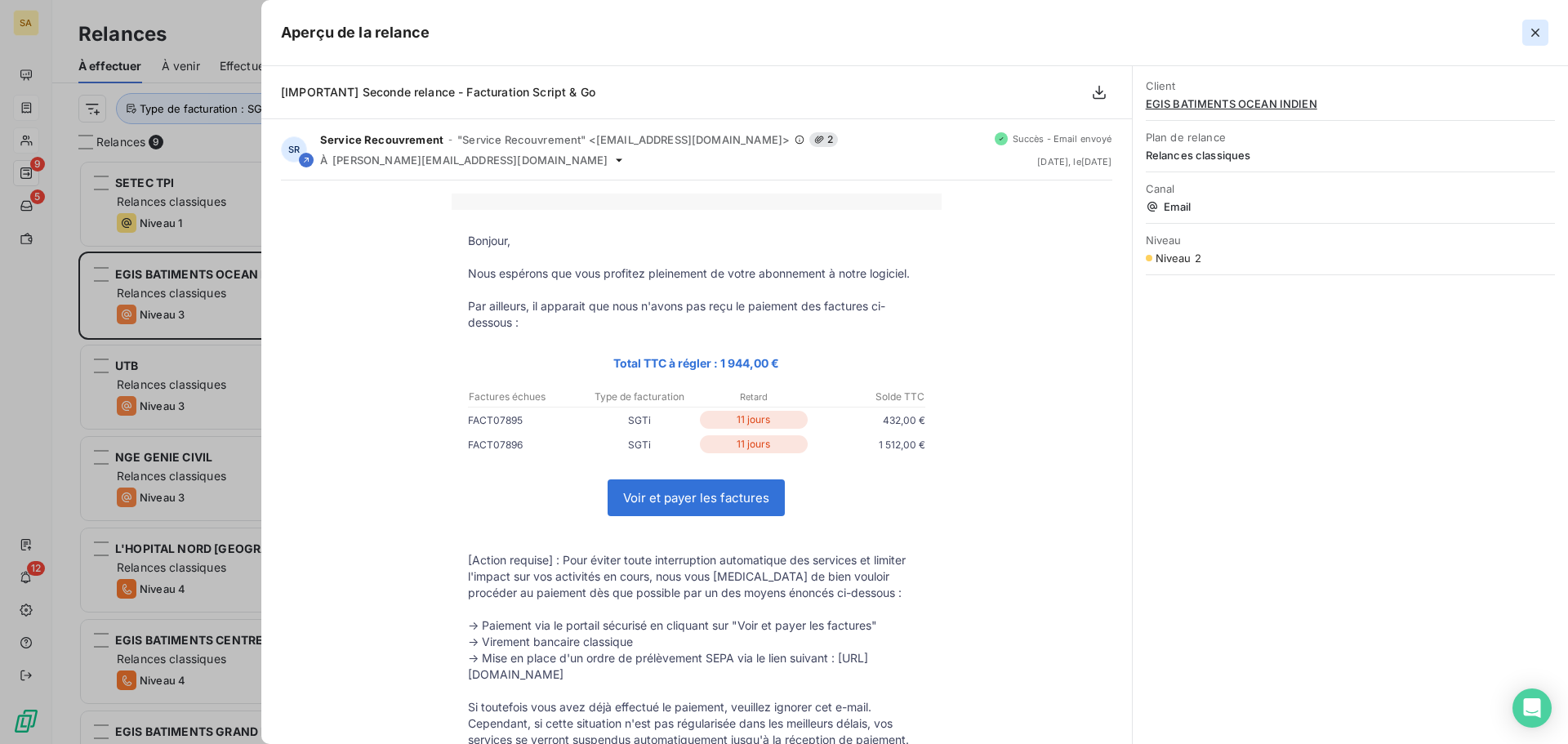
click at [1540, 30] on icon "button" at bounding box center [1535, 32] width 16 height 16
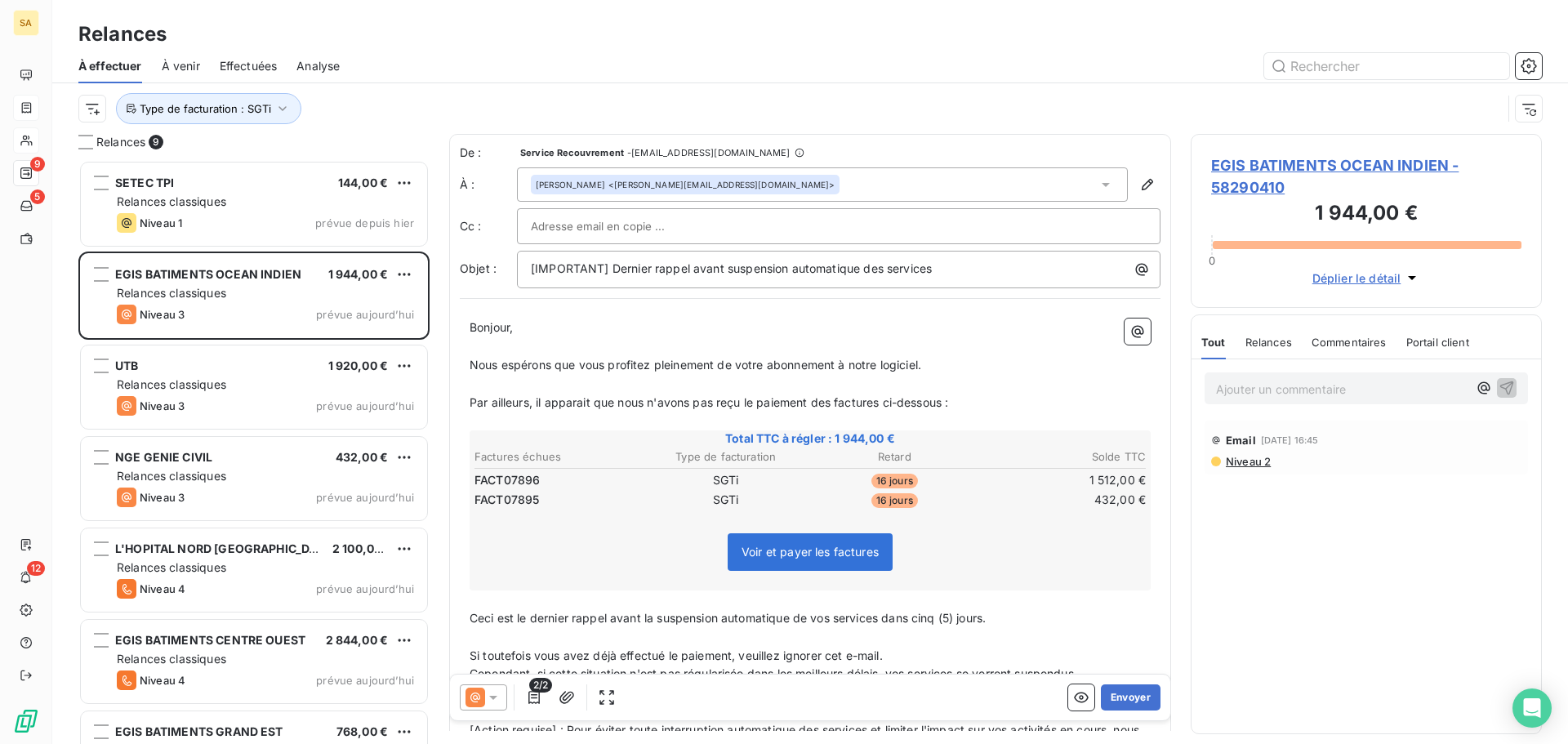
click at [742, 220] on div at bounding box center [838, 227] width 615 height 25
click at [655, 230] on input "text" at bounding box center [838, 227] width 615 height 25
paste input "[PERSON_NAME][EMAIL_ADDRESS][DOMAIN_NAME] + [PERSON_NAME]"
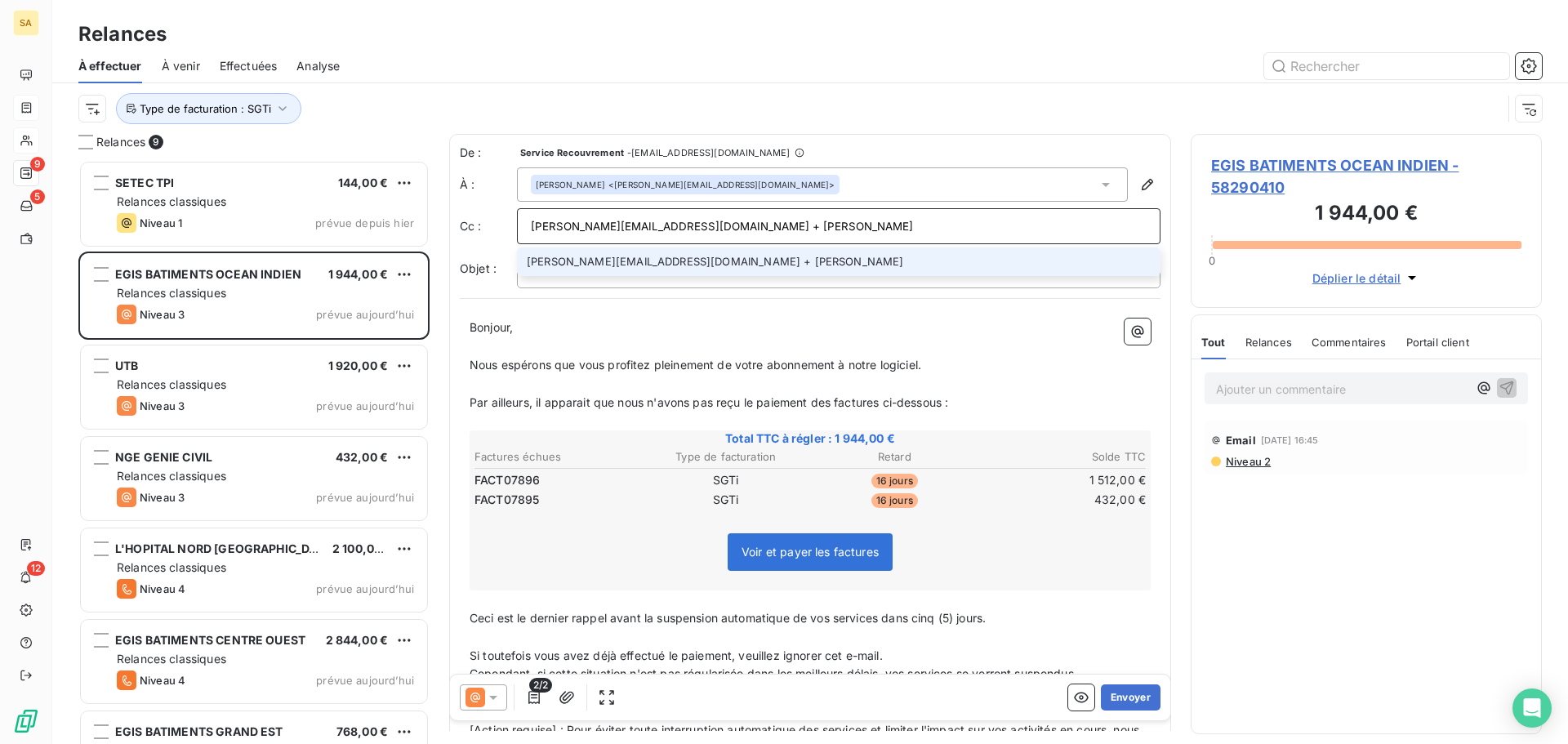
drag, startPoint x: 798, startPoint y: 228, endPoint x: 704, endPoint y: 227, distance: 94.0
click at [704, 227] on input "[PERSON_NAME][EMAIL_ADDRESS][DOMAIN_NAME] + [PERSON_NAME]" at bounding box center [838, 227] width 615 height 25
type input "[PERSON_NAME][EMAIL_ADDRESS][DOMAIN_NAME]"
click at [650, 256] on li "[PERSON_NAME][EMAIL_ADDRESS][DOMAIN_NAME]" at bounding box center [838, 262] width 643 height 29
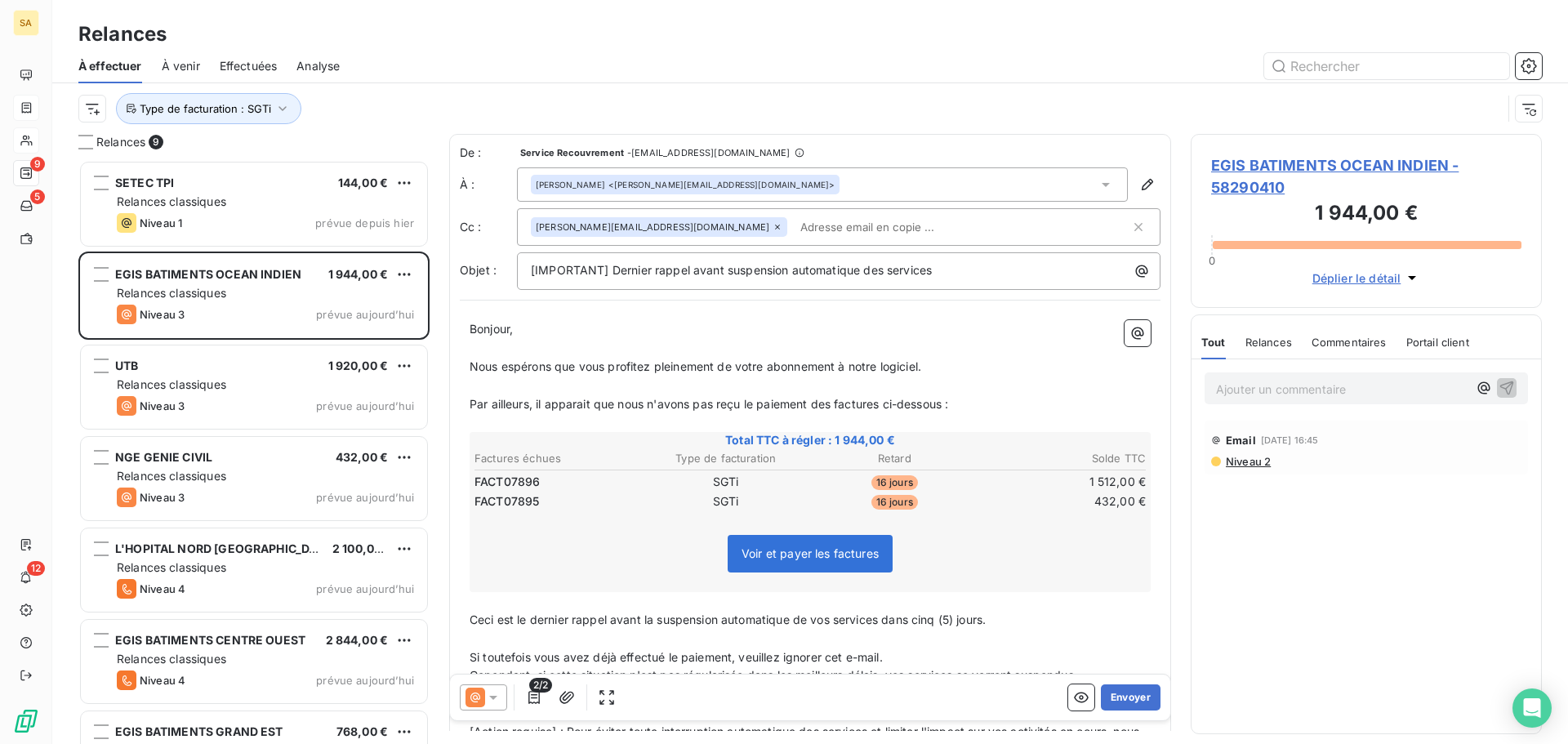
paste input "[PERSON_NAME][EMAIL_ADDRESS][DOMAIN_NAME]"
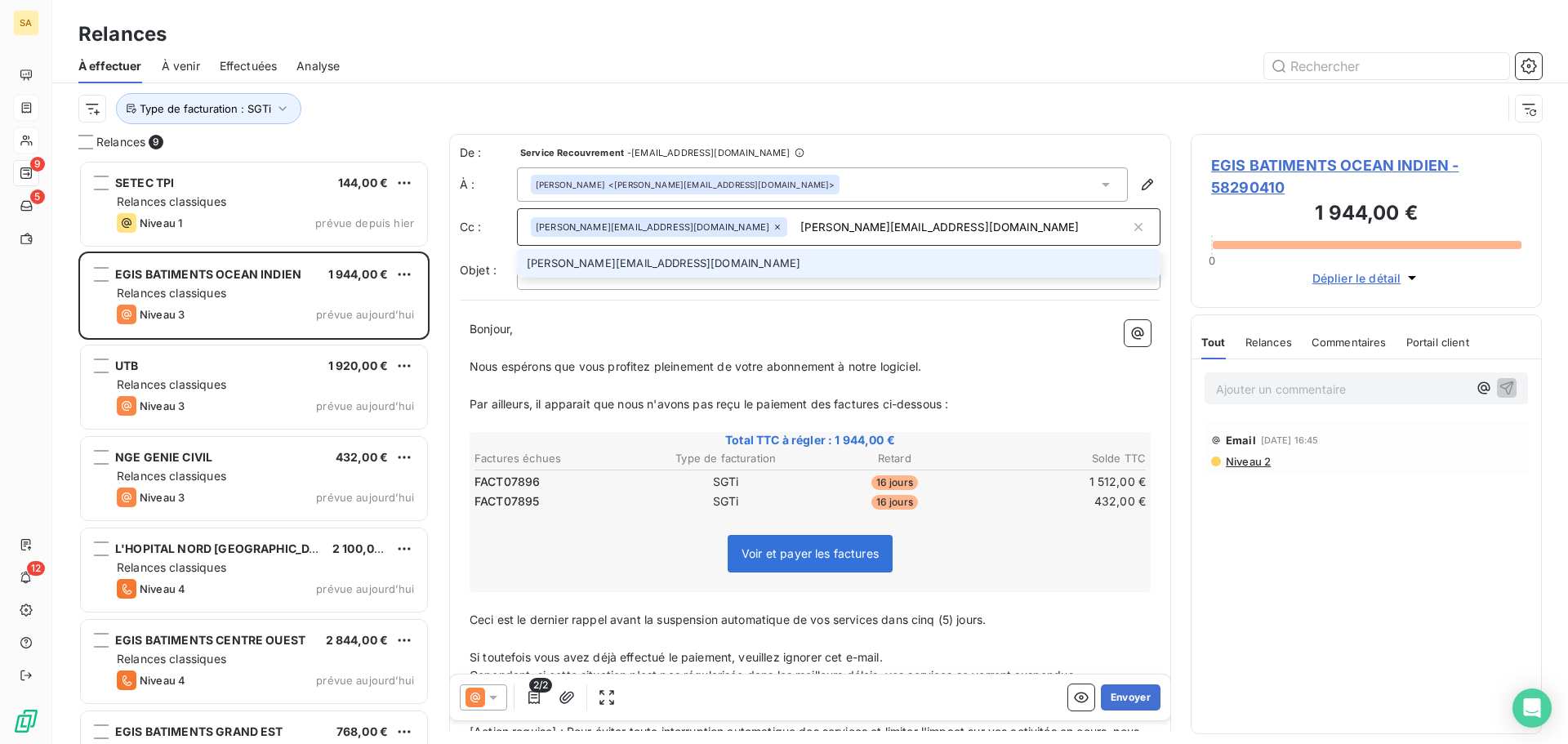
type input "[PERSON_NAME][EMAIL_ADDRESS][DOMAIN_NAME]"
click at [674, 269] on li "[PERSON_NAME][EMAIL_ADDRESS][DOMAIN_NAME]" at bounding box center [838, 263] width 643 height 29
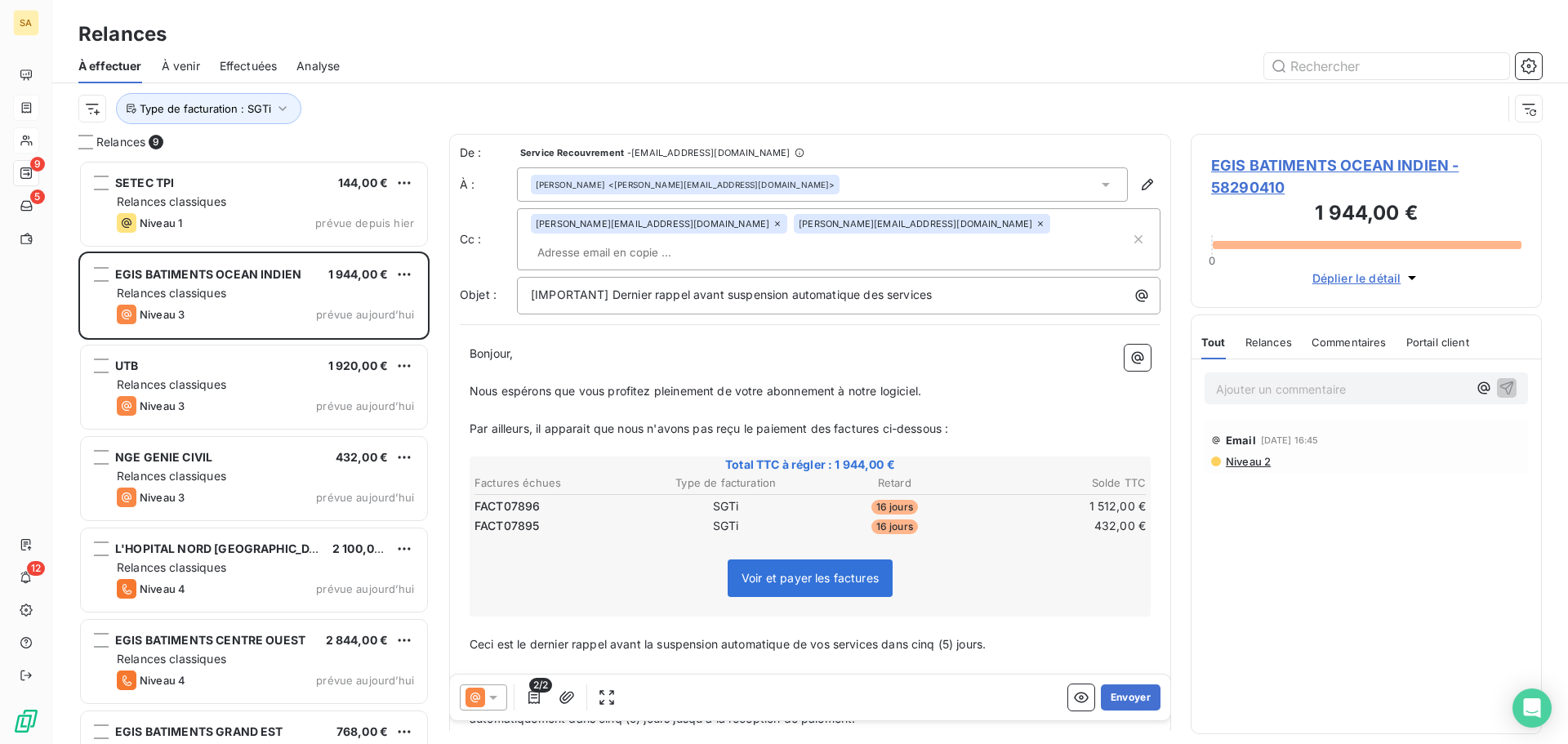
click at [805, 178] on div "[PERSON_NAME] <[PERSON_NAME][EMAIL_ADDRESS][DOMAIN_NAME]>" at bounding box center [822, 185] width 611 height 34
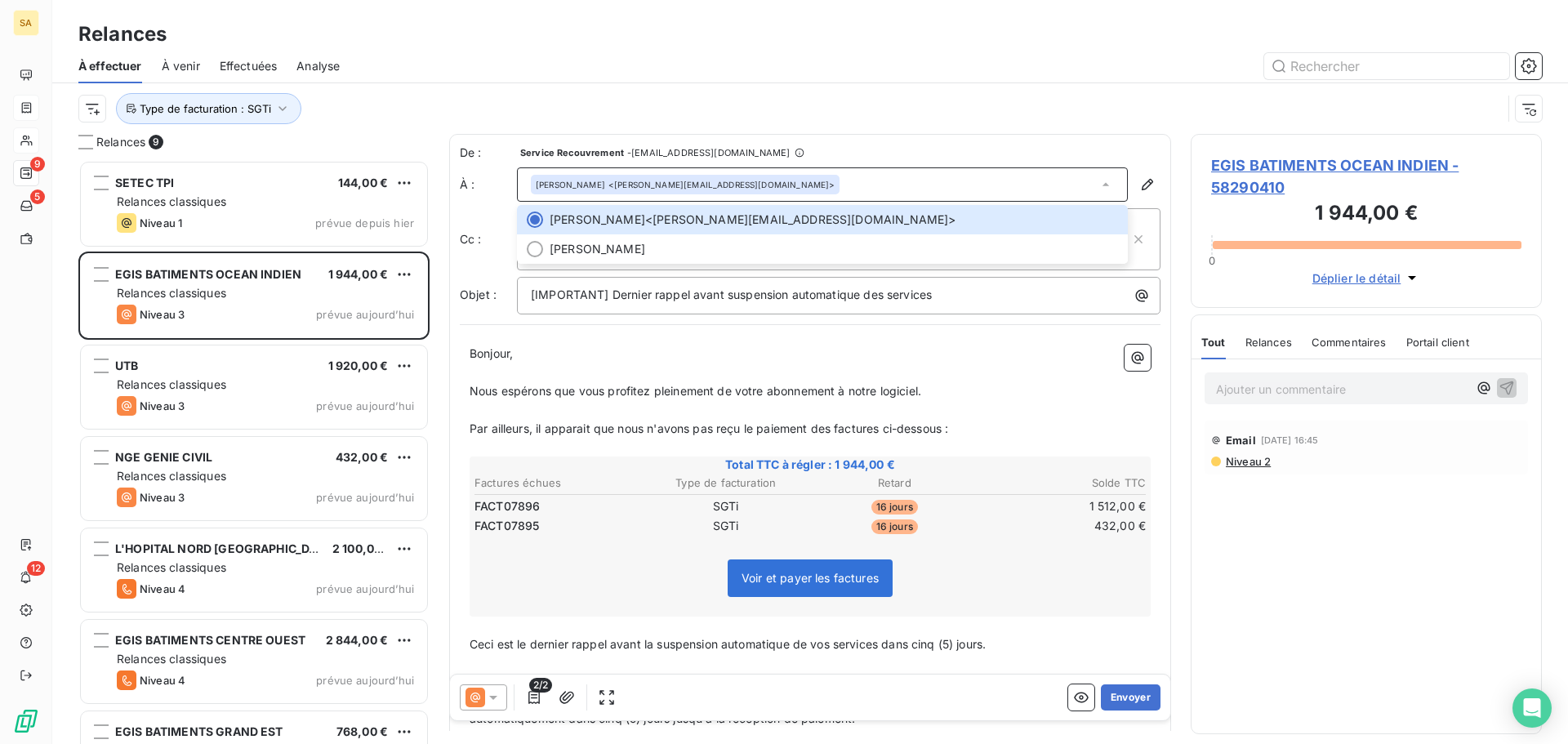
click at [870, 191] on div "[PERSON_NAME] <[PERSON_NAME][EMAIL_ADDRESS][DOMAIN_NAME]>" at bounding box center [822, 185] width 611 height 34
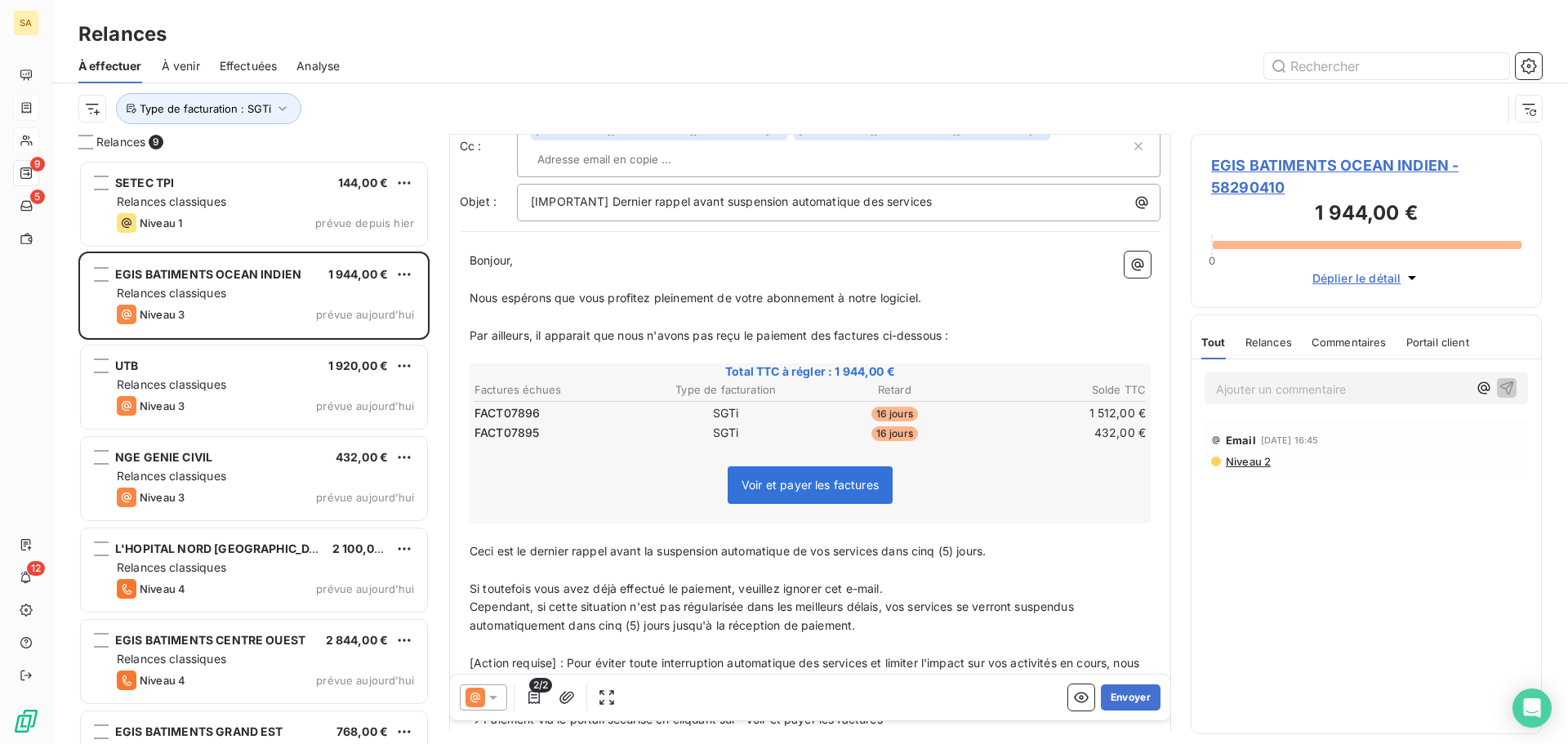
scroll to position [1, 0]
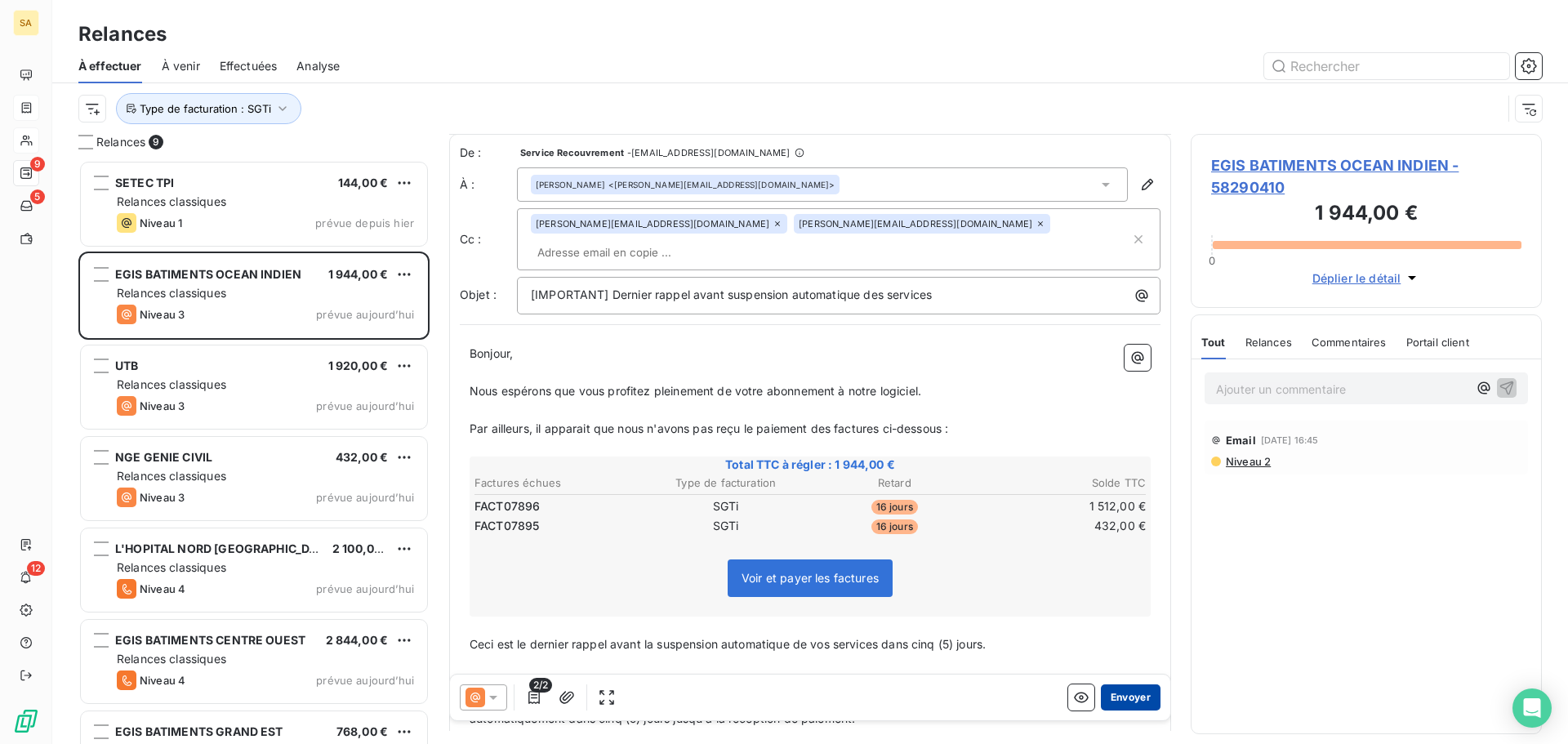
click at [1127, 698] on button "Envoyer" at bounding box center [1131, 696] width 60 height 26
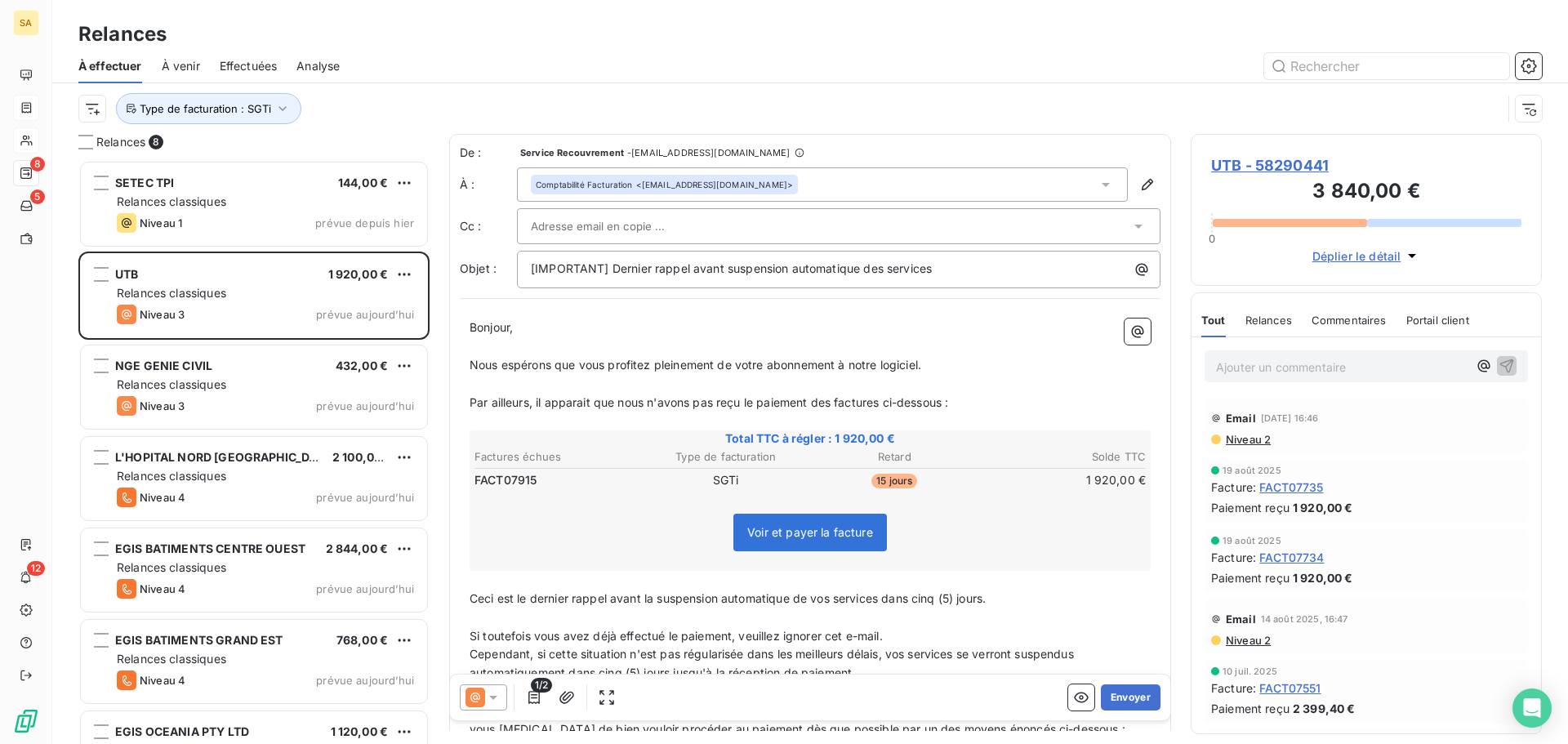
click at [740, 225] on div at bounding box center [830, 227] width 599 height 25
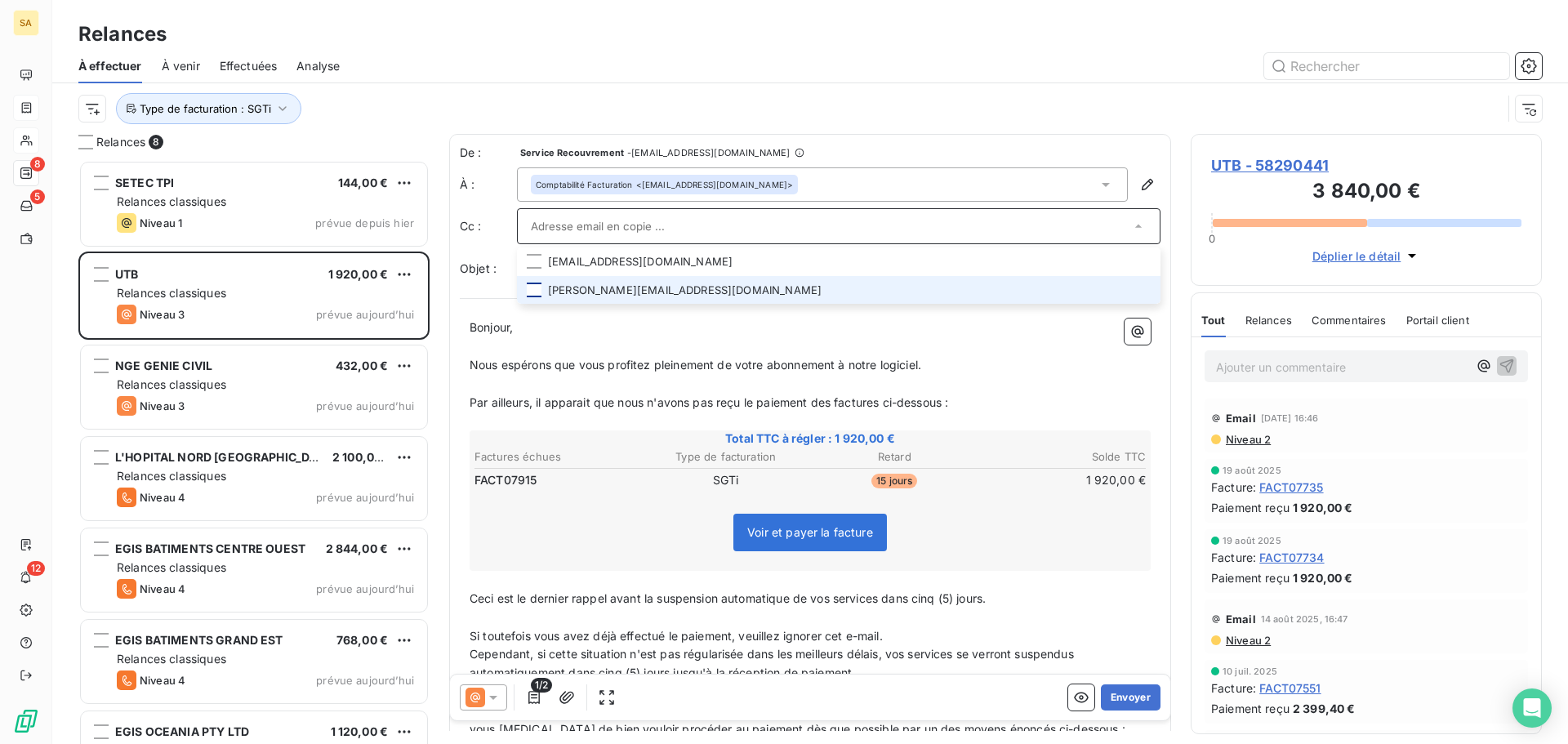
drag, startPoint x: 740, startPoint y: 225, endPoint x: 535, endPoint y: 291, distance: 215.4
click at [535, 291] on div at bounding box center [533, 290] width 14 height 14
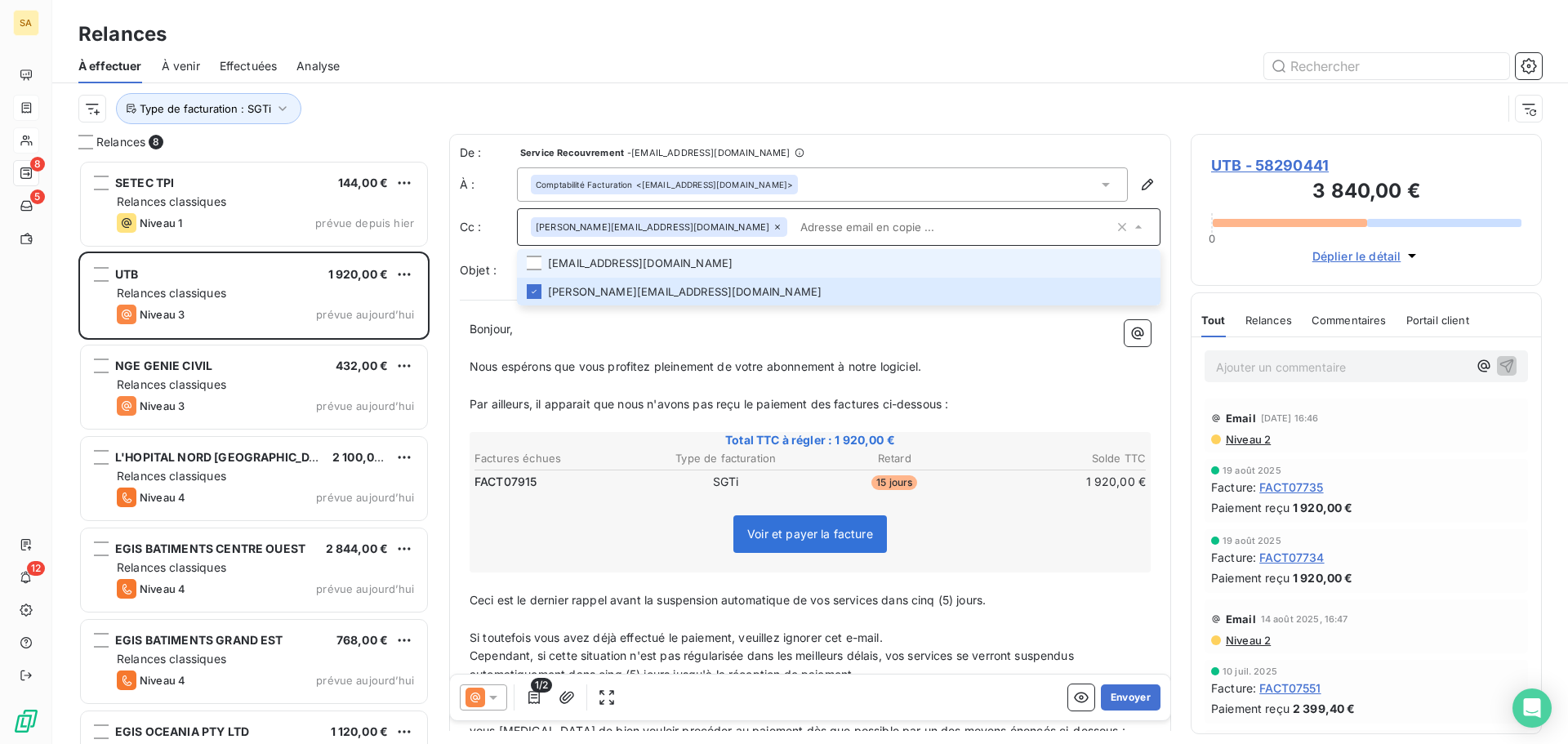
click at [552, 260] on li "[EMAIL_ADDRESS][DOMAIN_NAME]" at bounding box center [838, 263] width 643 height 29
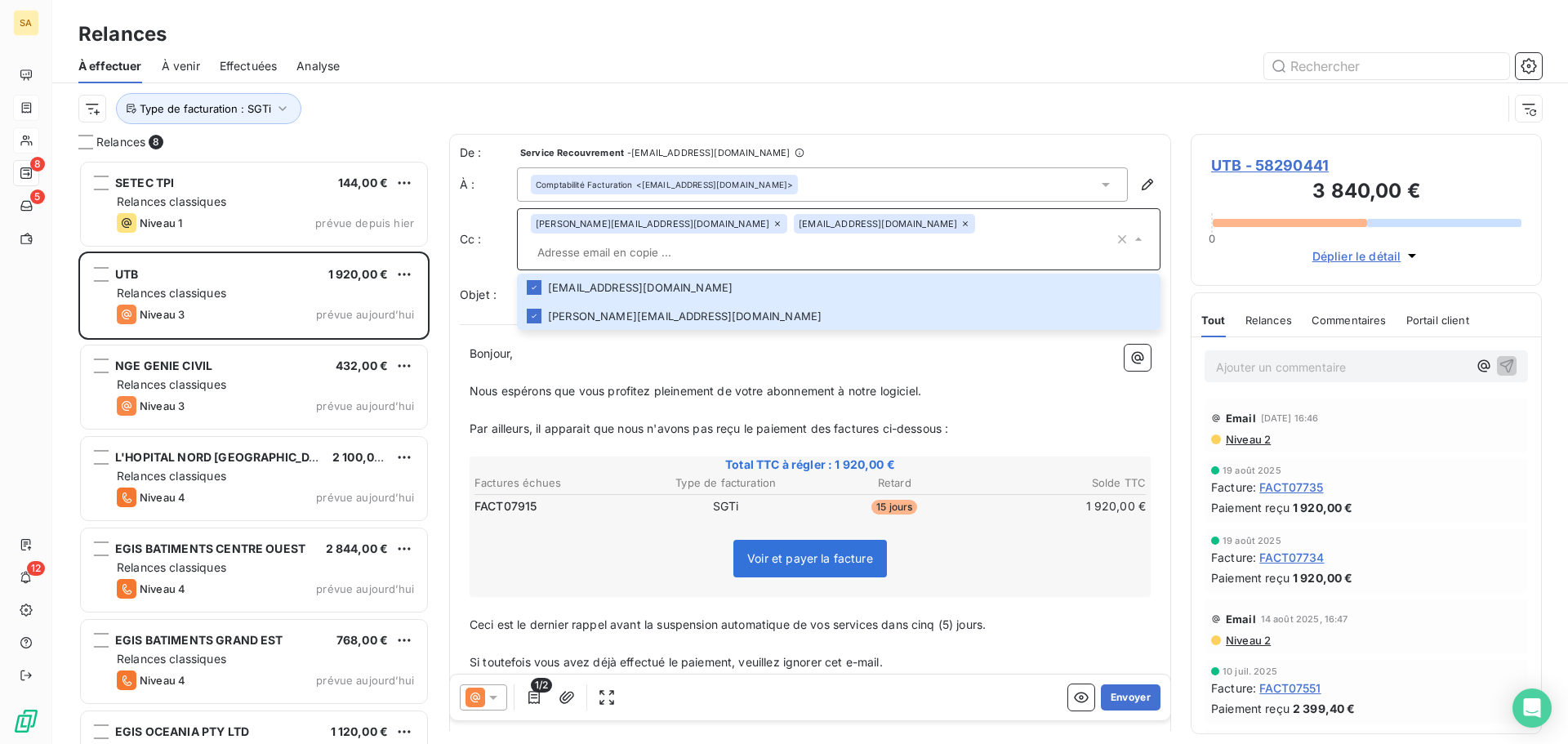
paste input "[PERSON_NAME][EMAIL_ADDRESS][DOMAIN_NAME]>"
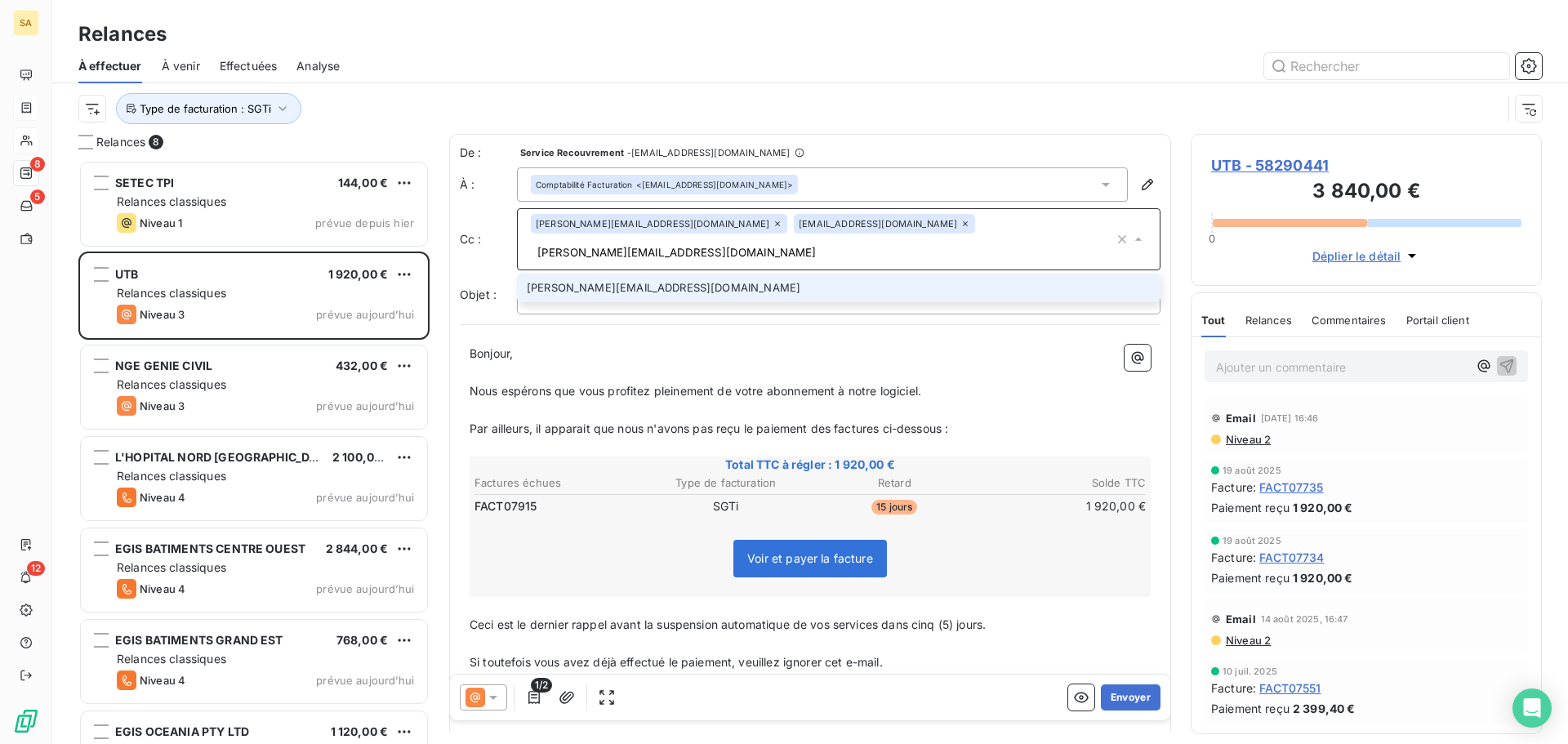
type input "[PERSON_NAME][EMAIL_ADDRESS][DOMAIN_NAME]"
click at [764, 273] on li "[PERSON_NAME][EMAIL_ADDRESS][DOMAIN_NAME]" at bounding box center [838, 288] width 643 height 29
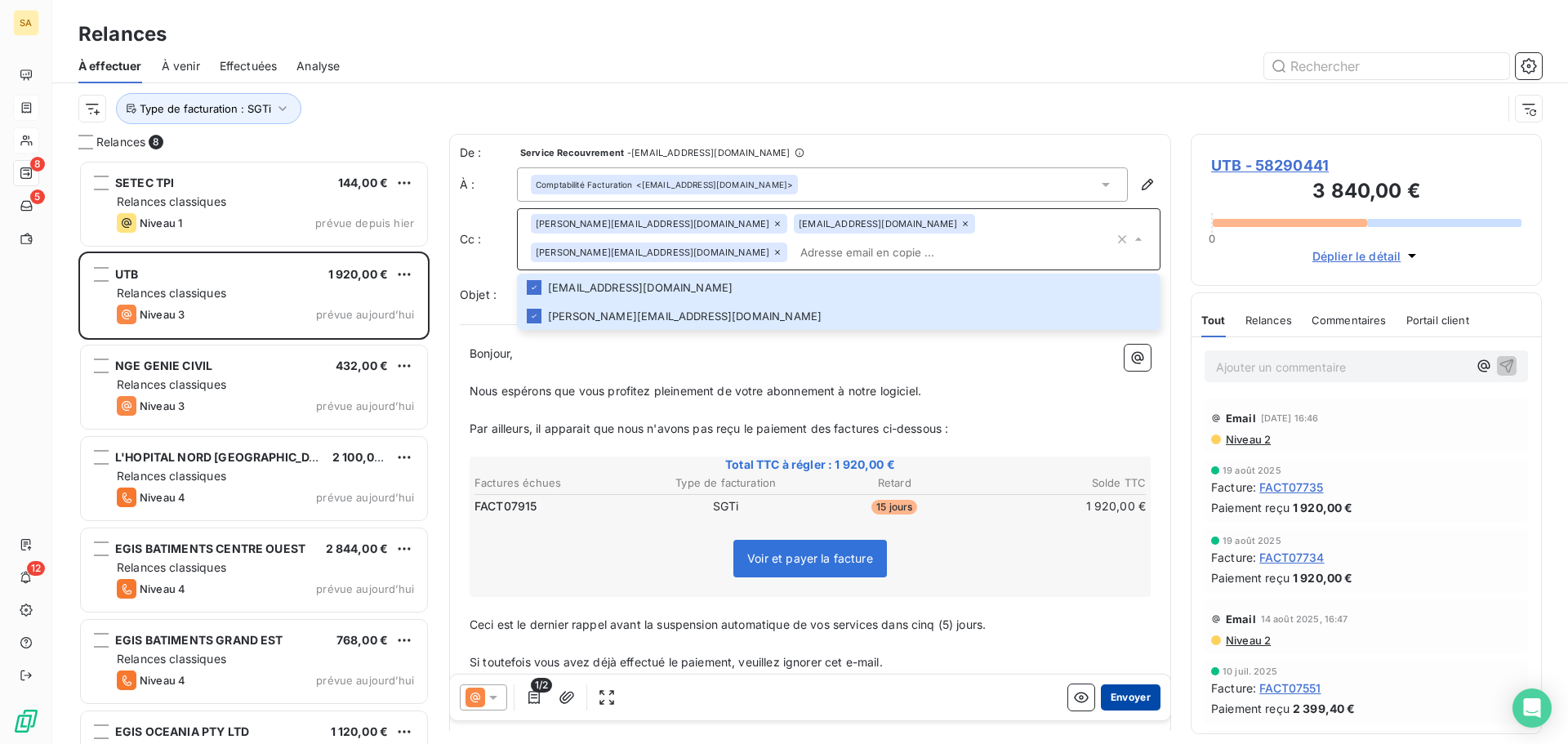
click at [1128, 694] on button "Envoyer" at bounding box center [1131, 696] width 60 height 26
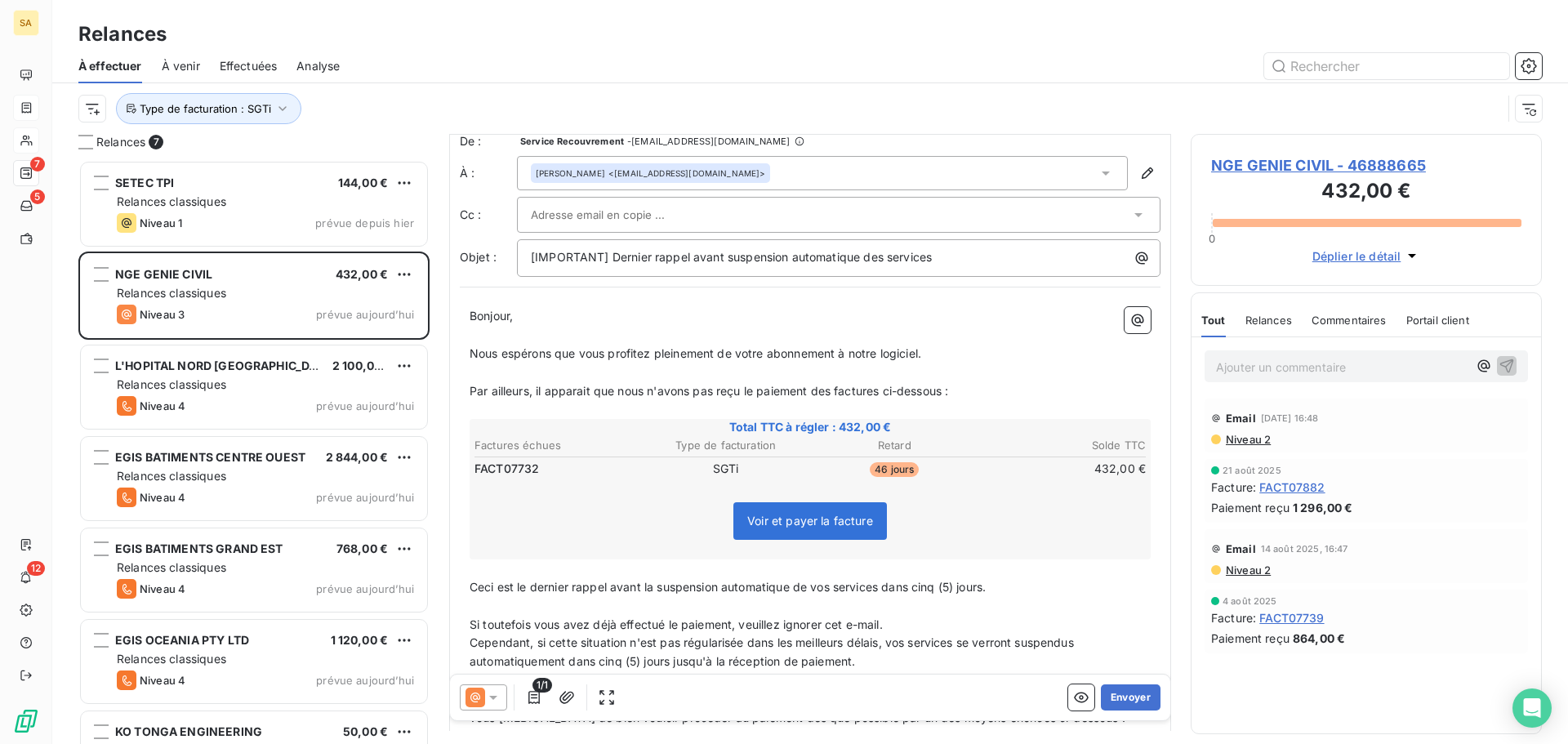
scroll to position [1, 0]
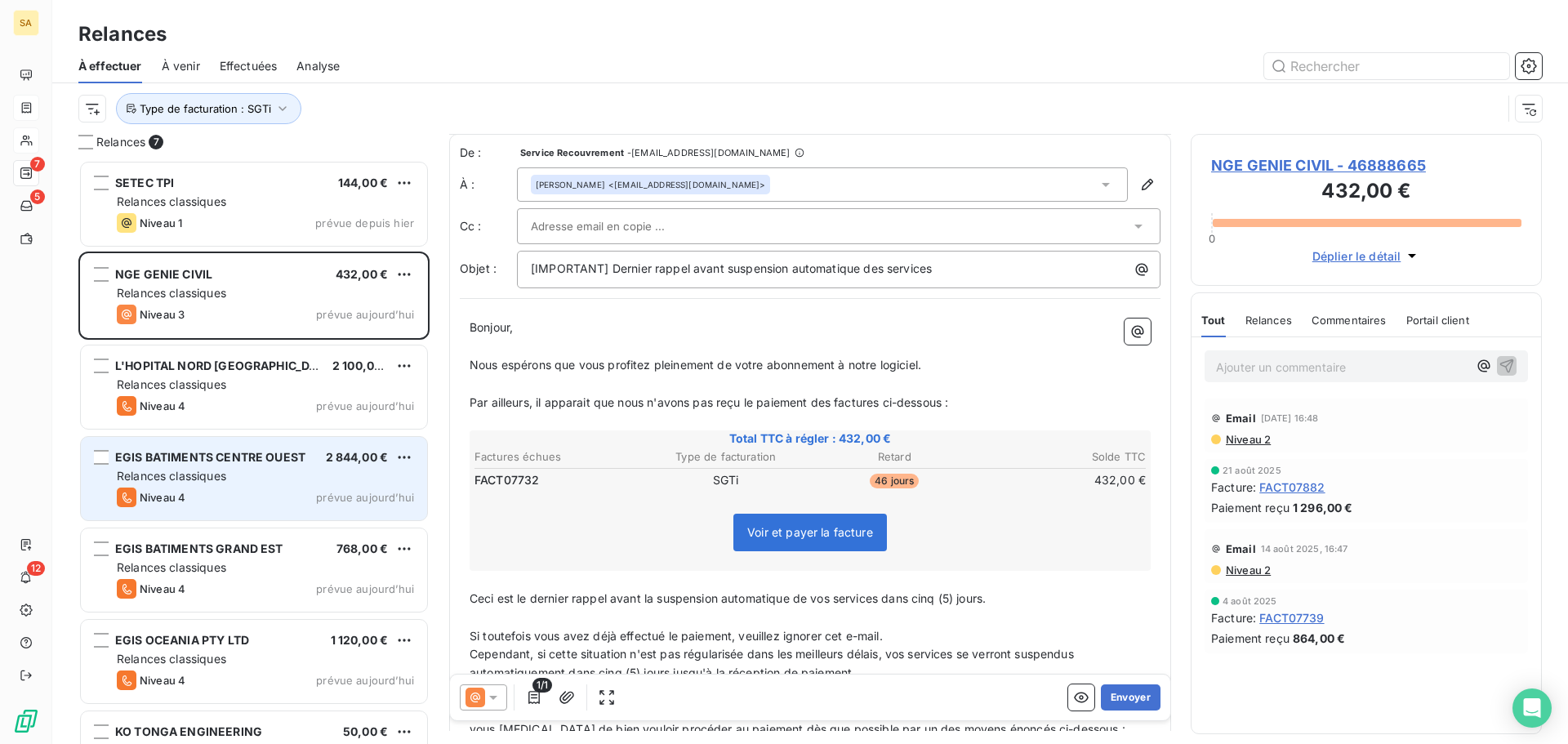
click at [304, 480] on div "Relances classiques" at bounding box center [266, 475] width 297 height 16
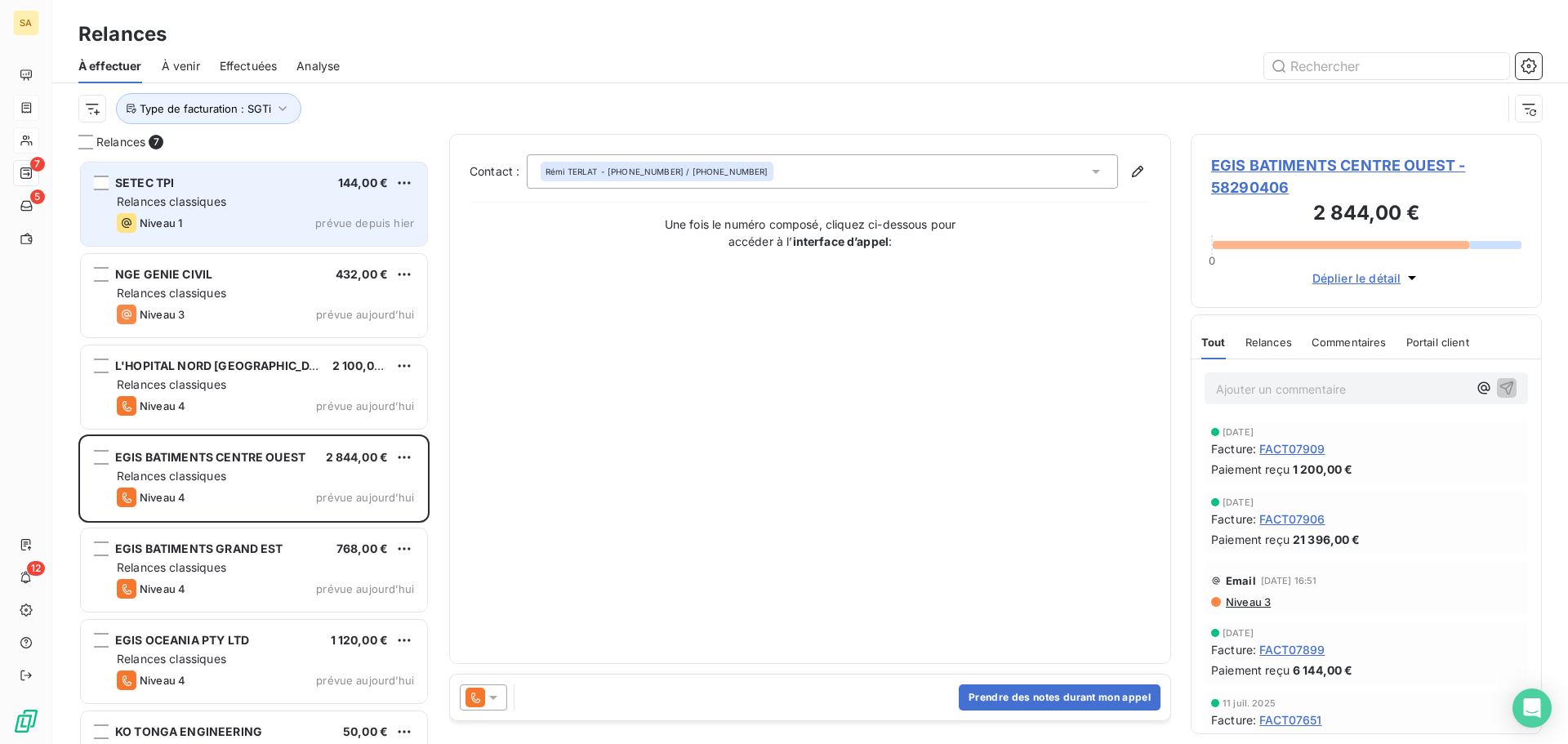
click at [237, 207] on div "Relances classiques" at bounding box center [266, 201] width 297 height 16
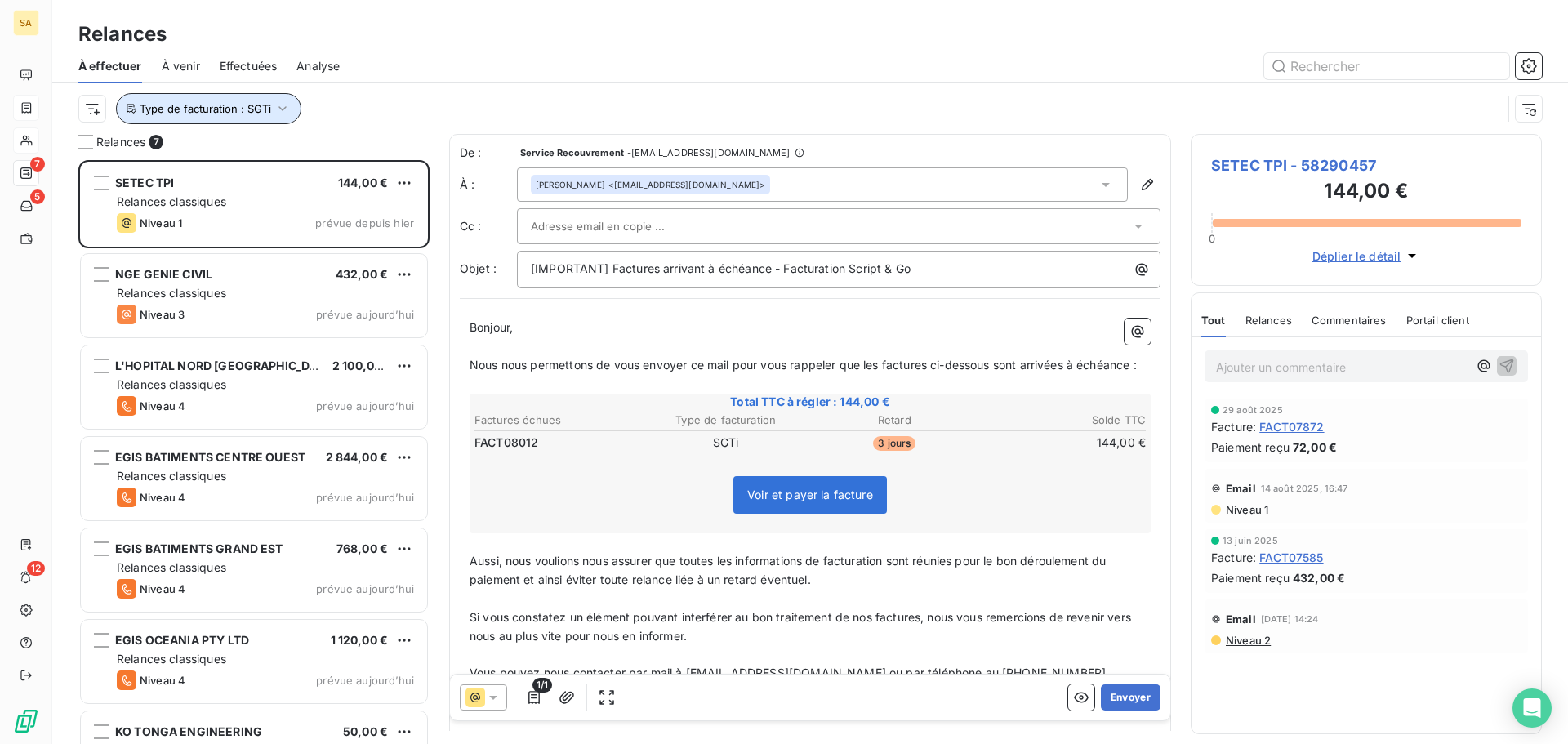
click at [266, 102] on span "Type de facturation : SGTi" at bounding box center [206, 109] width 131 height 13
